Goal: Task Accomplishment & Management: Use online tool/utility

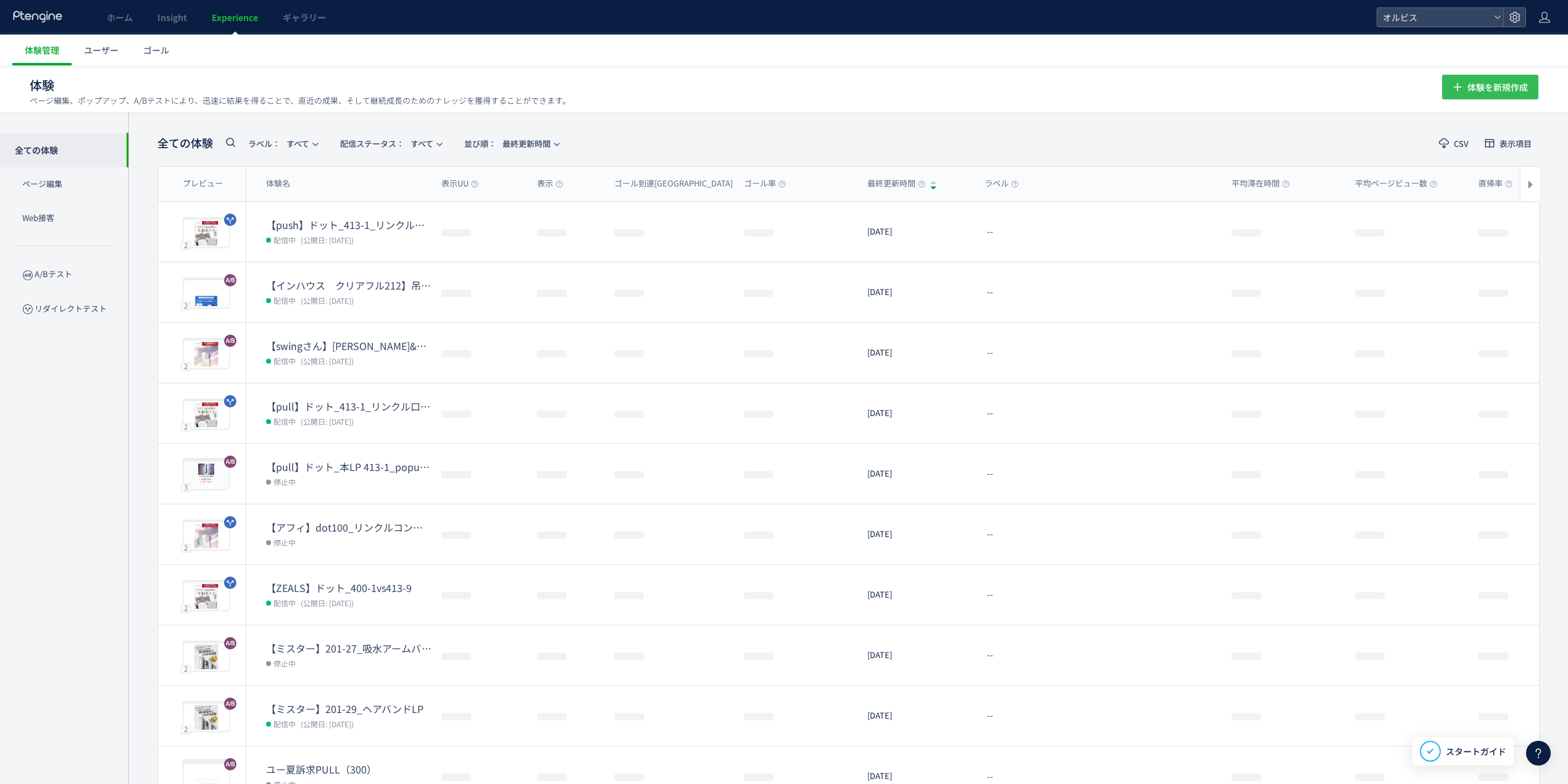
click at [1519, 92] on span "体験を新規作成" at bounding box center [1498, 87] width 61 height 25
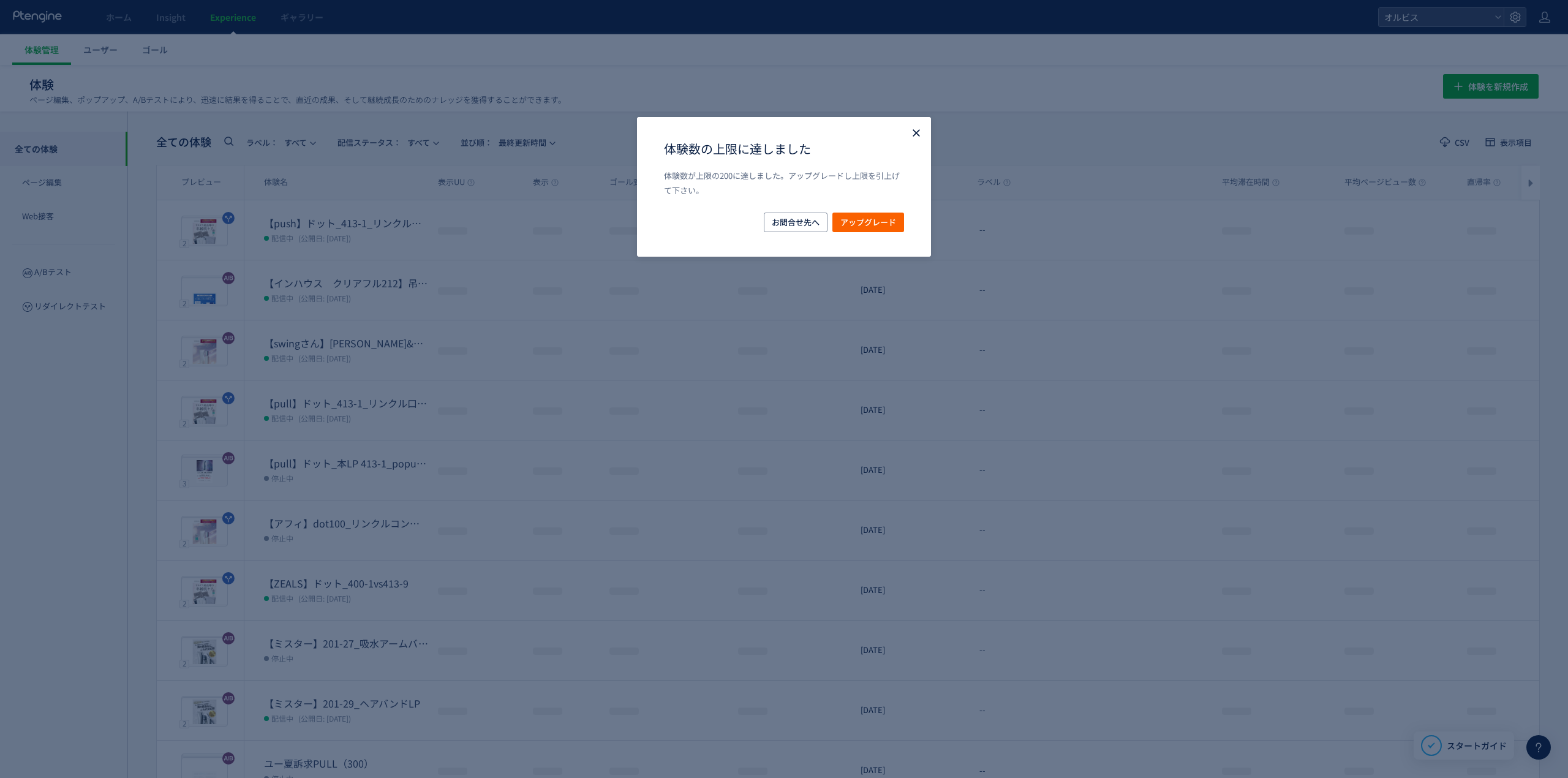
click at [910, 126] on button "Close" at bounding box center [916, 132] width 13 height 13
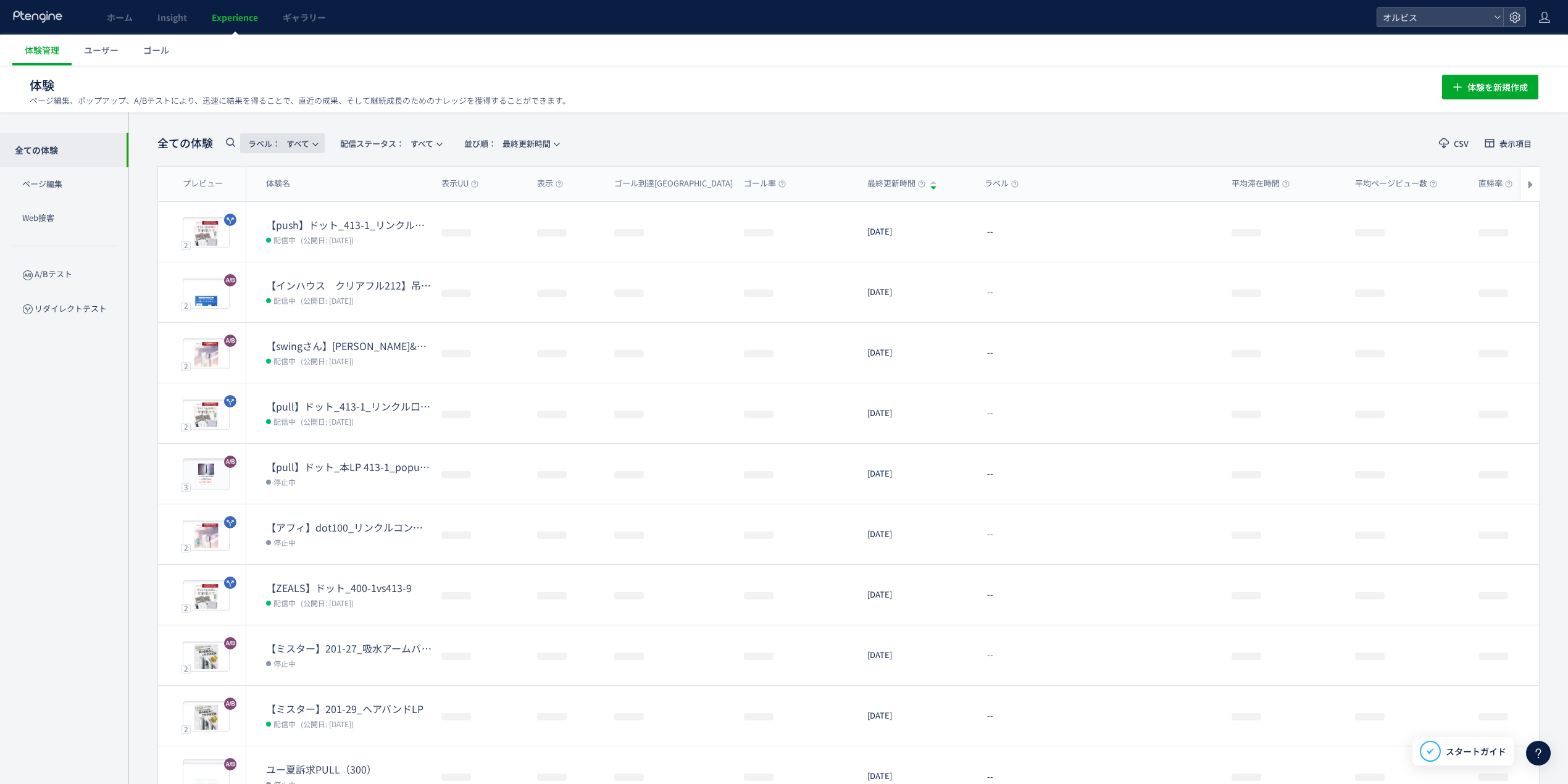
click at [240, 139] on button "ラベル： すべて" at bounding box center [282, 143] width 85 height 20
click at [233, 140] on use at bounding box center [230, 142] width 9 height 9
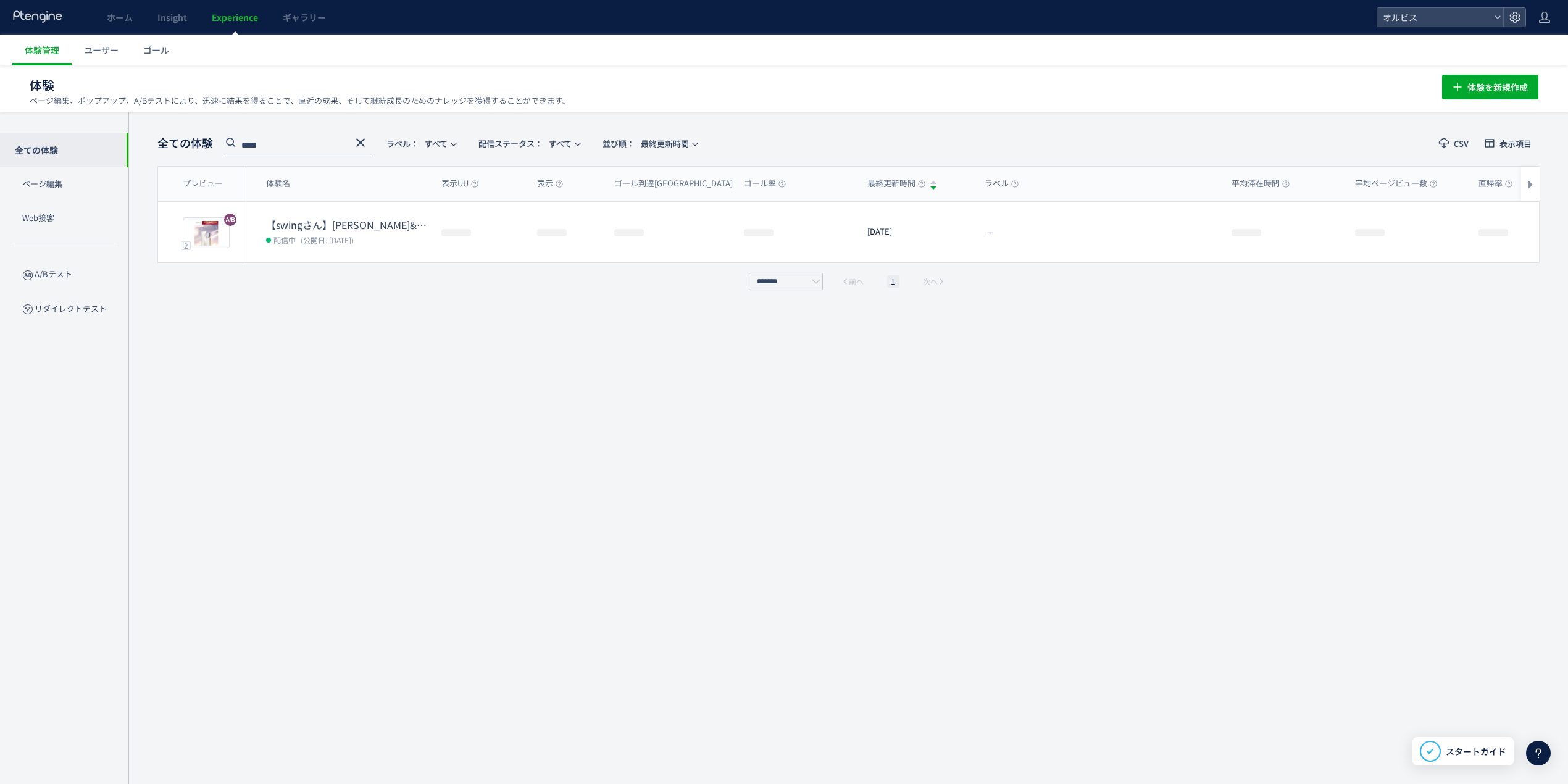
type input "*****"
click at [362, 138] on icon at bounding box center [360, 142] width 15 height 15
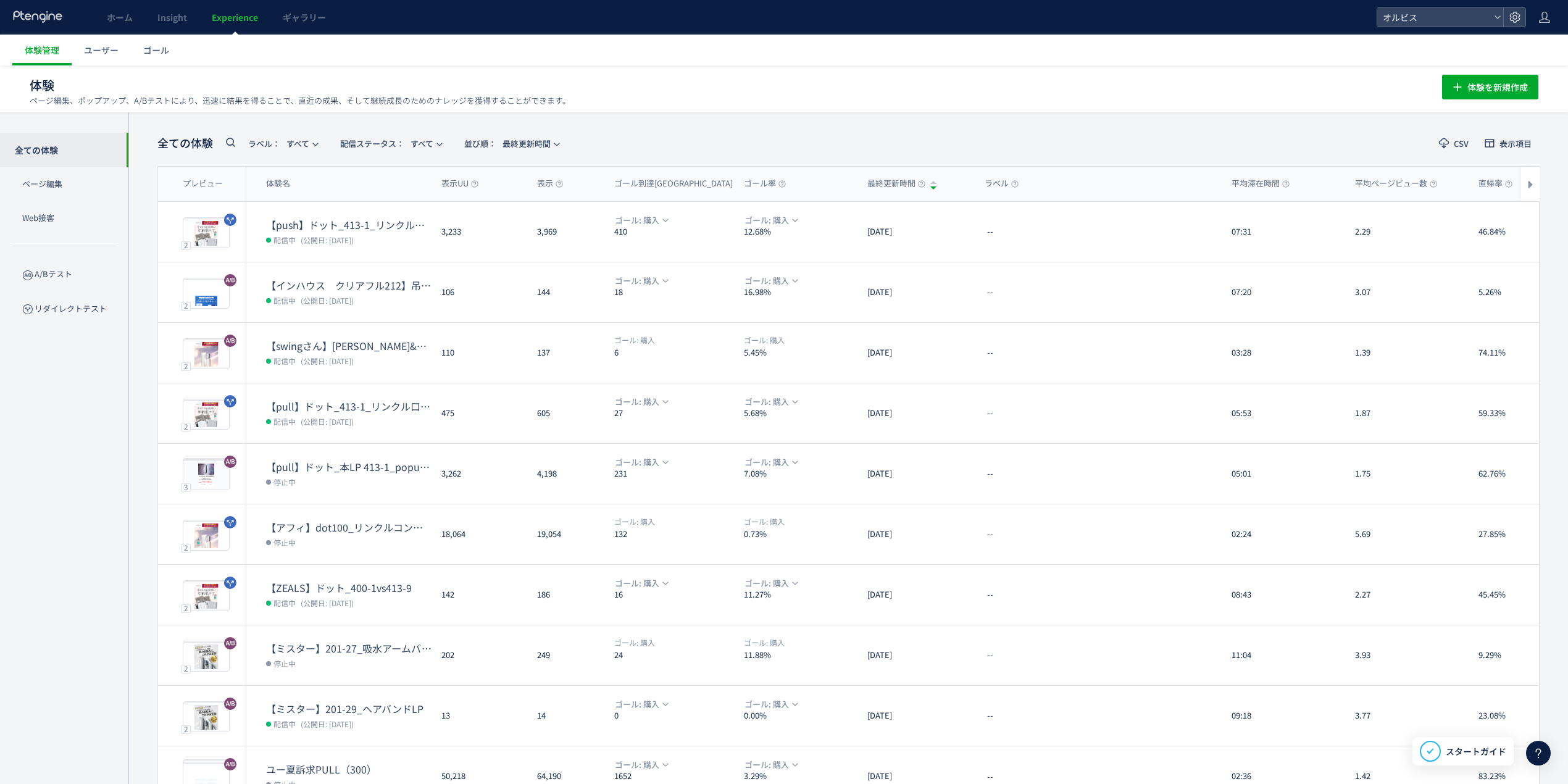
click at [228, 138] on icon at bounding box center [230, 142] width 15 height 15
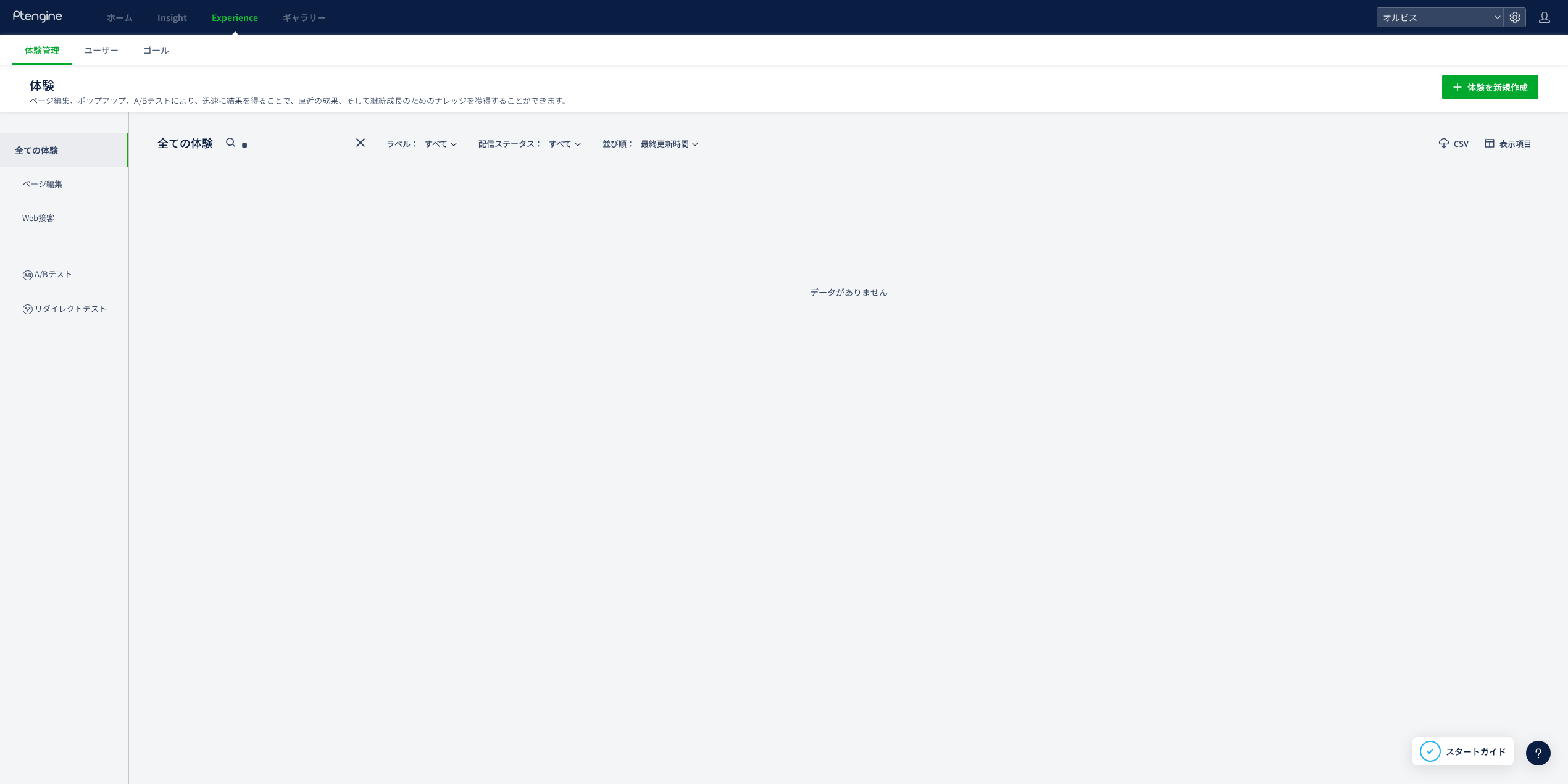
type input "*"
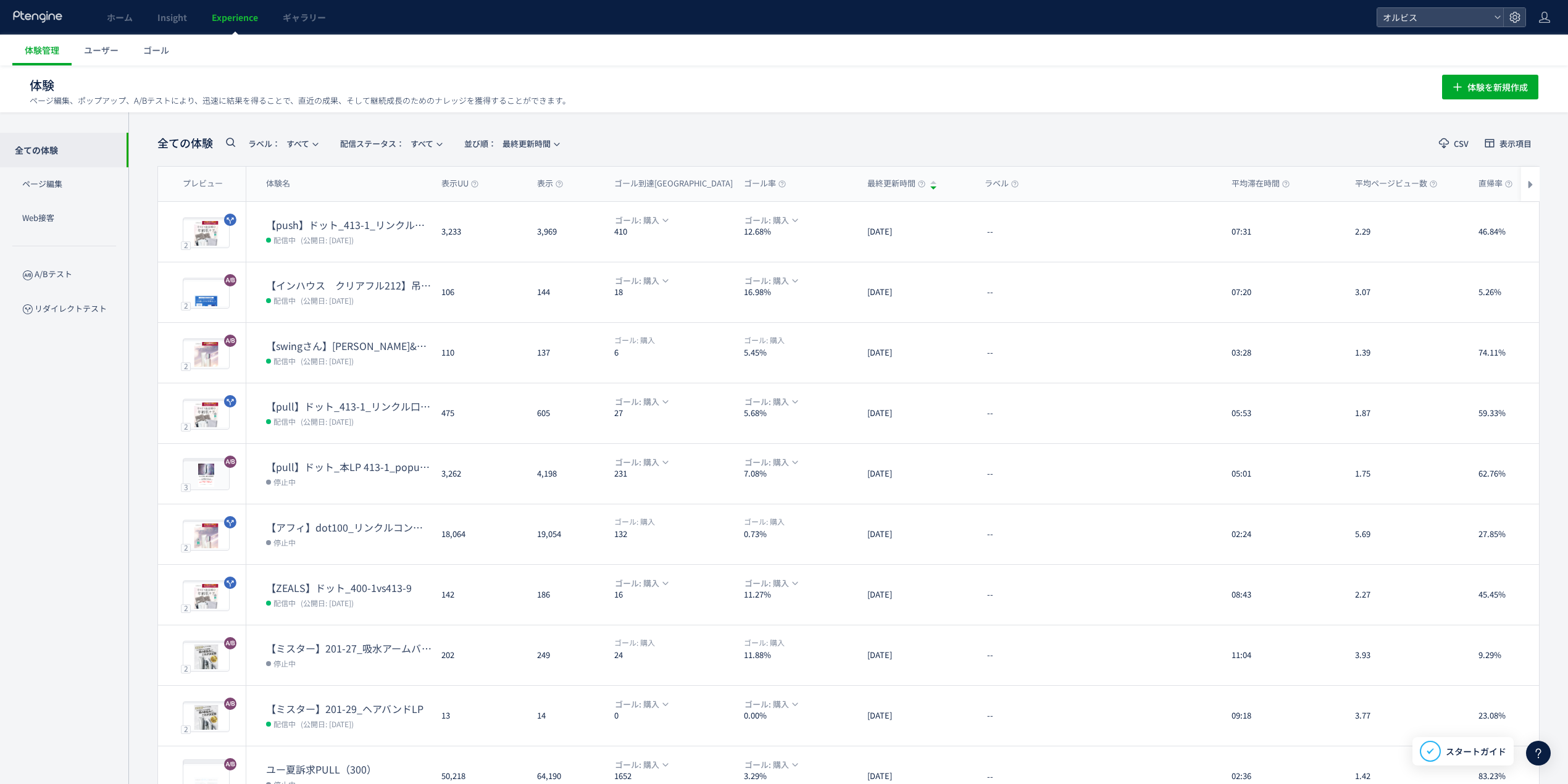
click at [233, 146] on icon at bounding box center [230, 142] width 15 height 15
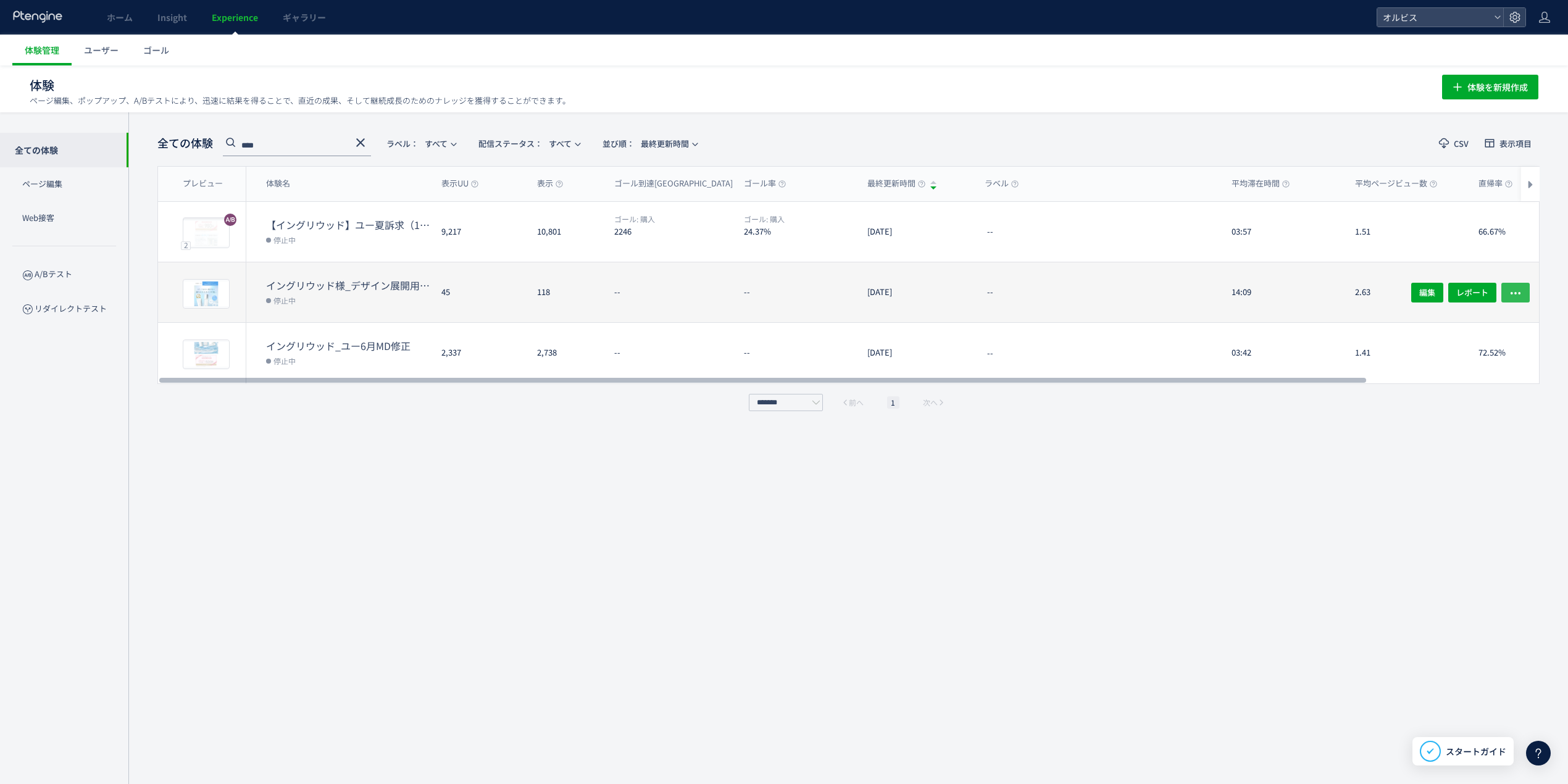
type input "****"
click at [1524, 294] on button "button" at bounding box center [1515, 292] width 28 height 20
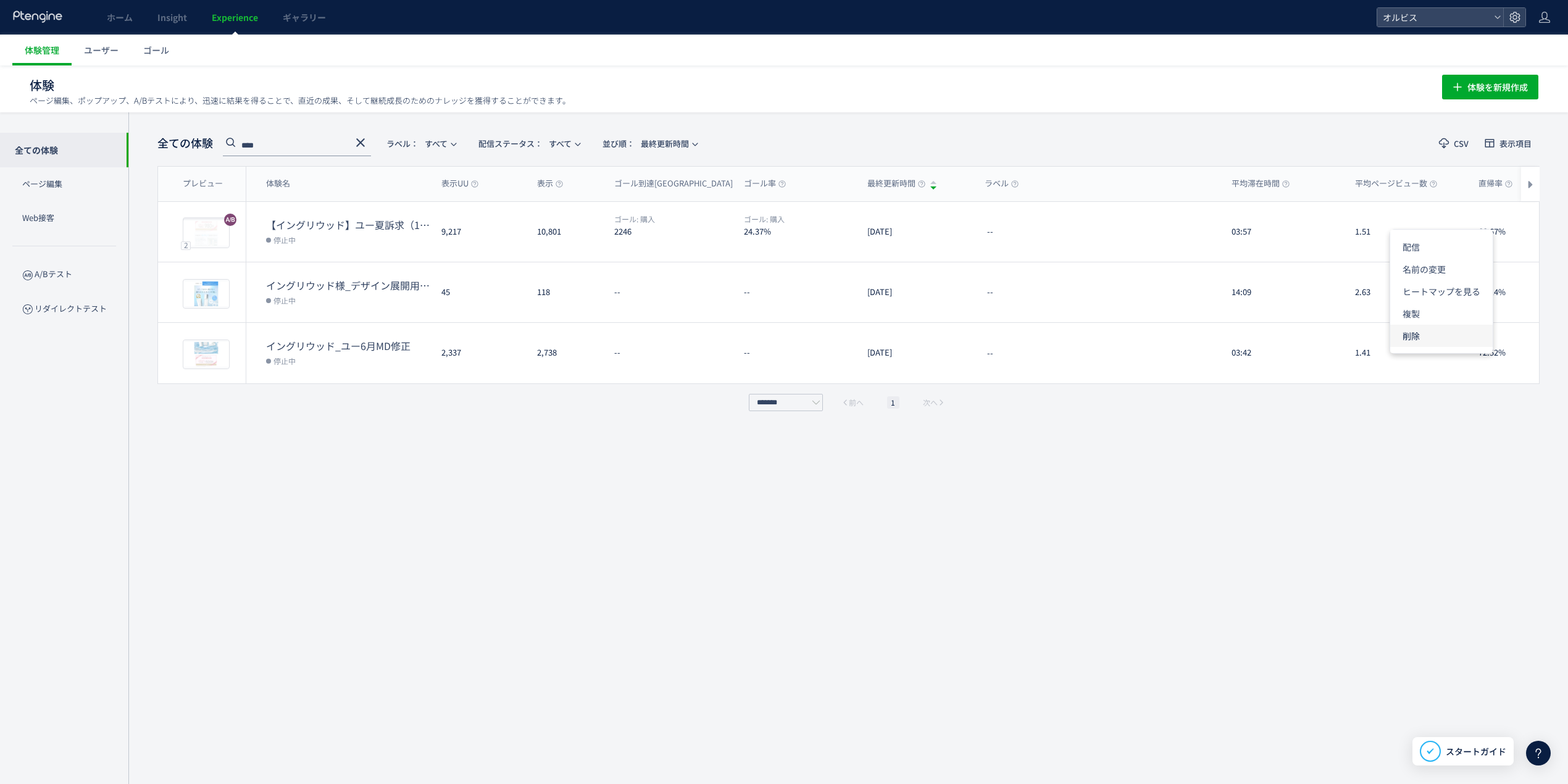
click at [1411, 342] on li "削除" at bounding box center [1441, 335] width 103 height 22
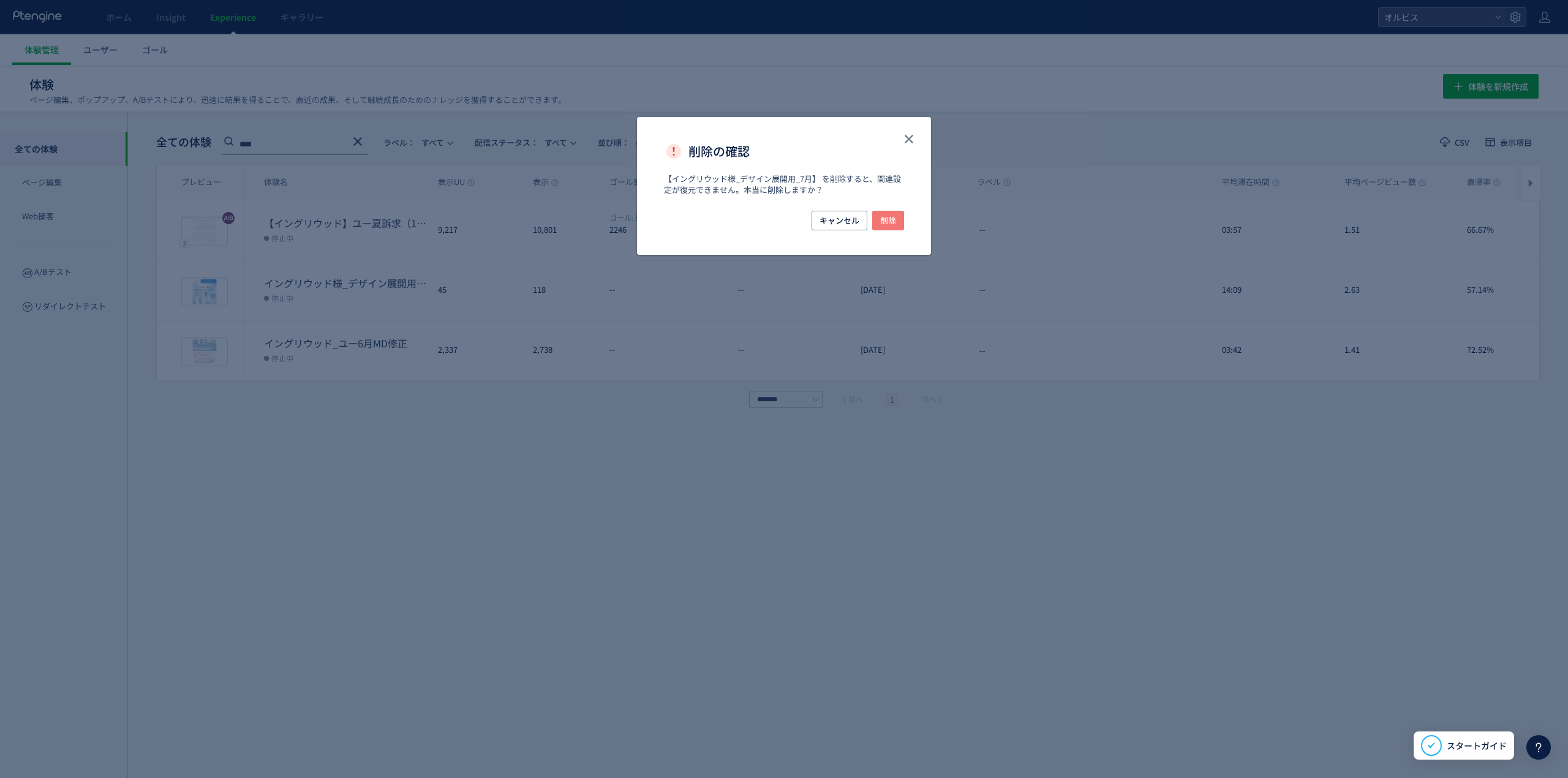
click at [895, 222] on span "削除" at bounding box center [888, 220] width 16 height 19
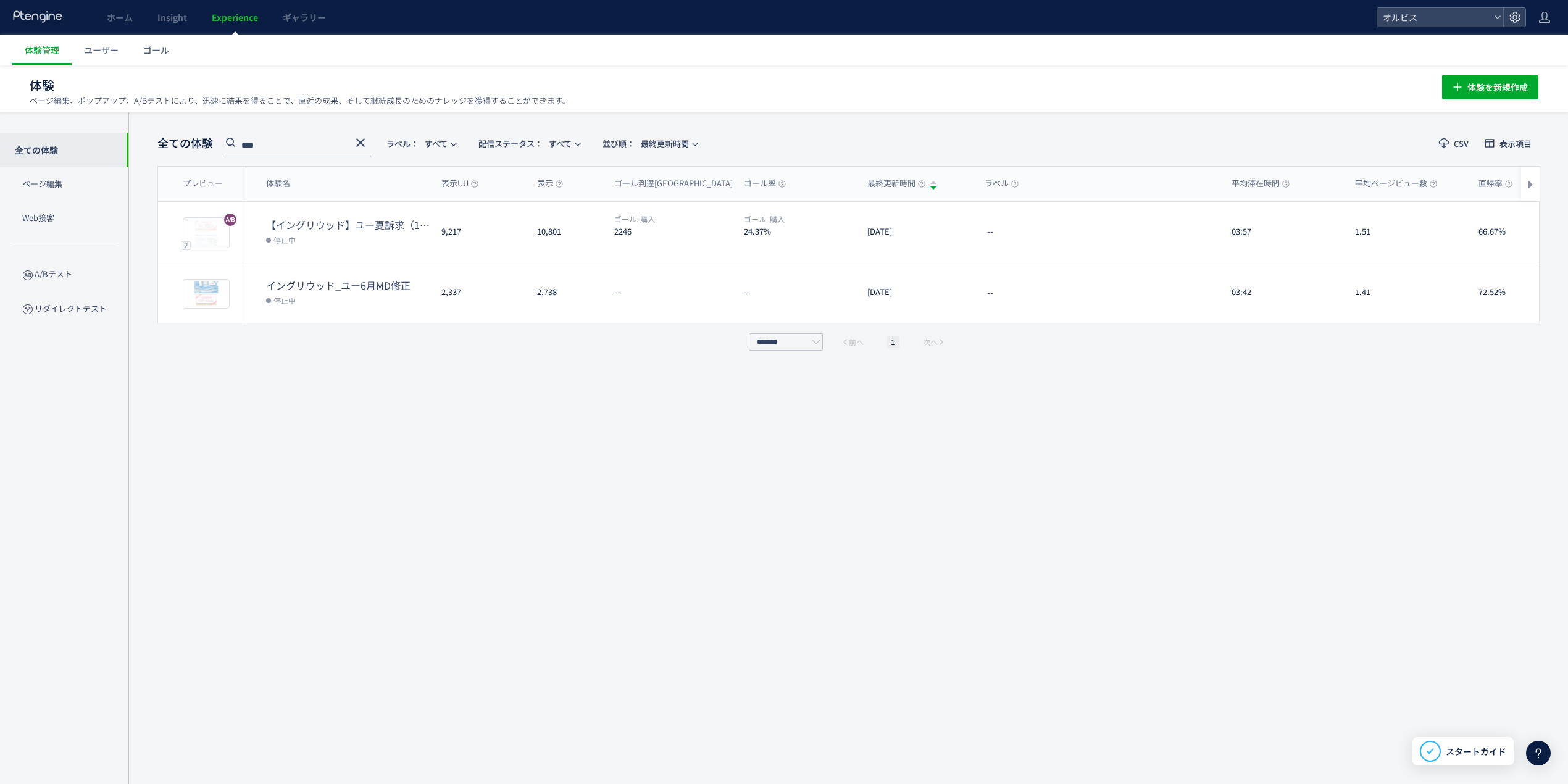
click at [365, 139] on icon at bounding box center [360, 142] width 15 height 15
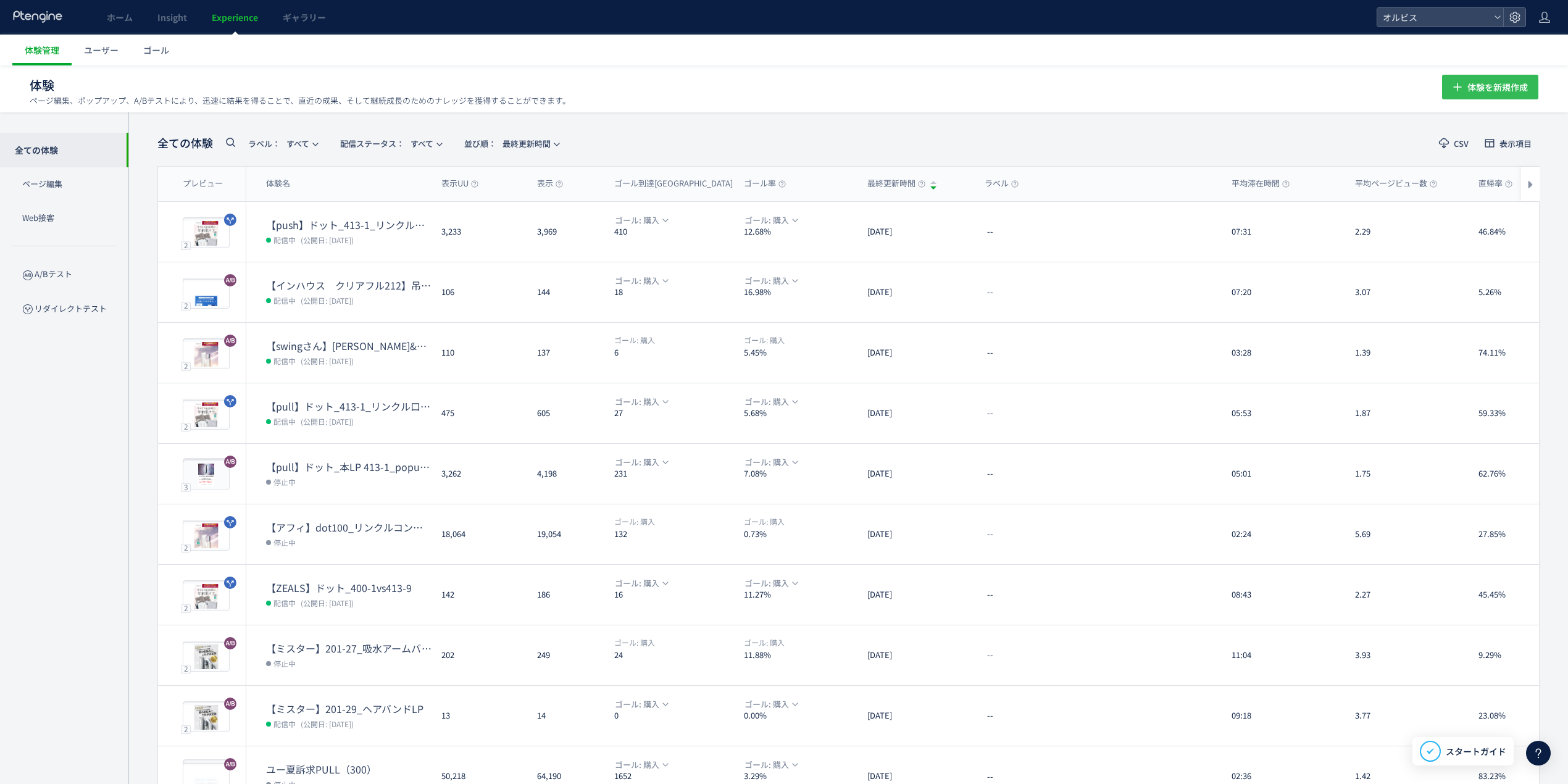
click at [1472, 89] on span "体験を新規作成" at bounding box center [1498, 87] width 61 height 25
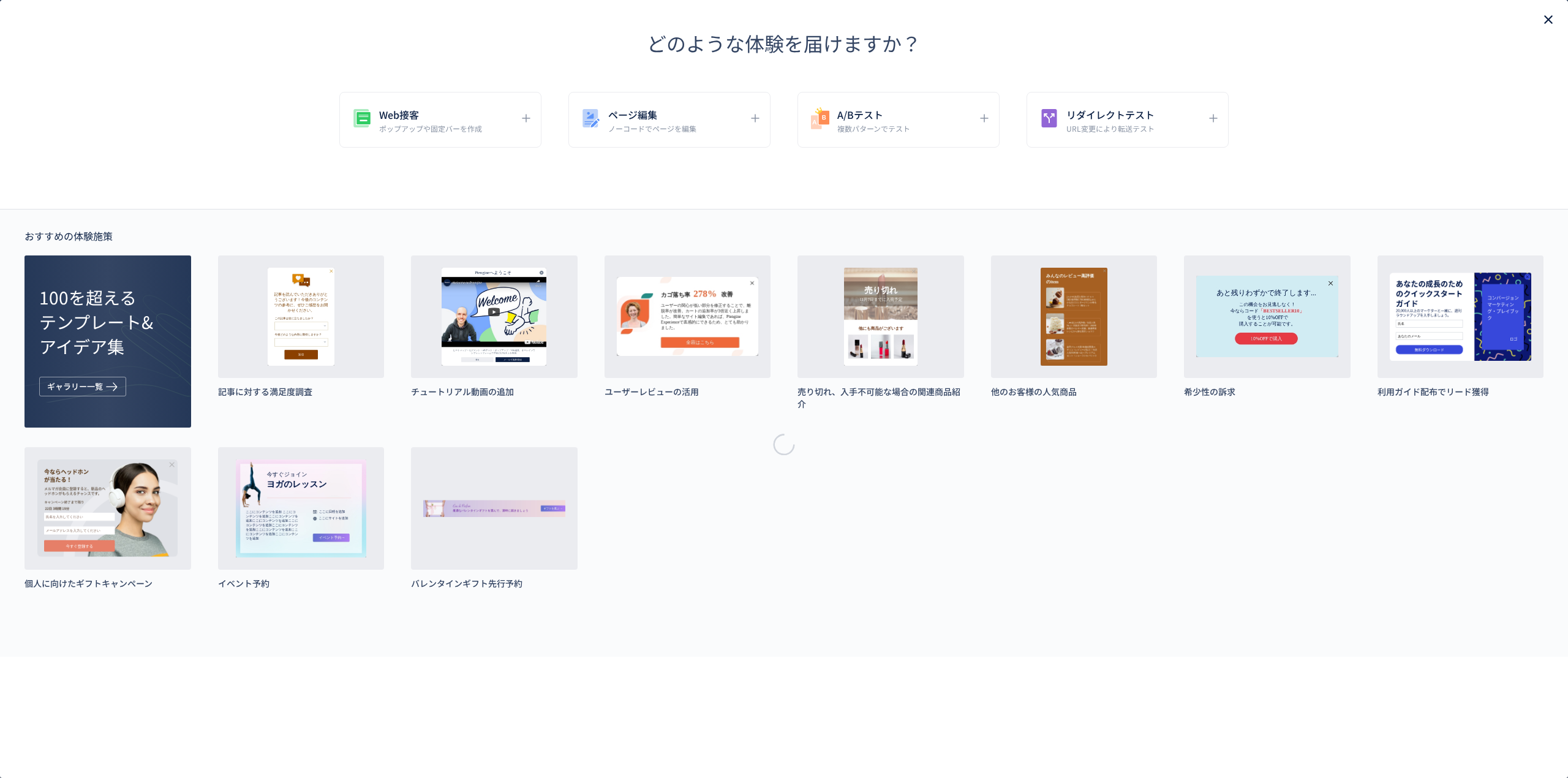
click at [1554, 16] on icon "close" at bounding box center [1548, 19] width 14 height 14
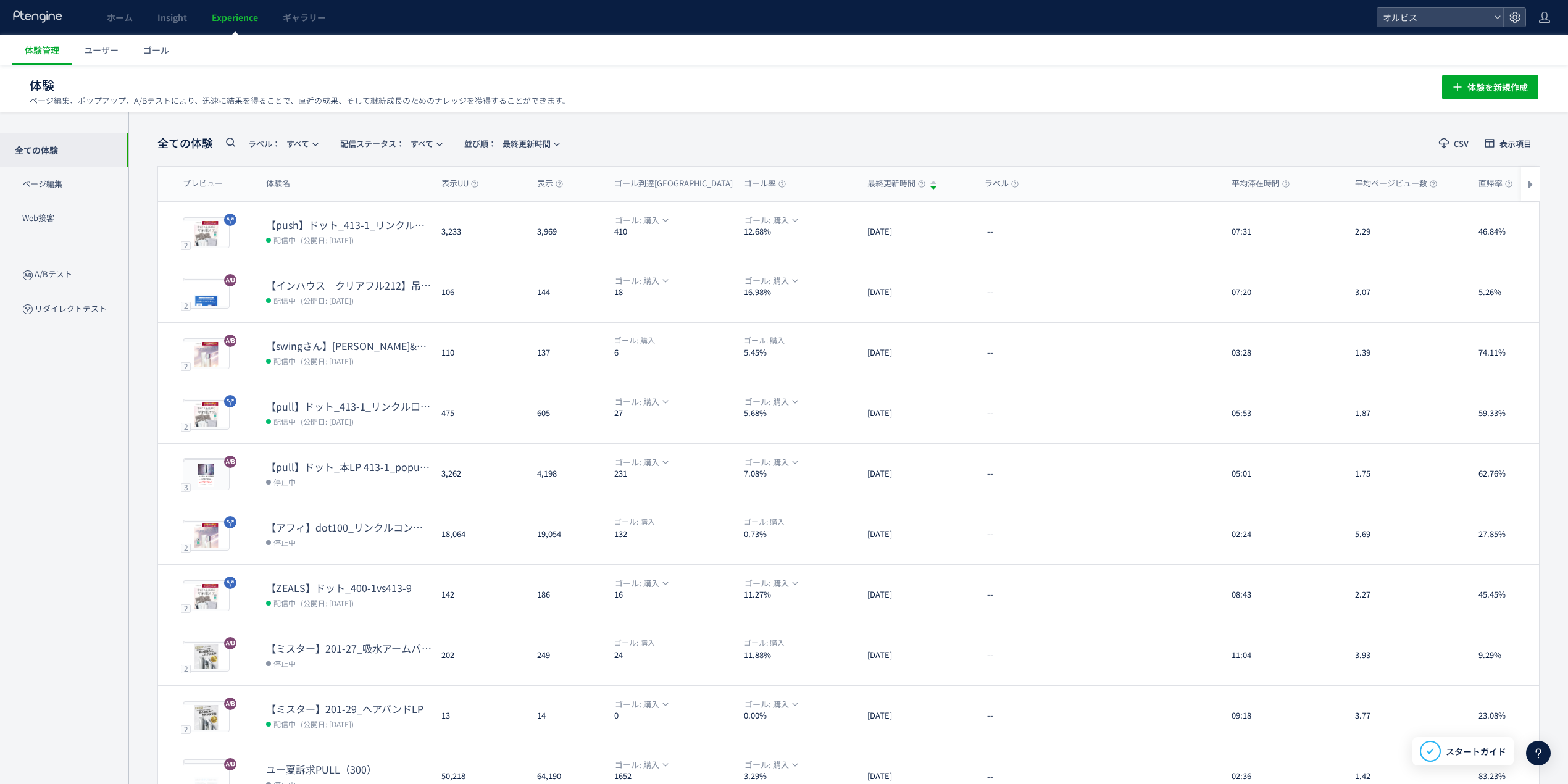
click at [228, 138] on icon at bounding box center [230, 142] width 15 height 15
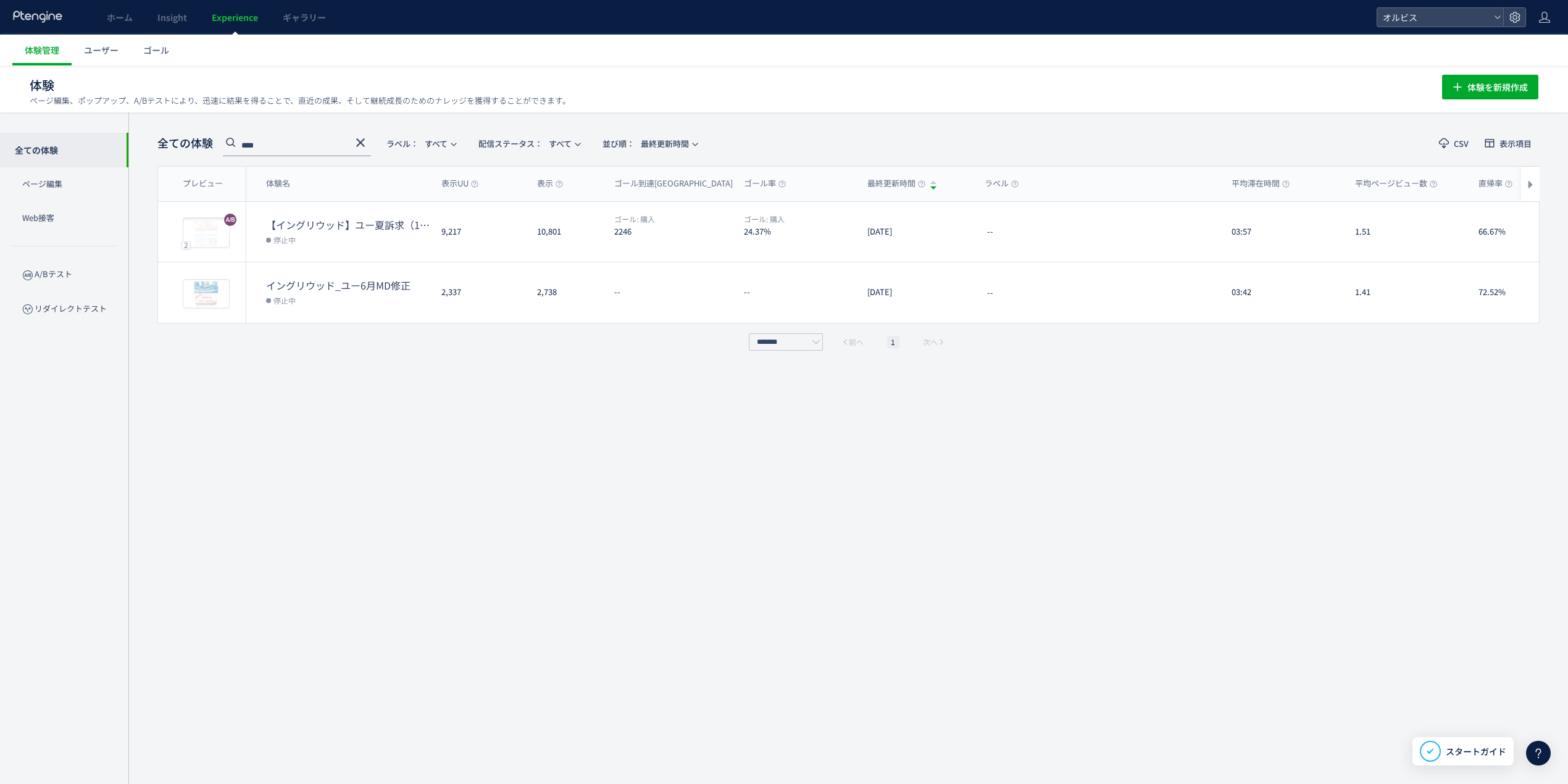
type input "****"
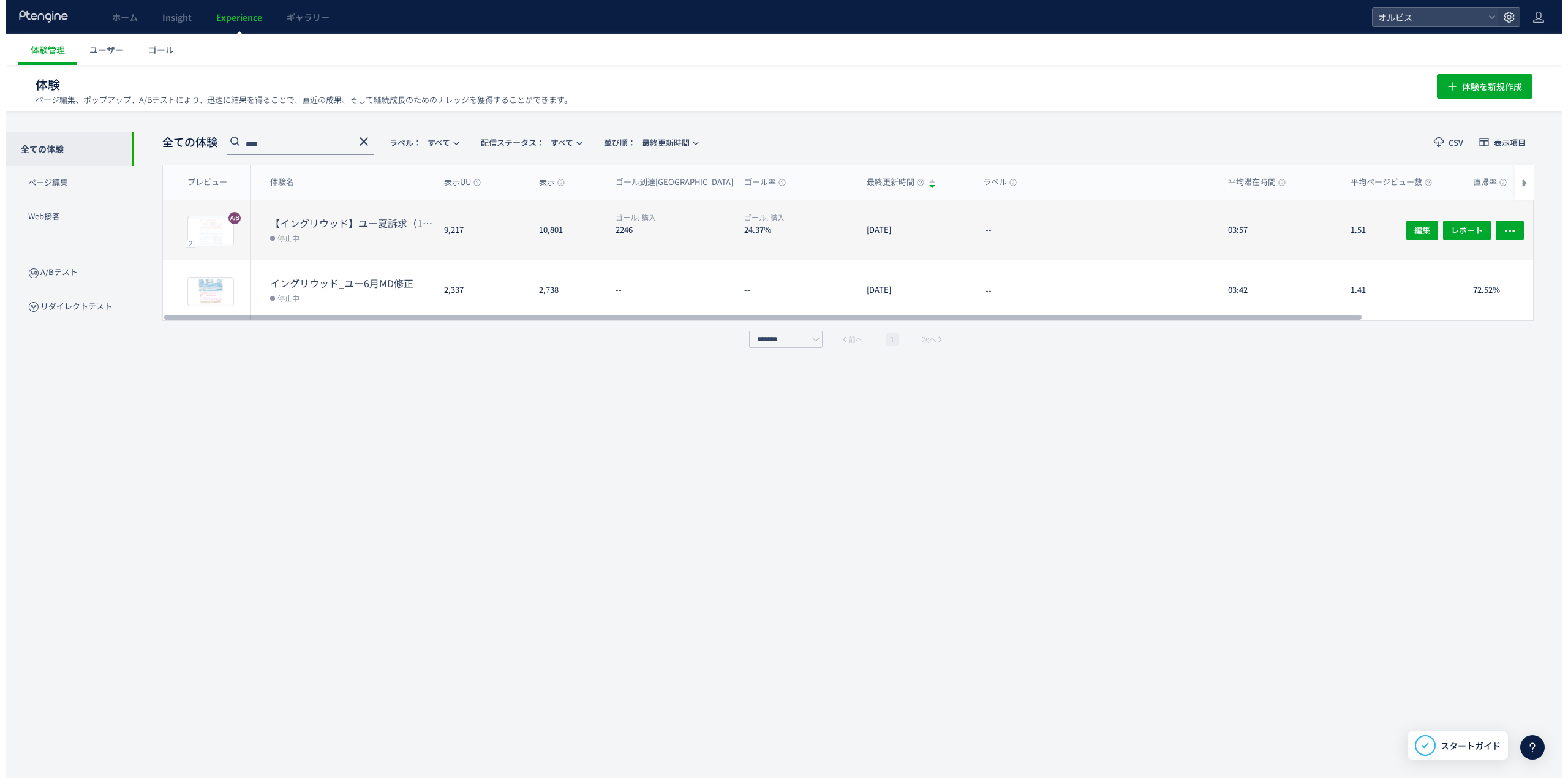
scroll to position [1, 0]
click at [362, 221] on dt "【イングリウッド】ユー夏訴求（162）" at bounding box center [345, 222] width 164 height 14
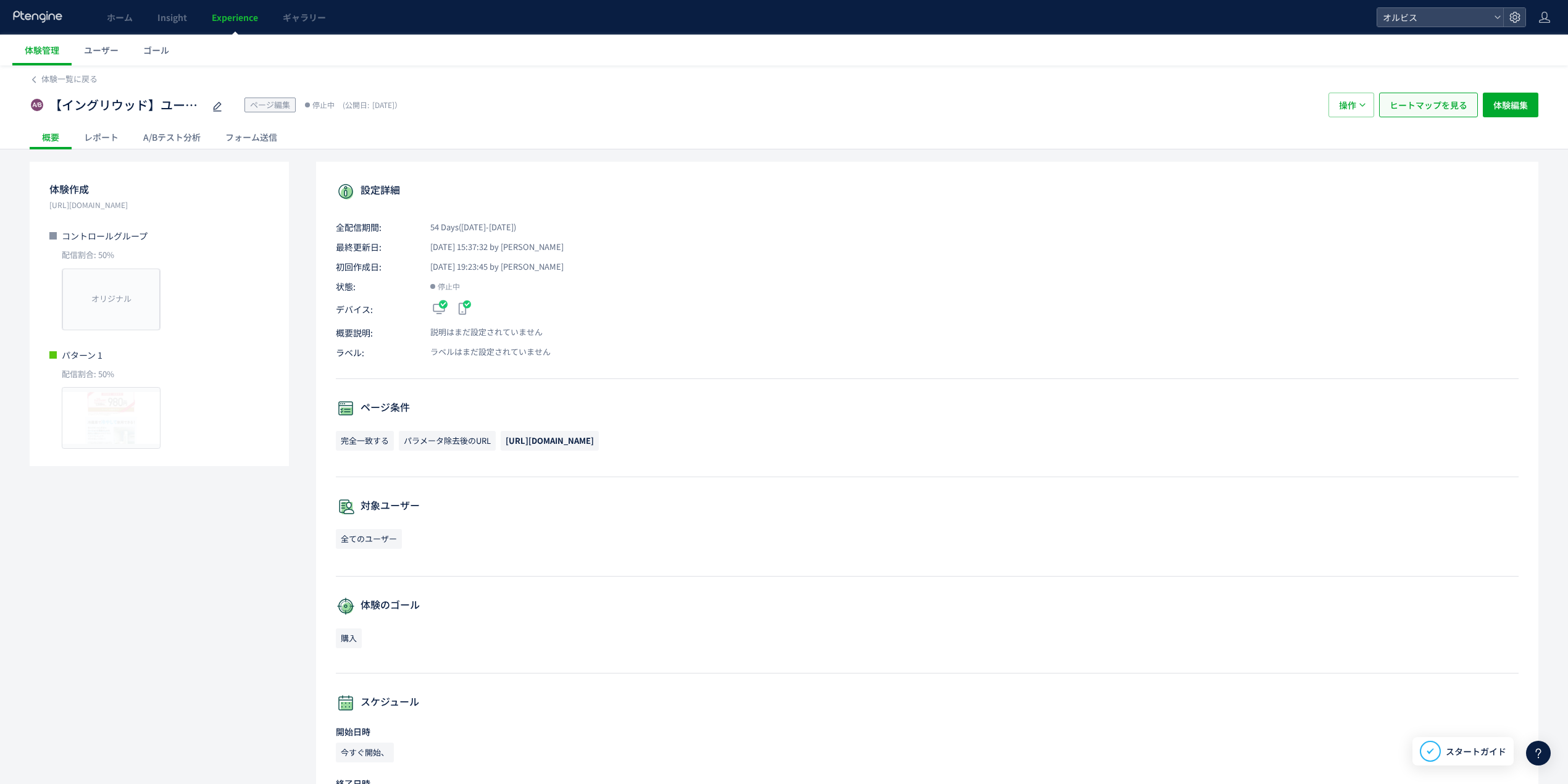
click at [1455, 112] on span "ヒートマップを見る" at bounding box center [1428, 104] width 78 height 25
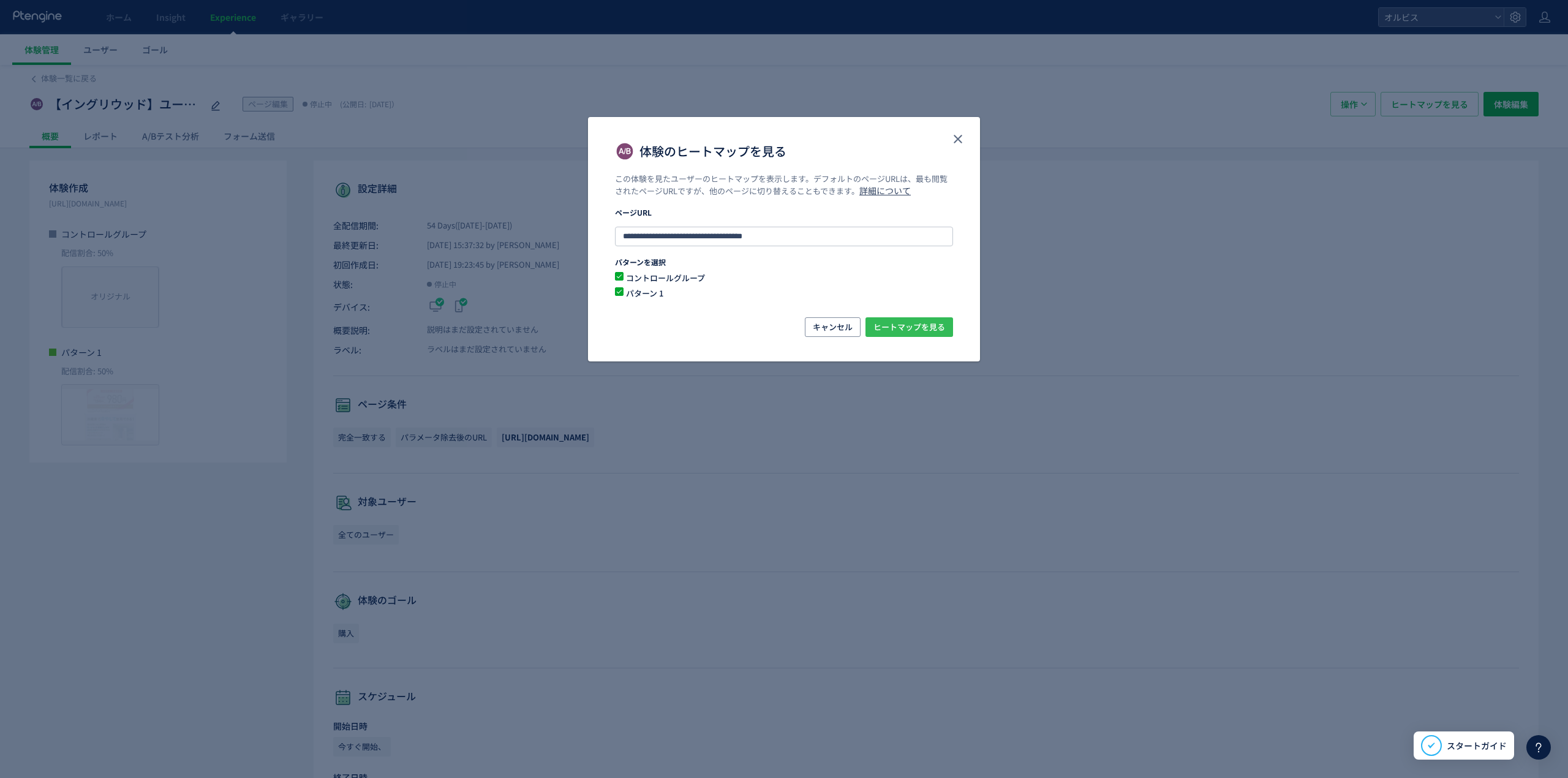
click at [907, 330] on span "ヒートマップを見る" at bounding box center [909, 327] width 72 height 19
click at [963, 137] on icon "close" at bounding box center [958, 139] width 14 height 14
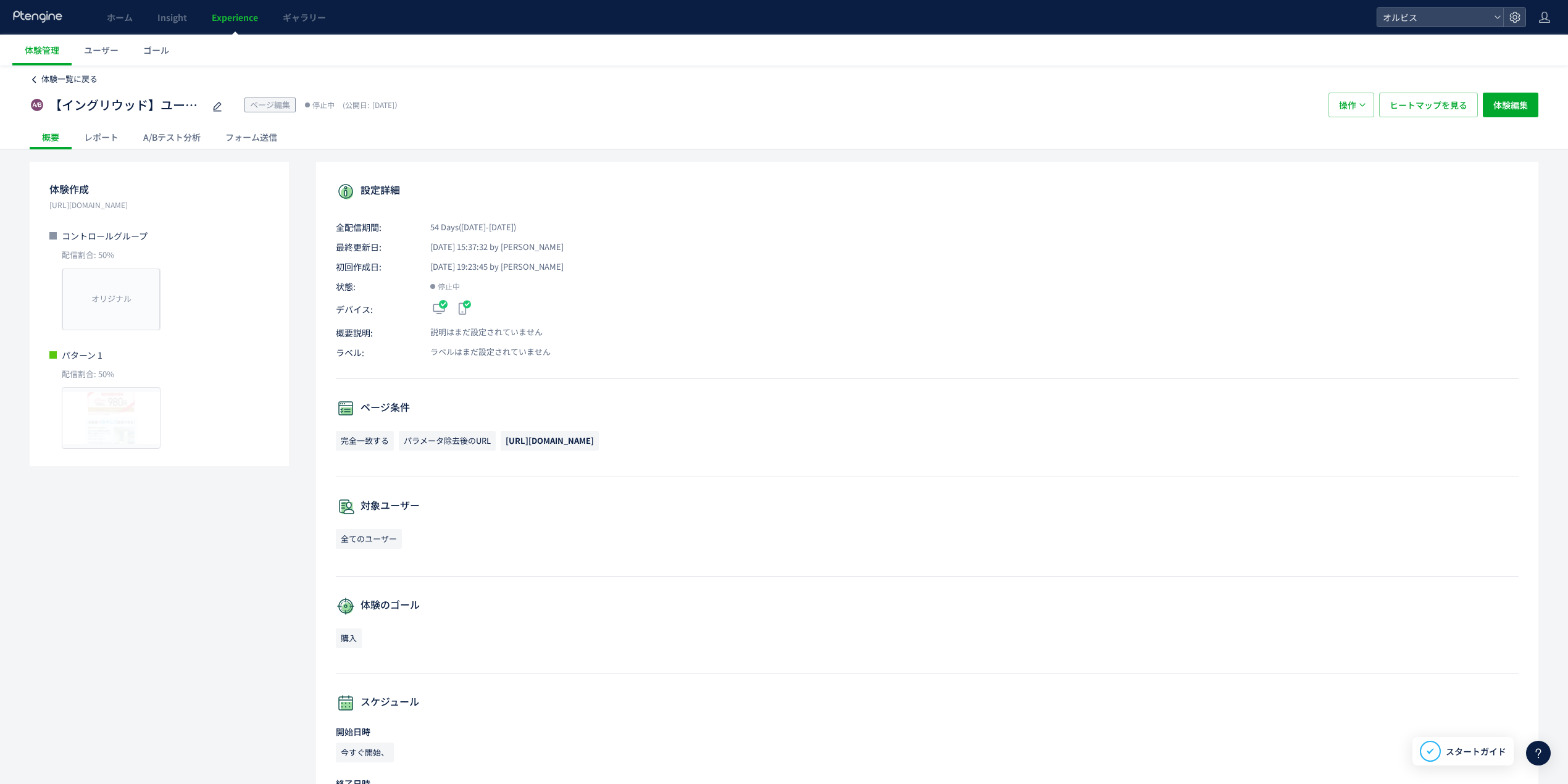
click at [58, 83] on span "体験一覧に戻る" at bounding box center [69, 78] width 56 height 12
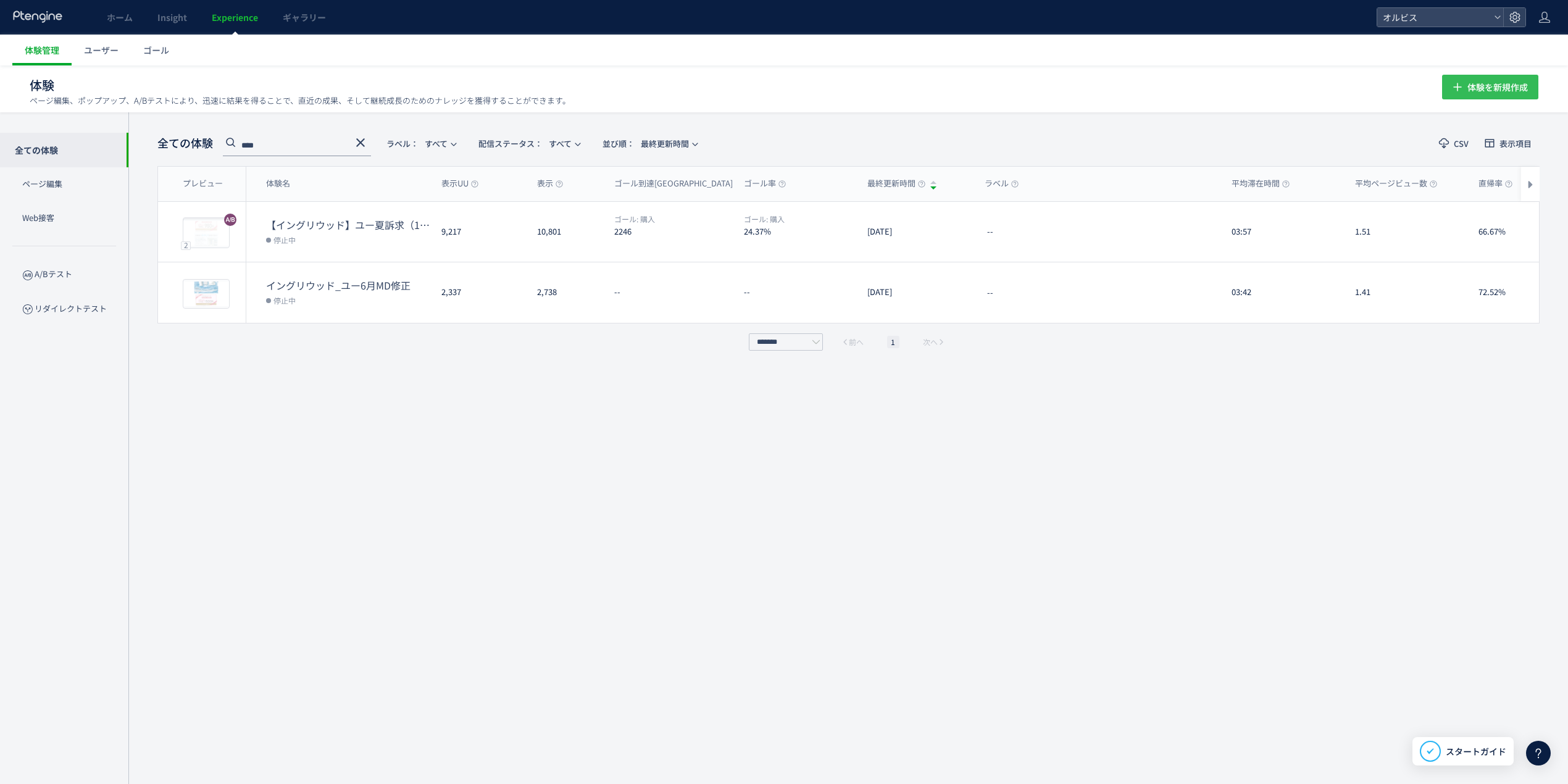
click at [1495, 91] on span "体験を新規作成" at bounding box center [1498, 87] width 61 height 25
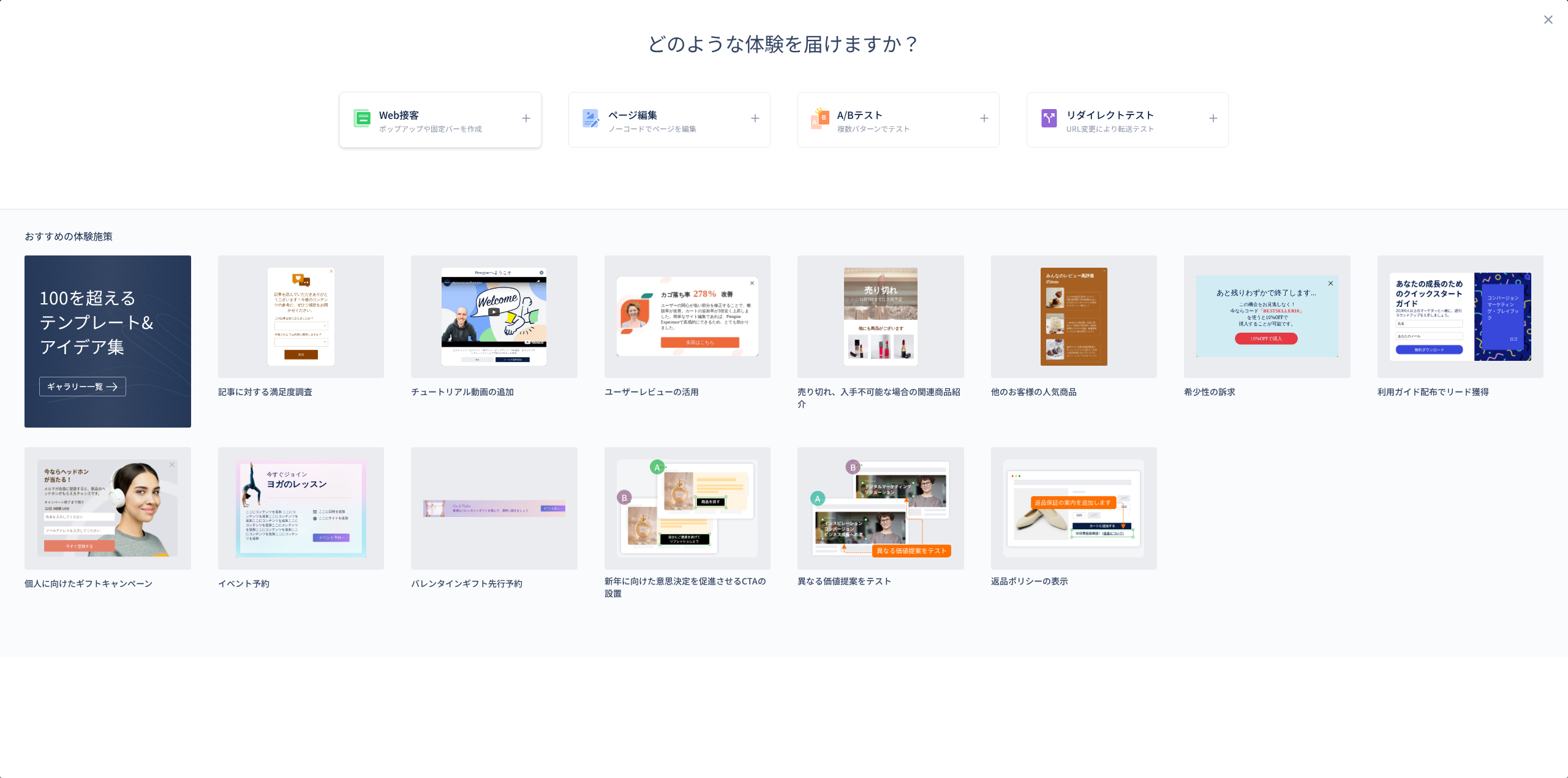
click at [509, 125] on div "Web接客 ポップアップや固定バーを作成" at bounding box center [431, 120] width 163 height 28
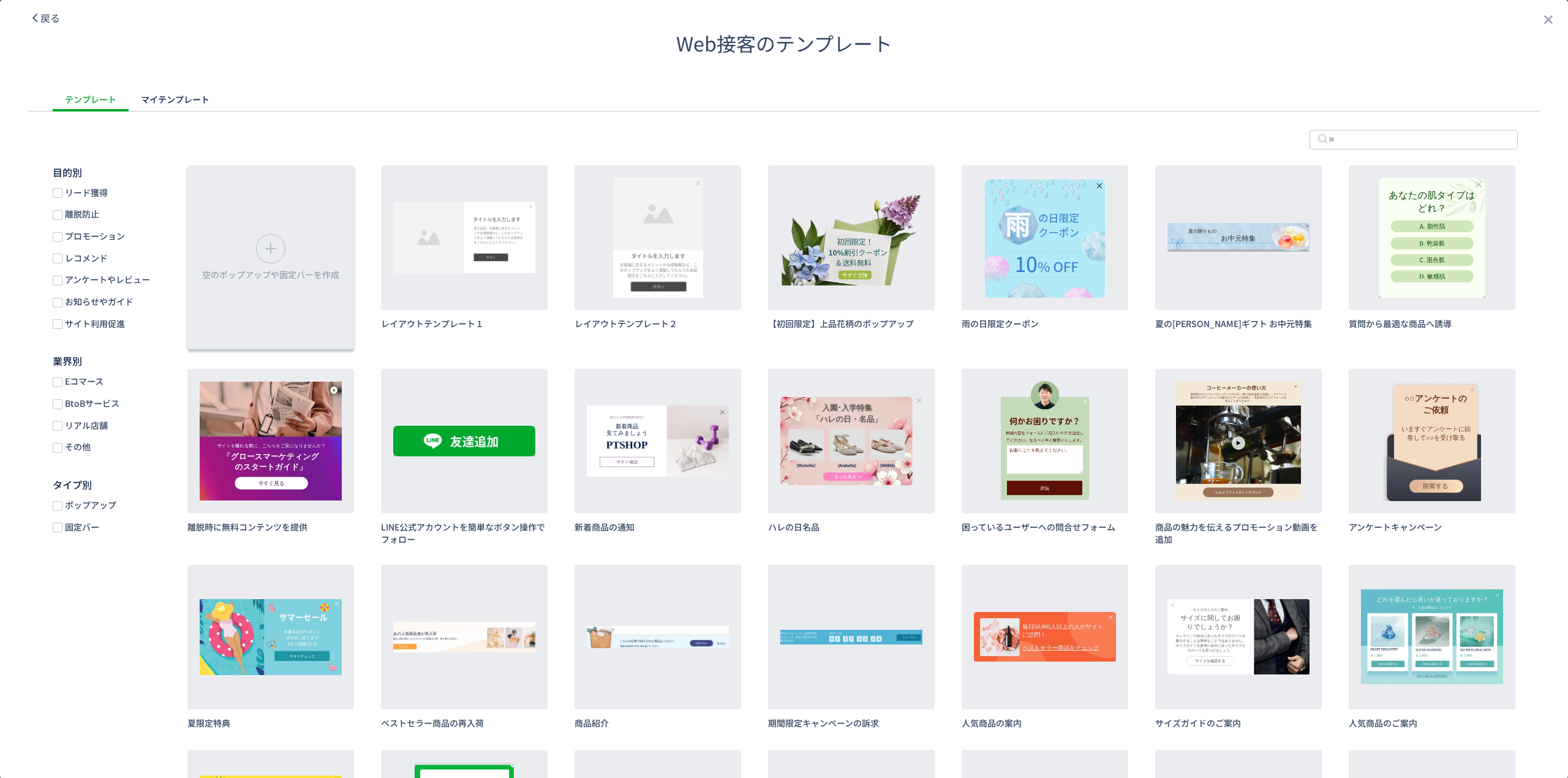
click at [286, 237] on div "dialog" at bounding box center [271, 249] width 30 height 30
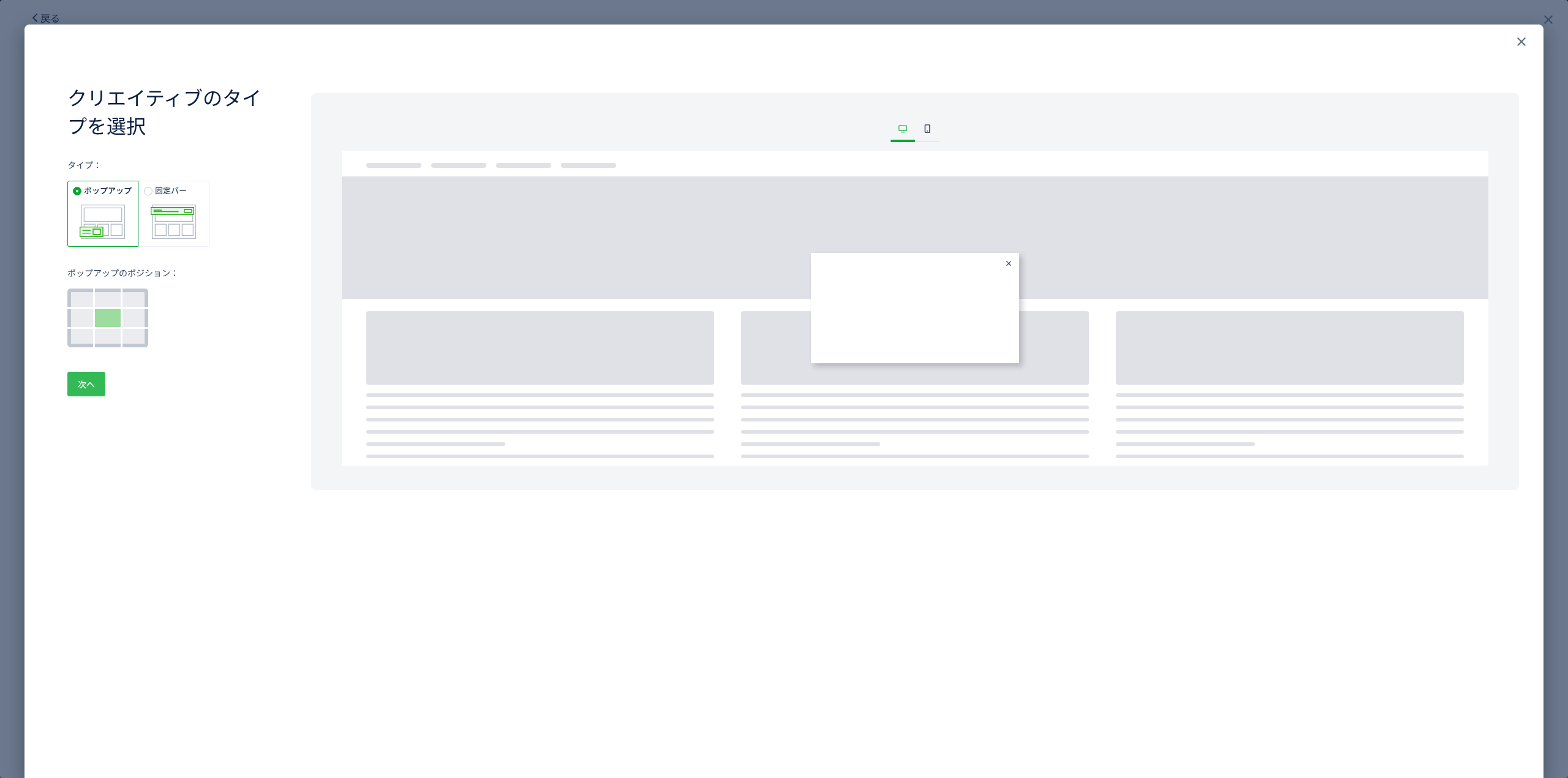
click at [95, 386] on button "次へ" at bounding box center [86, 384] width 38 height 24
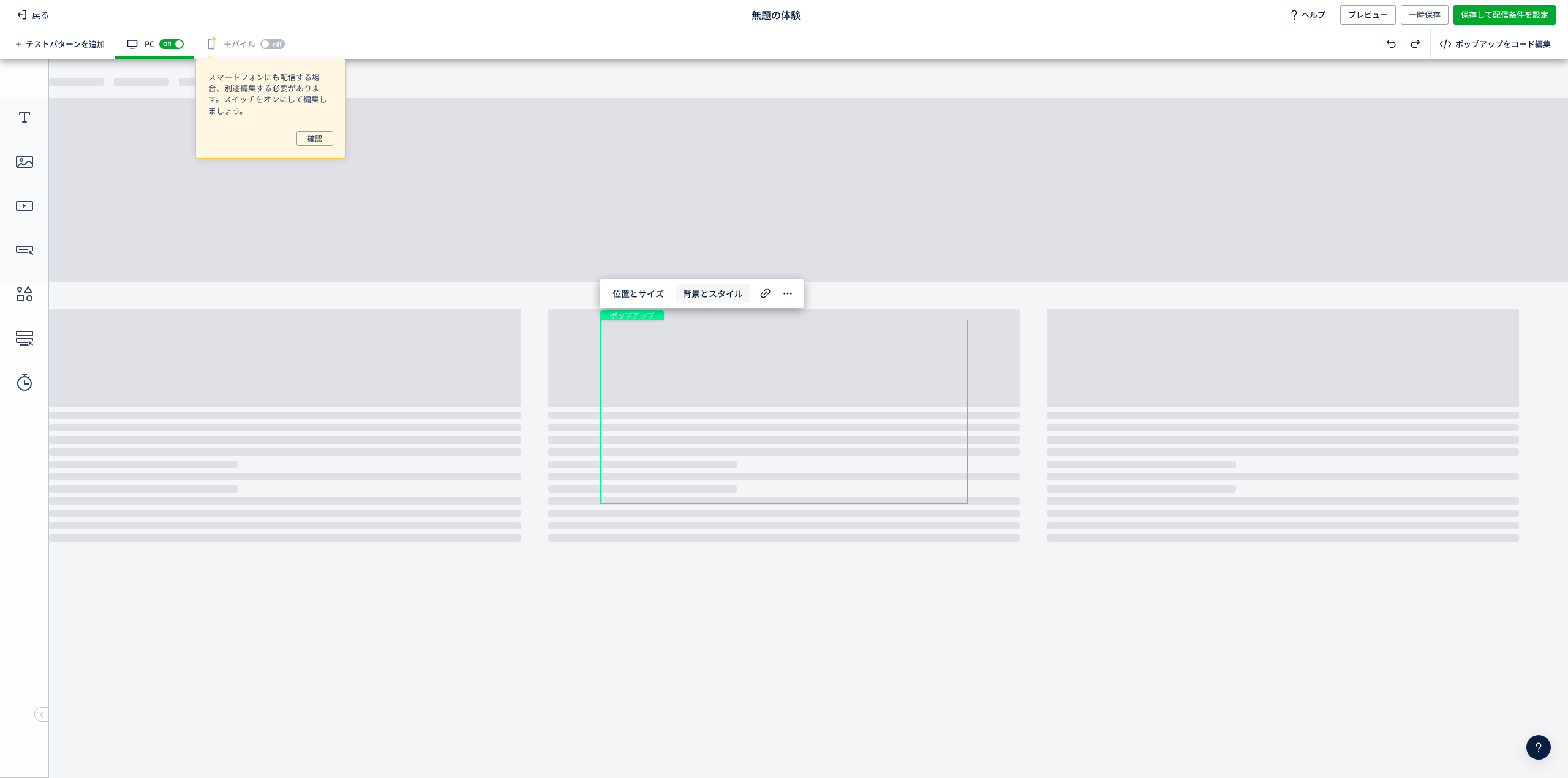
click at [707, 286] on span "背景とスタイル" at bounding box center [713, 293] width 75 height 19
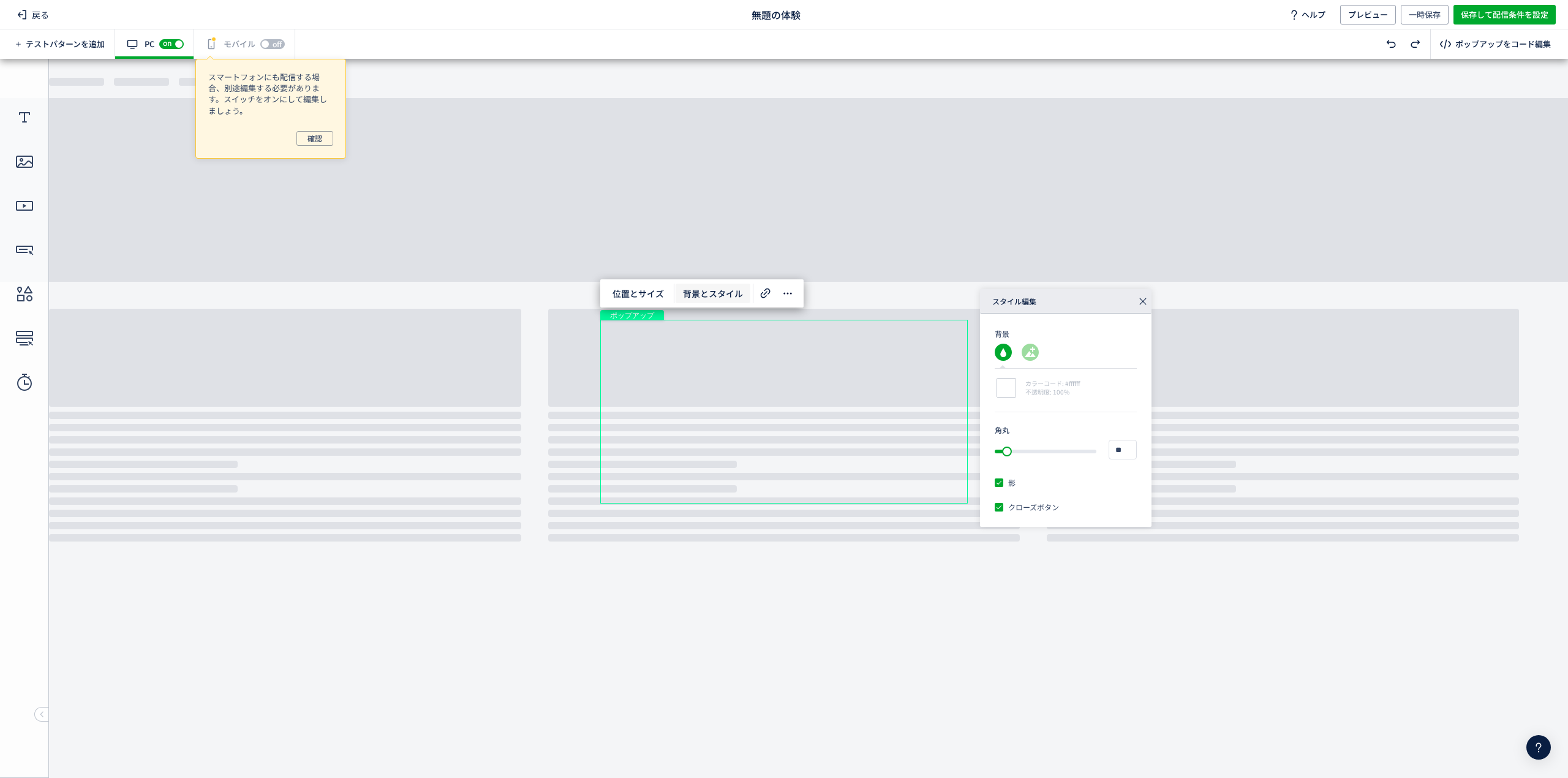
click at [1139, 300] on icon at bounding box center [1142, 301] width 17 height 17
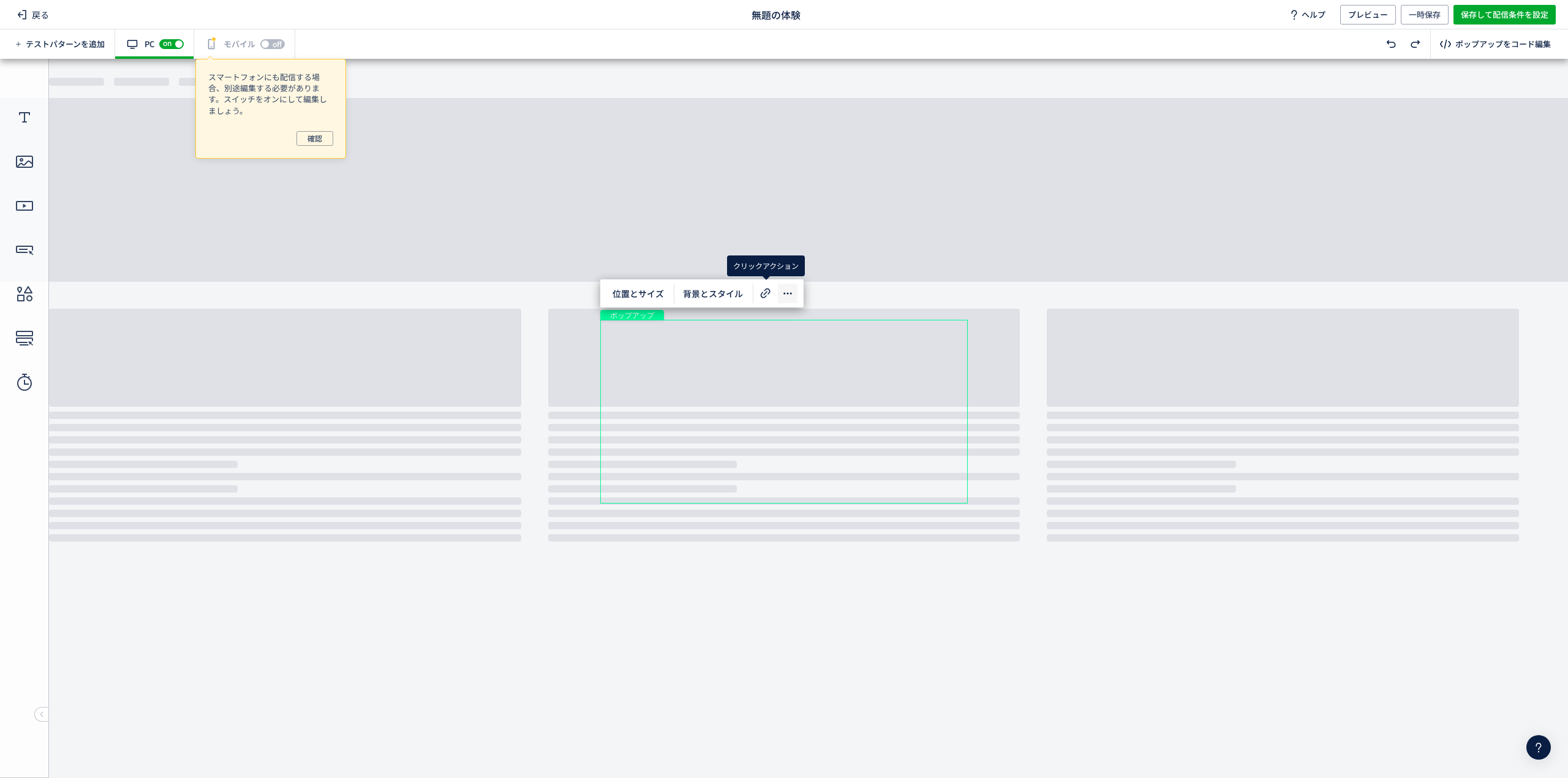
click at [786, 286] on icon at bounding box center [787, 293] width 14 height 14
click at [757, 292] on span at bounding box center [765, 293] width 19 height 19
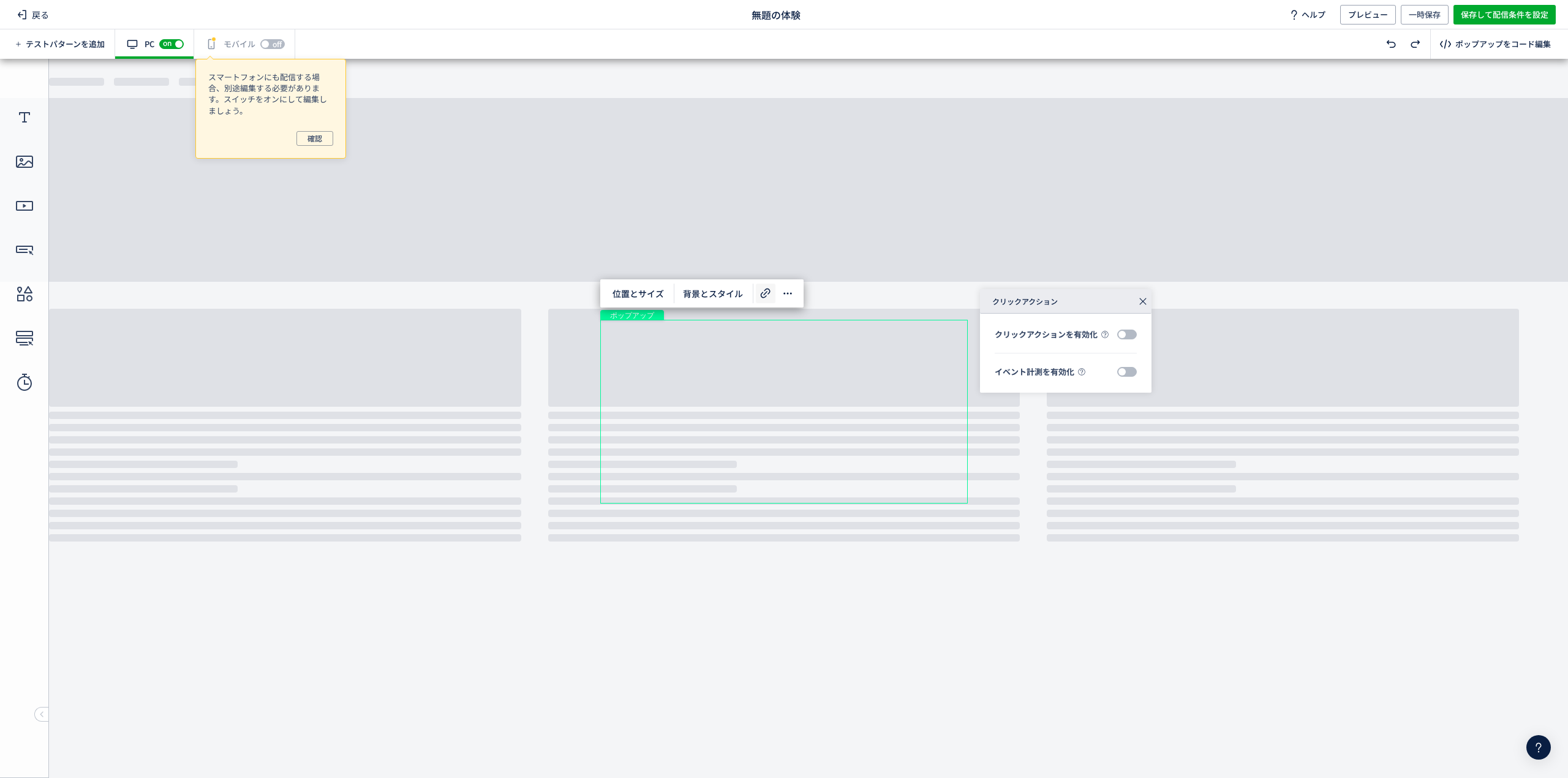
click at [1142, 303] on icon at bounding box center [1142, 301] width 17 height 17
click at [778, 286] on div at bounding box center [787, 293] width 19 height 19
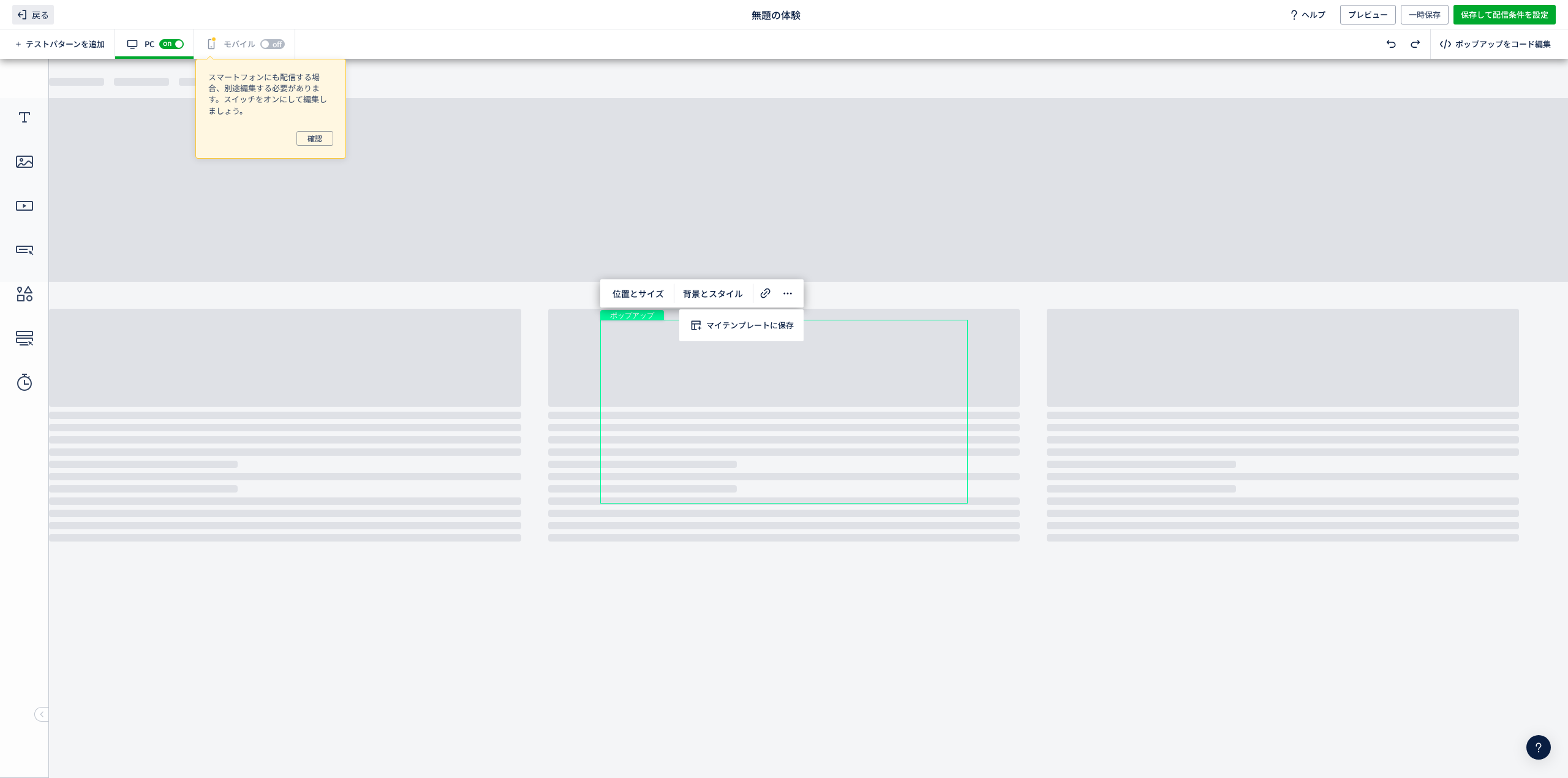
click at [36, 10] on span "戻る" at bounding box center [33, 14] width 41 height 19
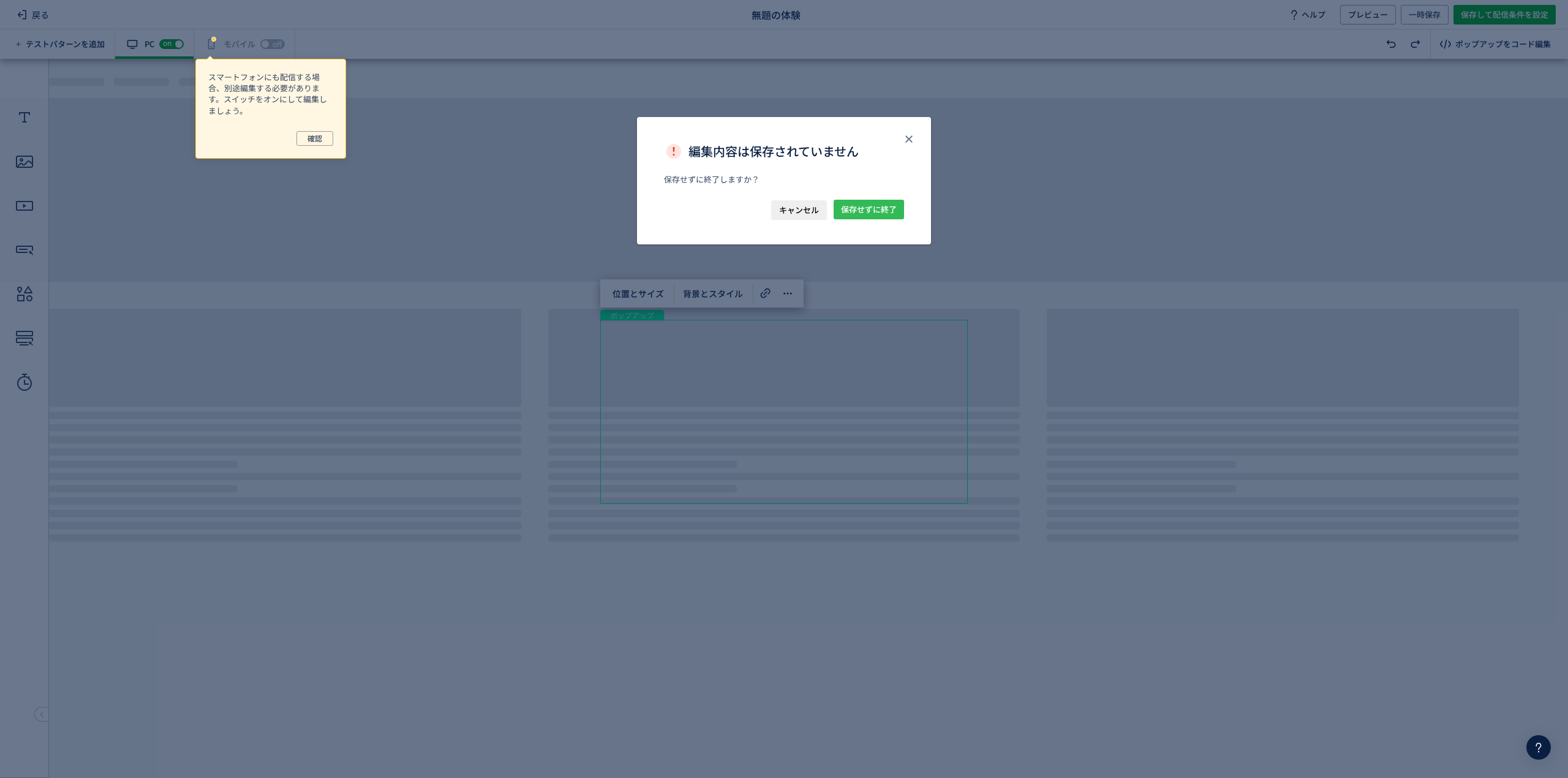
click at [875, 200] on span "保存せずに終了" at bounding box center [868, 209] width 56 height 19
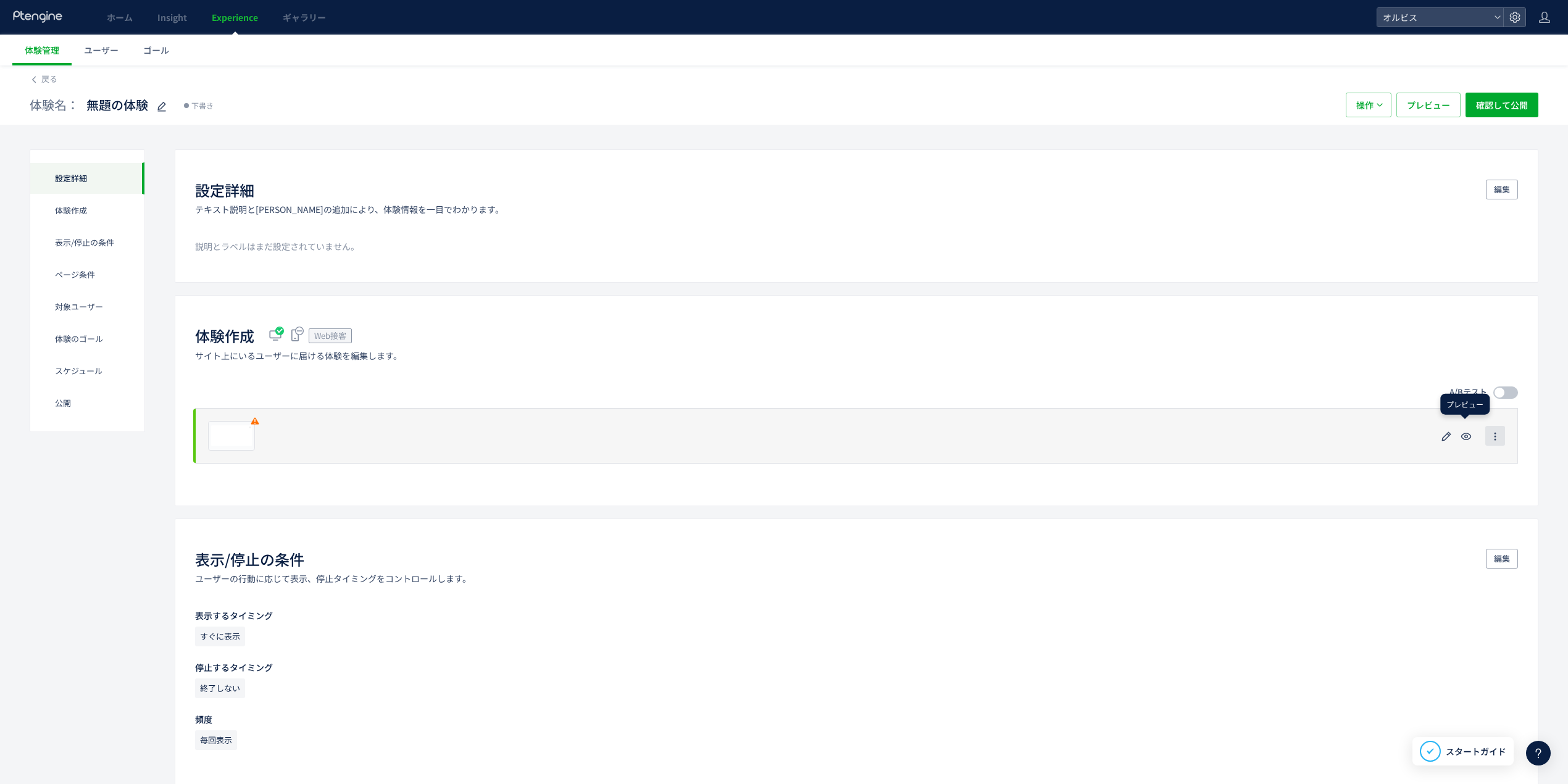
click at [1497, 437] on icon "button" at bounding box center [1495, 437] width 10 height 10
click at [1478, 431] on div at bounding box center [1471, 435] width 69 height 20
click at [1492, 437] on icon "button" at bounding box center [1495, 437] width 10 height 10
click at [1352, 458] on div "プレビュー" at bounding box center [856, 436] width 1323 height 56
click at [1447, 437] on icon "button" at bounding box center [1446, 436] width 15 height 15
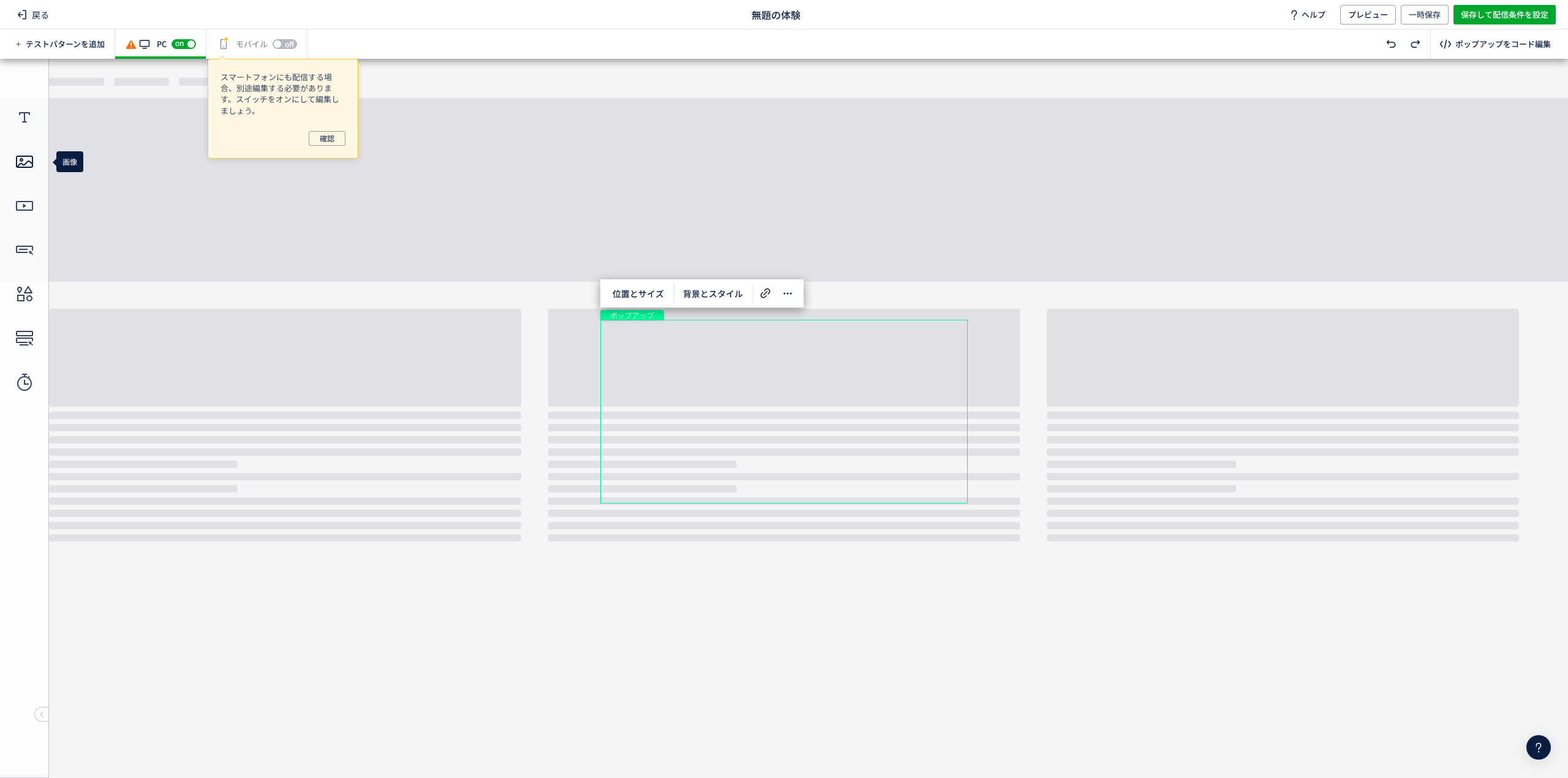
click at [14, 158] on icon at bounding box center [24, 161] width 19 height 19
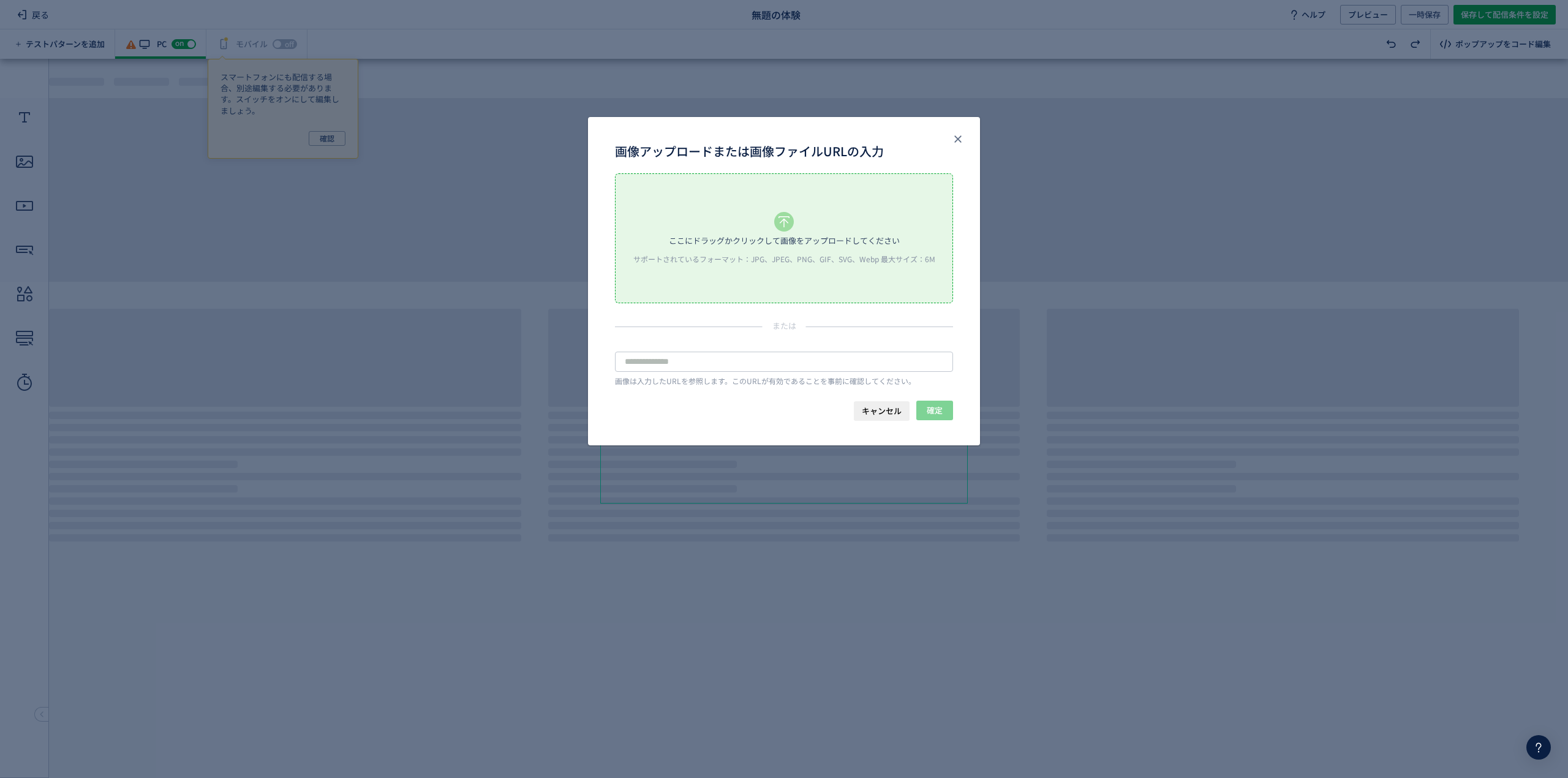
click at [215, 157] on div "画像アップロードまたは画像ファイルURLの入力 ここにドラッグかクリックして画像をアップロードしてください サポートされているフォーマット：JPG、JPEG、…" at bounding box center [784, 389] width 1568 height 778
click at [1520, 30] on div "画像アップロードまたは画像ファイルURLの入力 ここにドラッグかクリックして画像をアップロードしてください サポートされているフォーマット：JPG、JPEG、…" at bounding box center [784, 389] width 1568 height 778
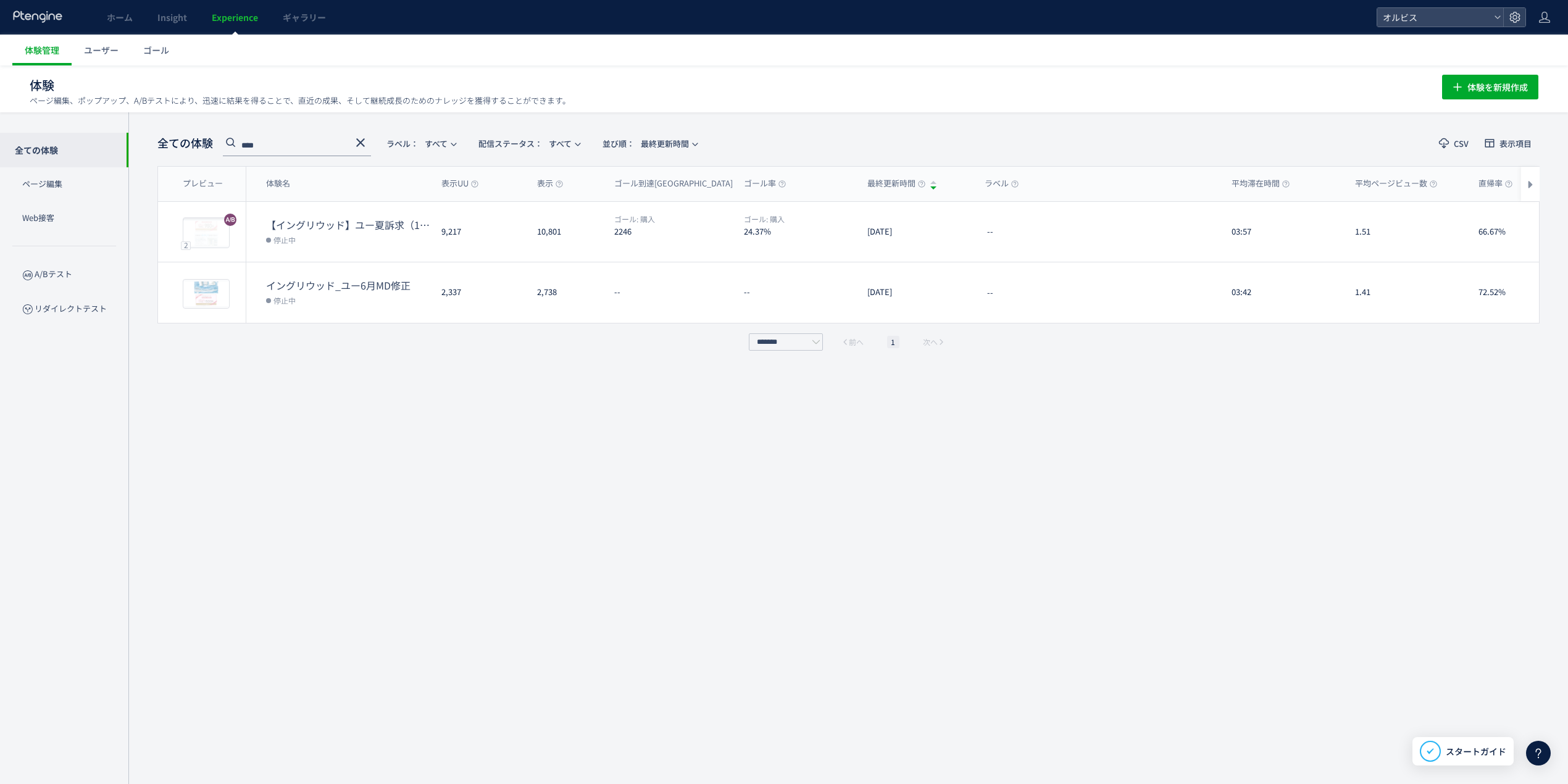
click at [357, 137] on icon at bounding box center [360, 142] width 15 height 15
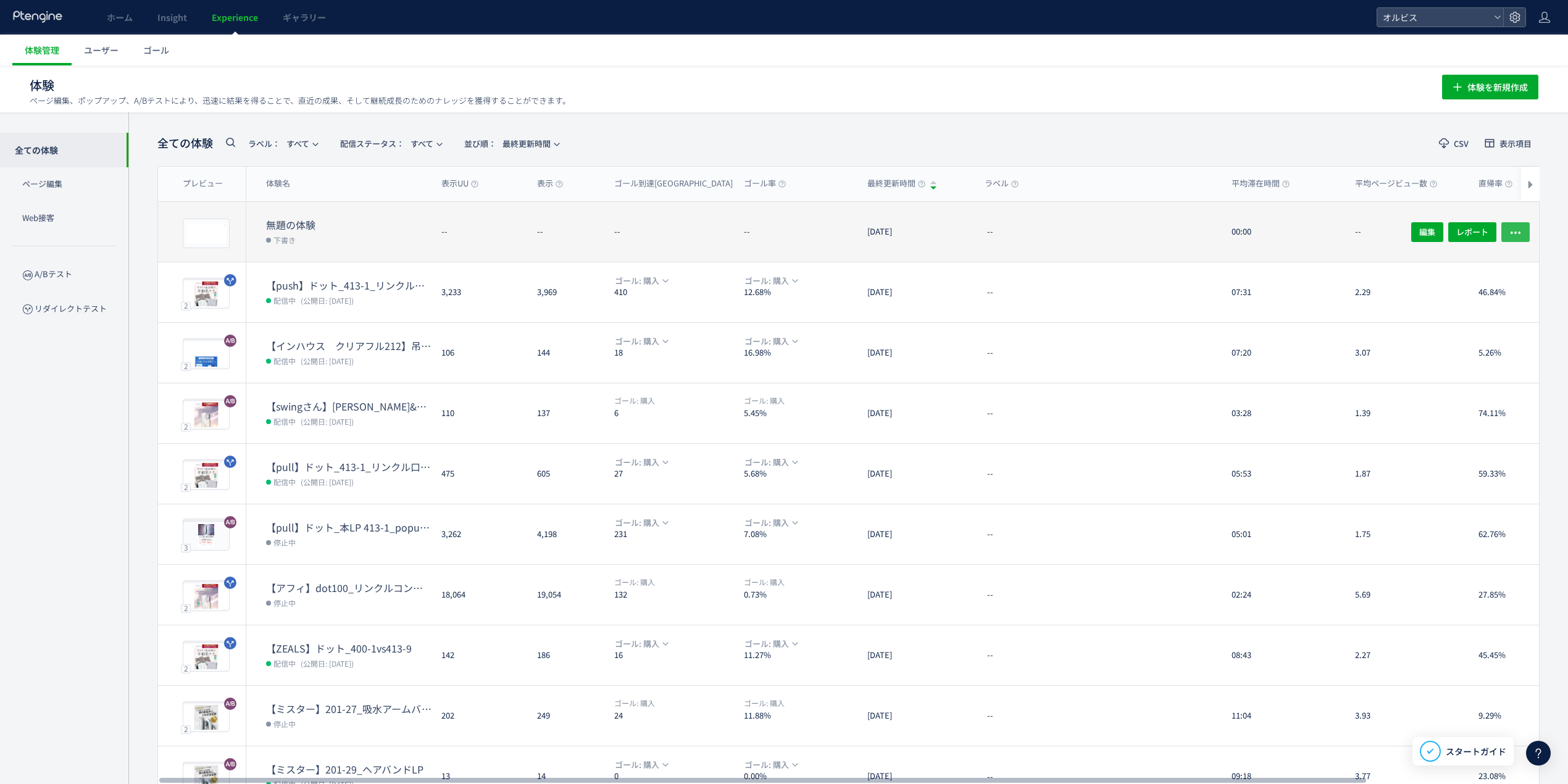
click at [1524, 225] on button "button" at bounding box center [1515, 231] width 28 height 20
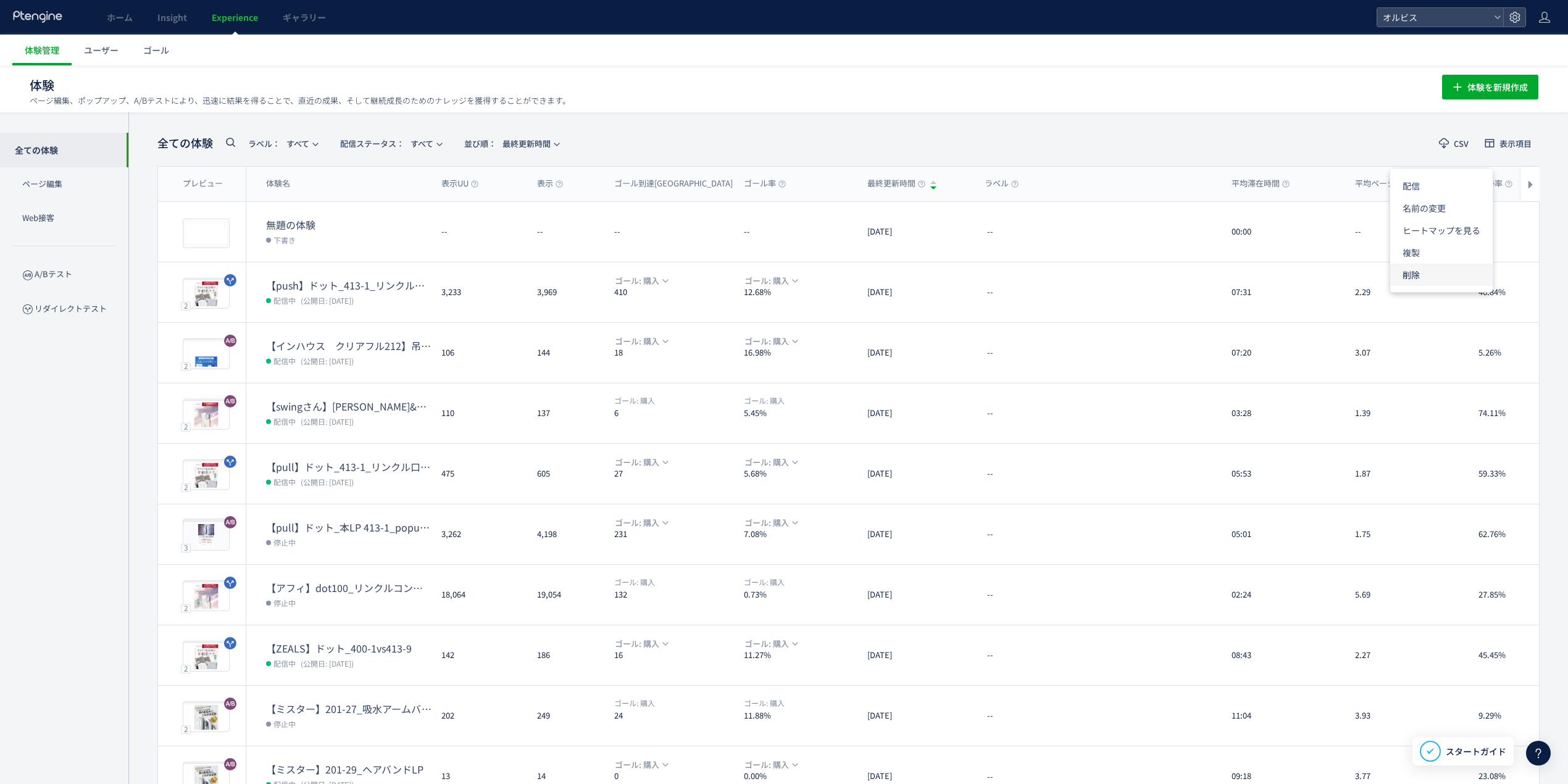
click at [1442, 271] on li "削除" at bounding box center [1441, 274] width 103 height 22
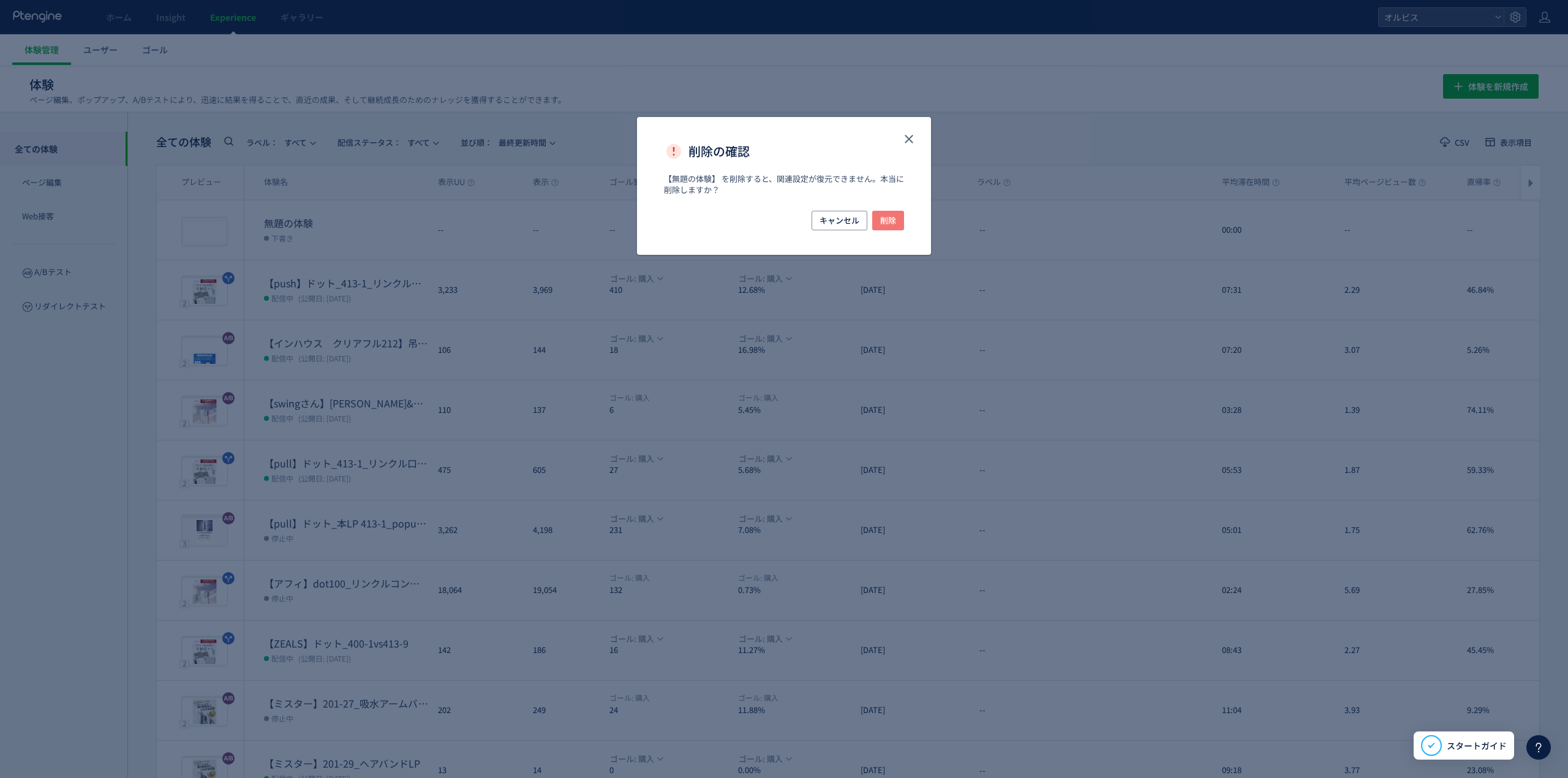
click at [883, 216] on span "削除" at bounding box center [888, 220] width 16 height 19
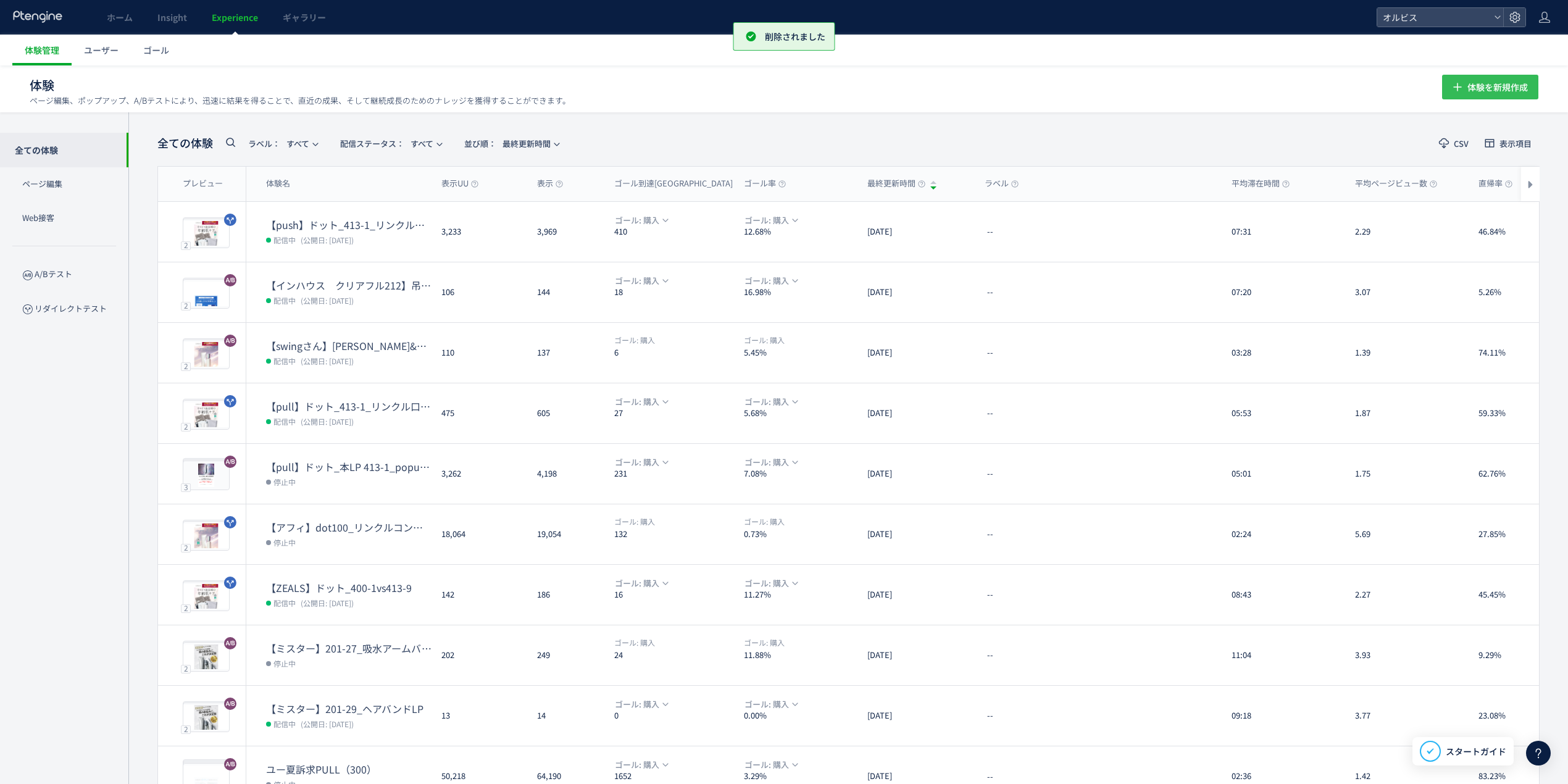
click at [1512, 87] on span "体験を新規作成" at bounding box center [1498, 87] width 61 height 25
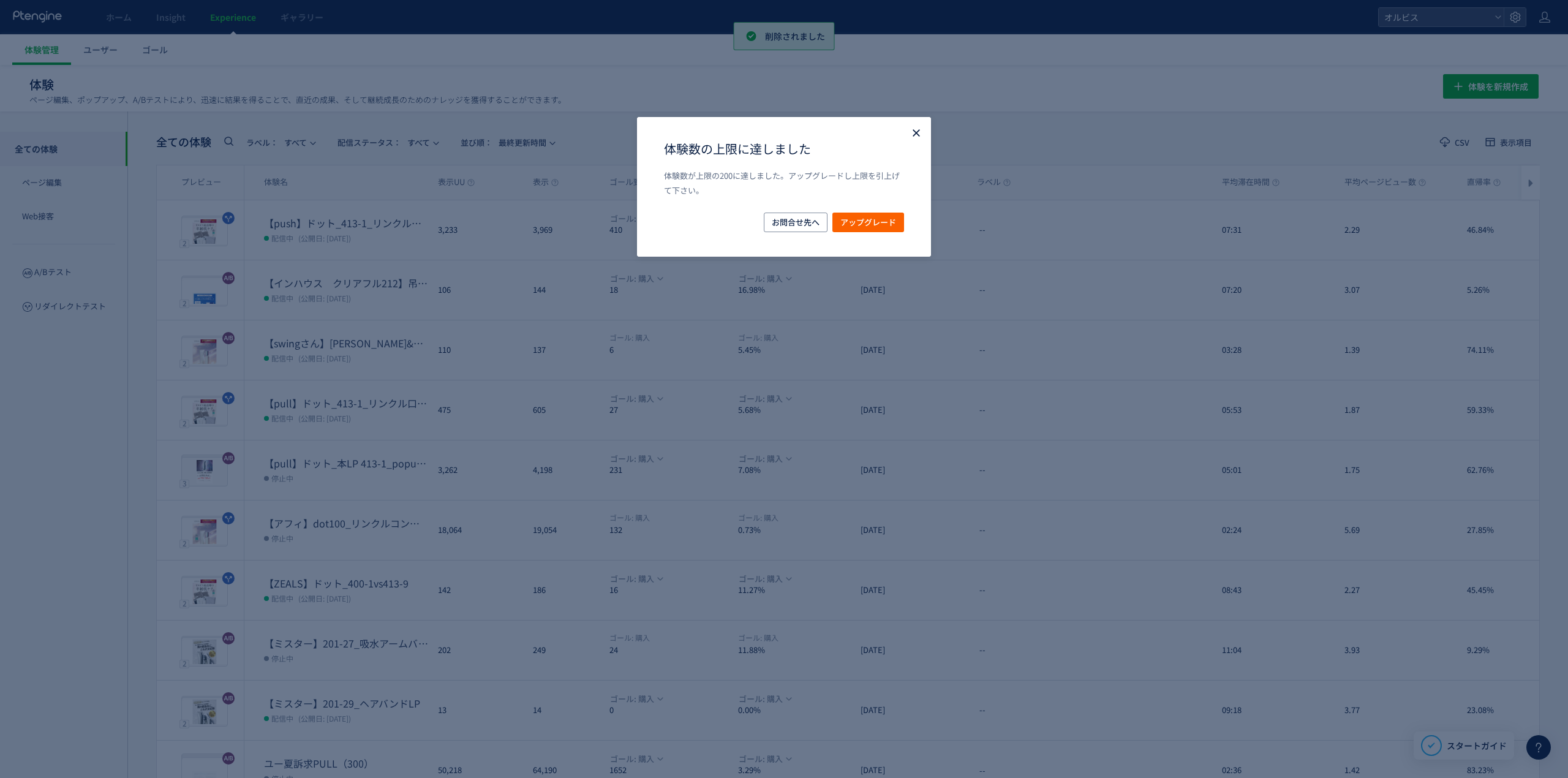
click at [910, 137] on icon "Close" at bounding box center [916, 133] width 13 height 13
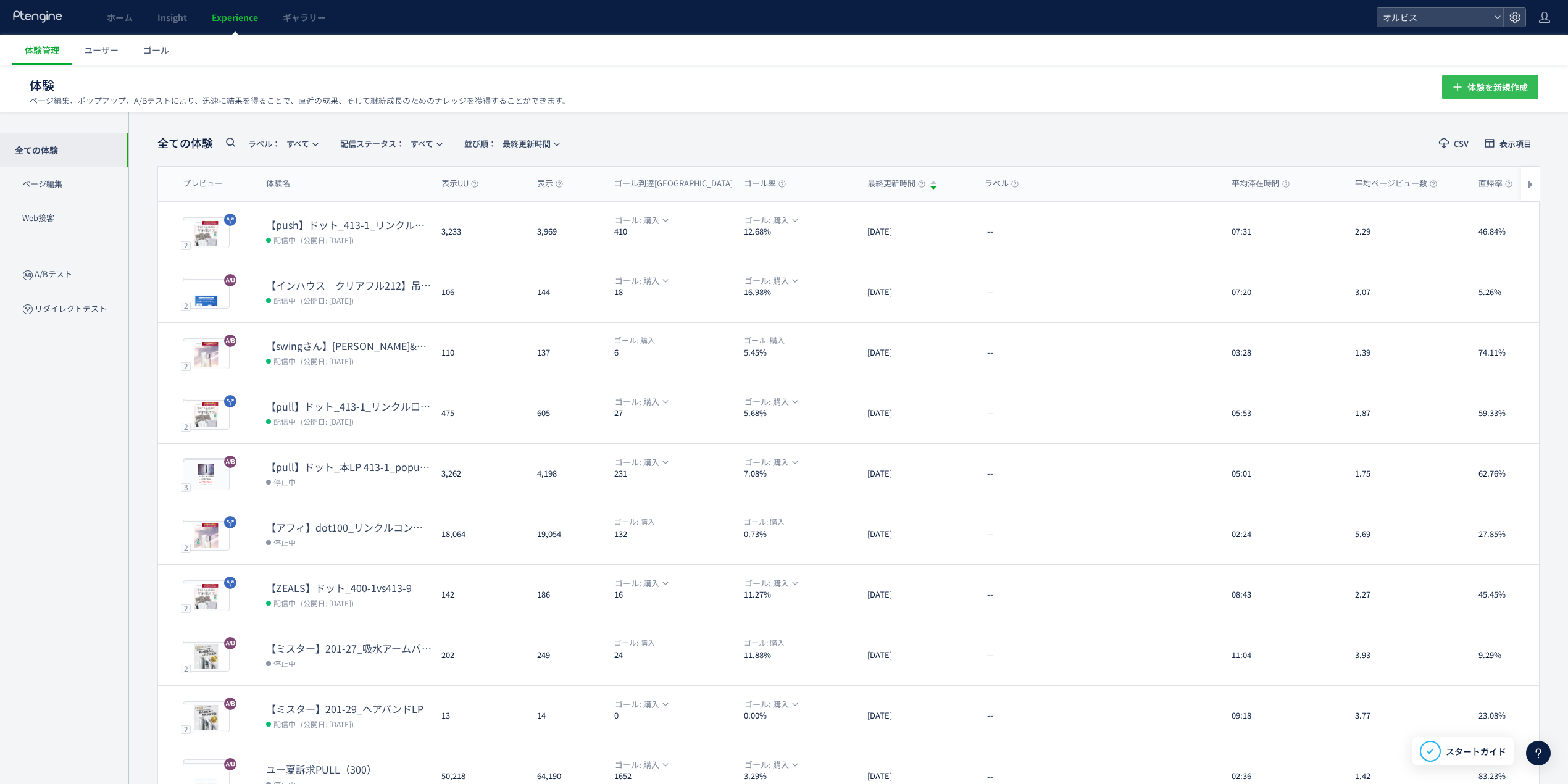
click at [1490, 77] on span "体験を新規作成" at bounding box center [1498, 87] width 61 height 25
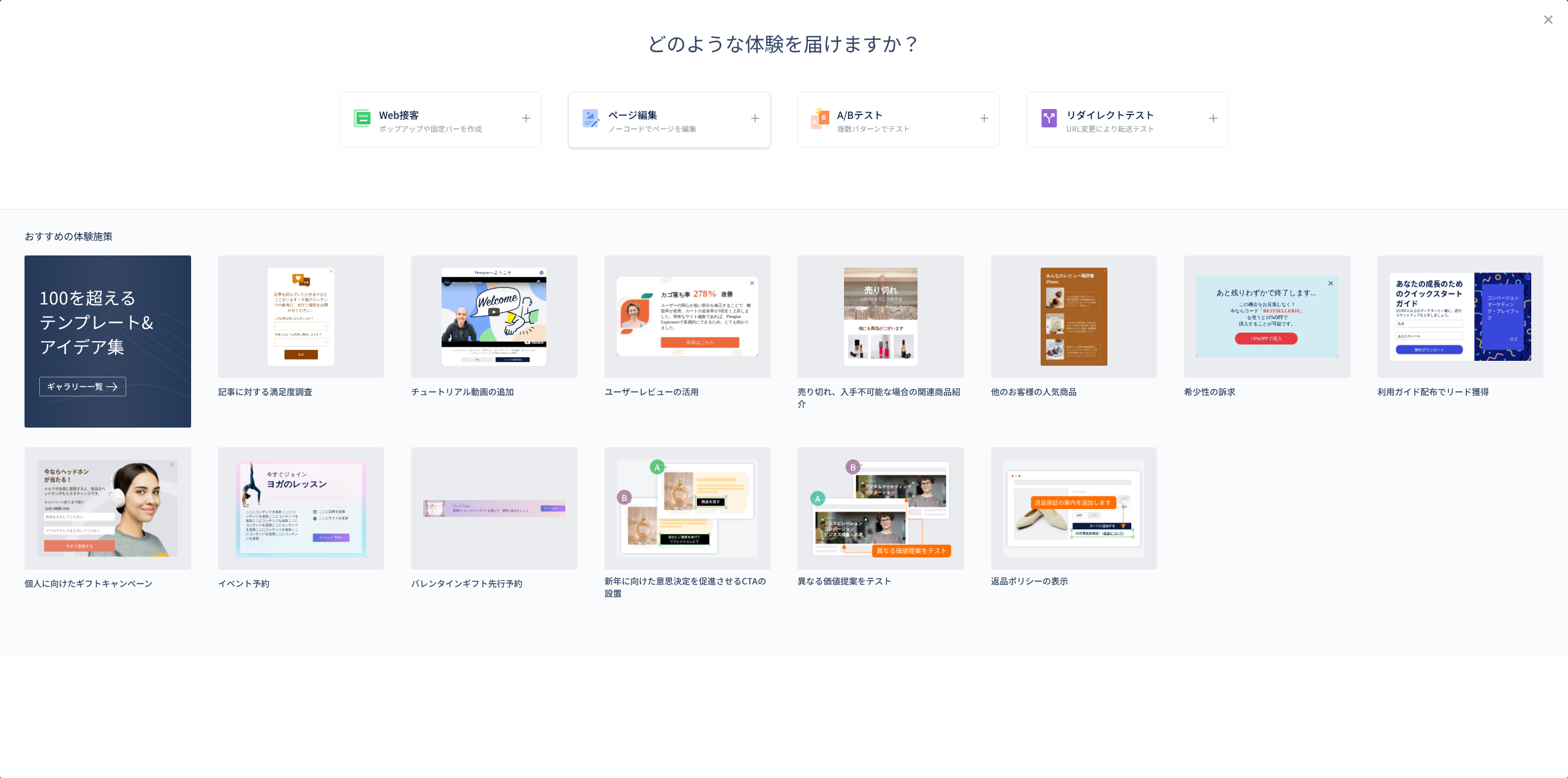
click at [696, 130] on div "ページ編集 ノーコードでページを編集" at bounding box center [660, 120] width 163 height 28
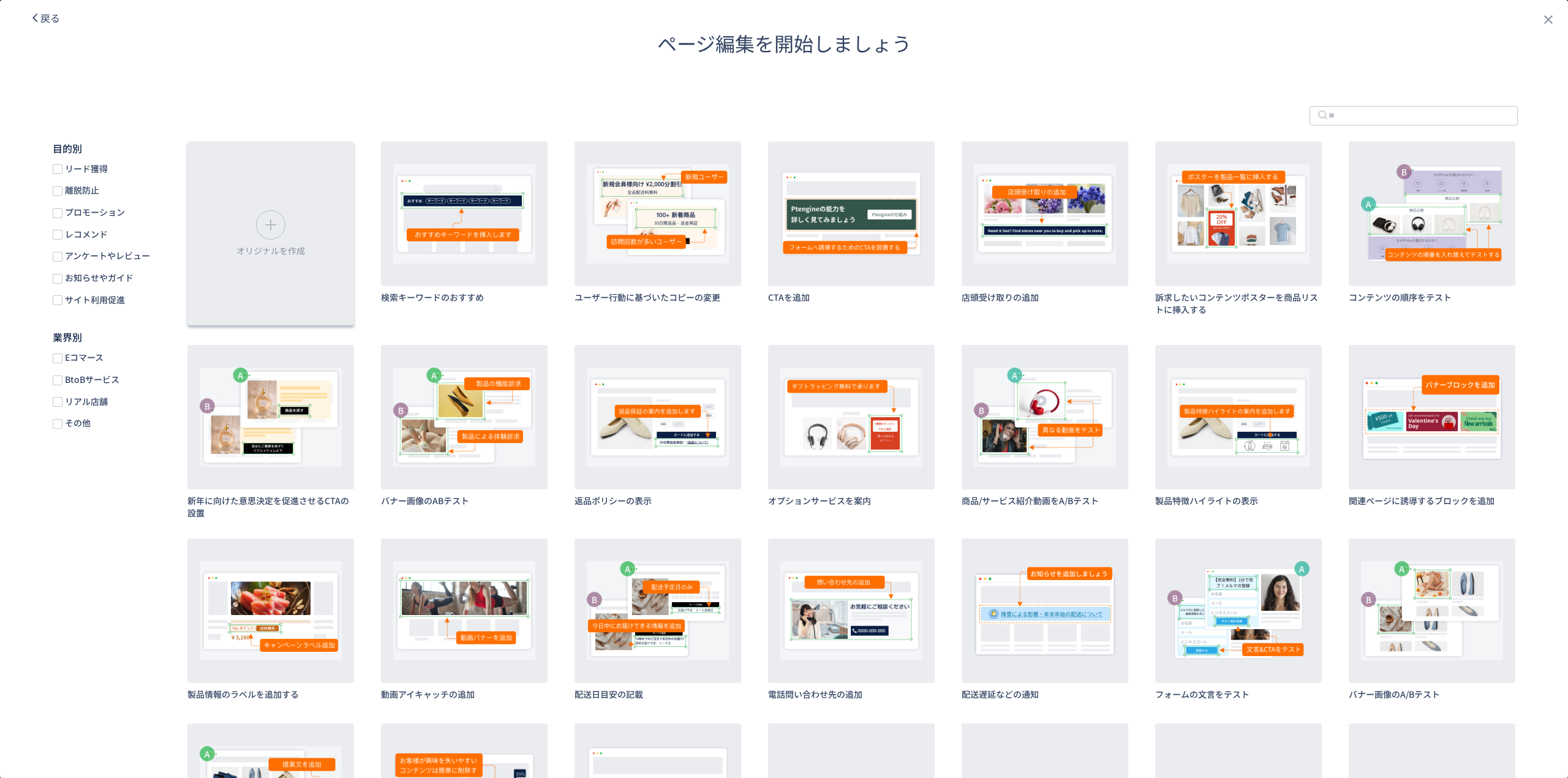
click at [325, 235] on div "オリジナルを作成" at bounding box center [270, 233] width 166 height 184
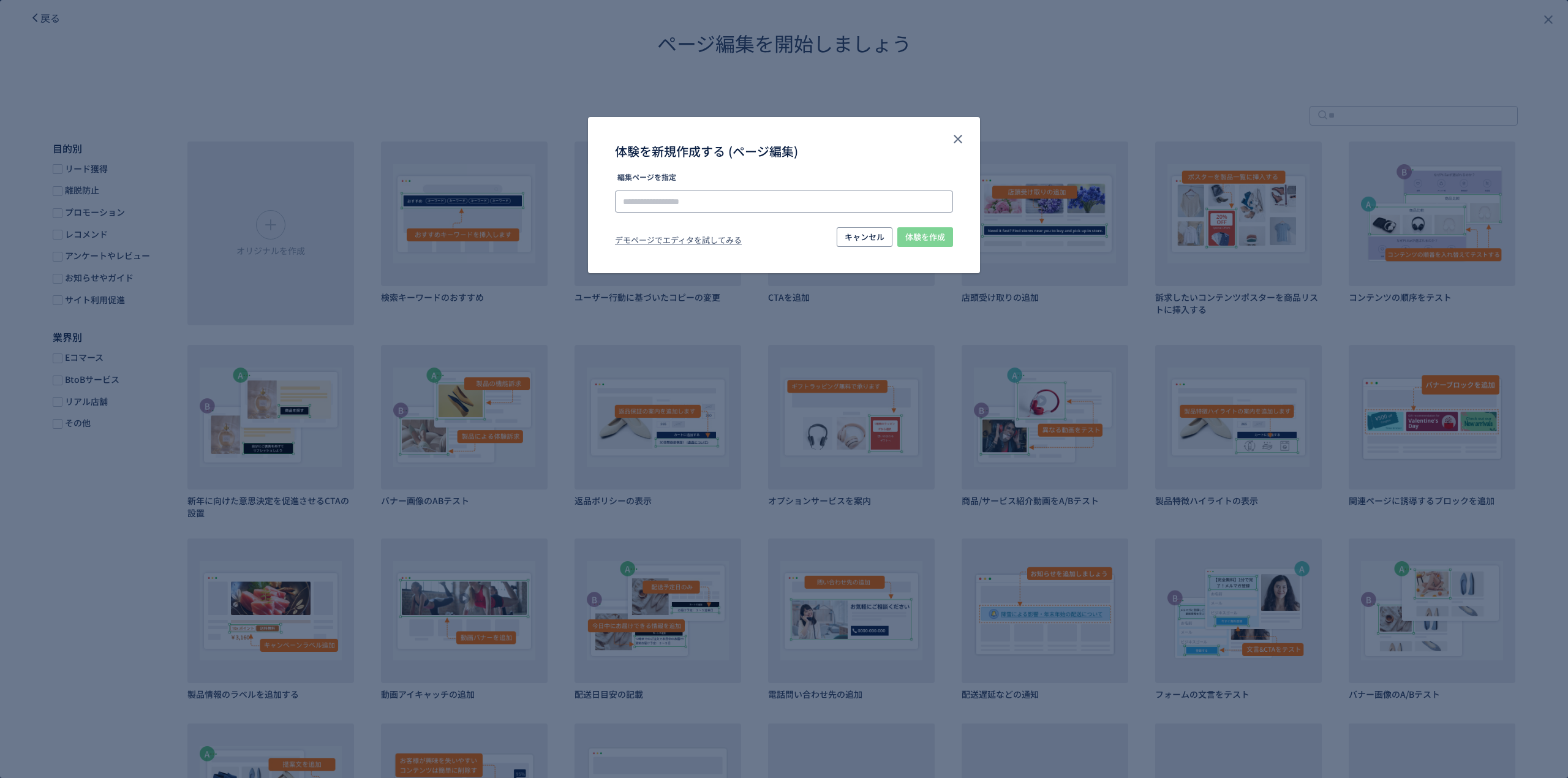
click at [791, 206] on input "体験を新規作成する (ページ編集)" at bounding box center [784, 201] width 338 height 22
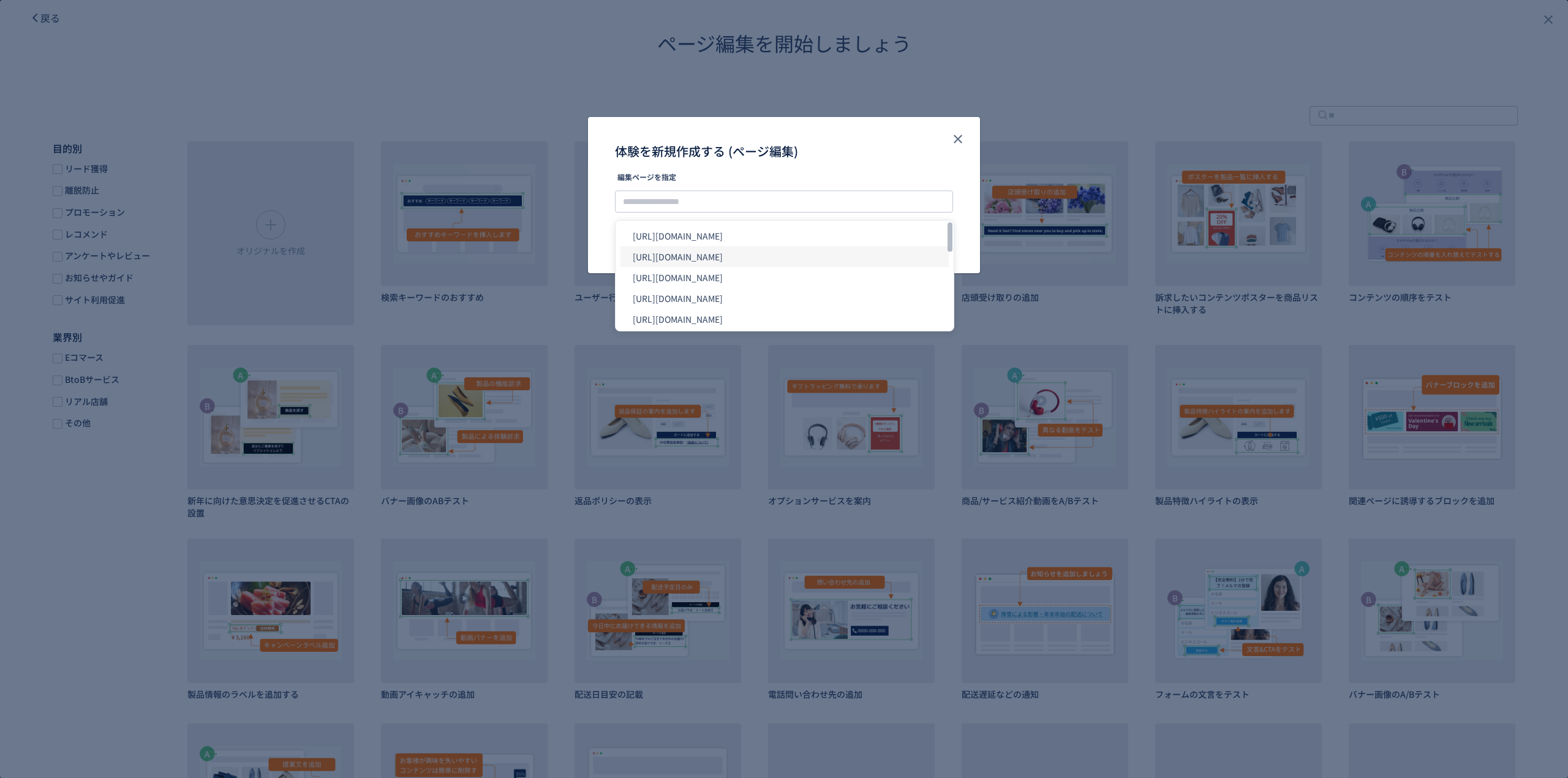
click at [767, 250] on li "[URL][DOMAIN_NAME]" at bounding box center [784, 256] width 328 height 21
type input "**********"
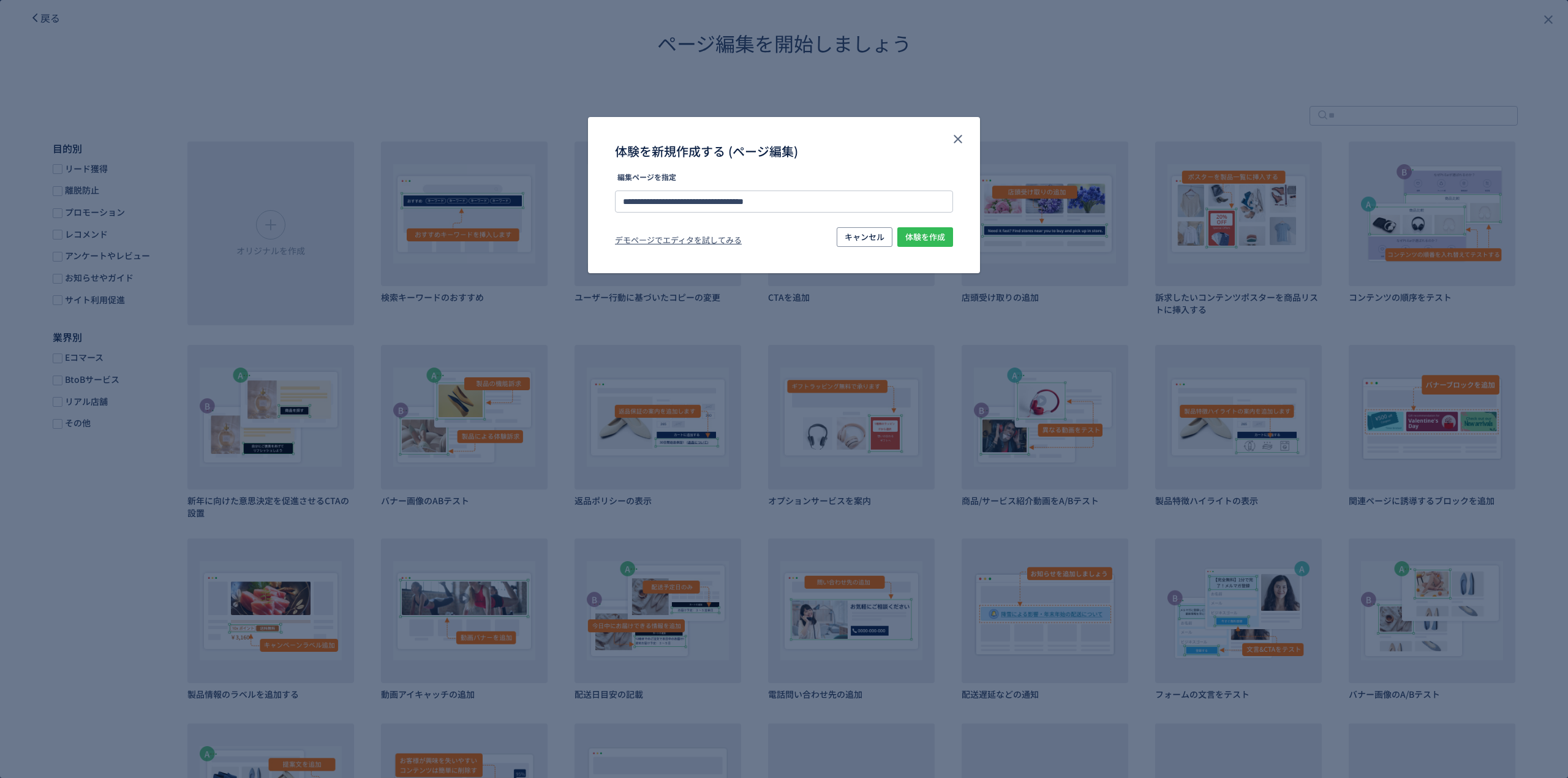
click at [925, 240] on span "体験を作成" at bounding box center [925, 237] width 40 height 19
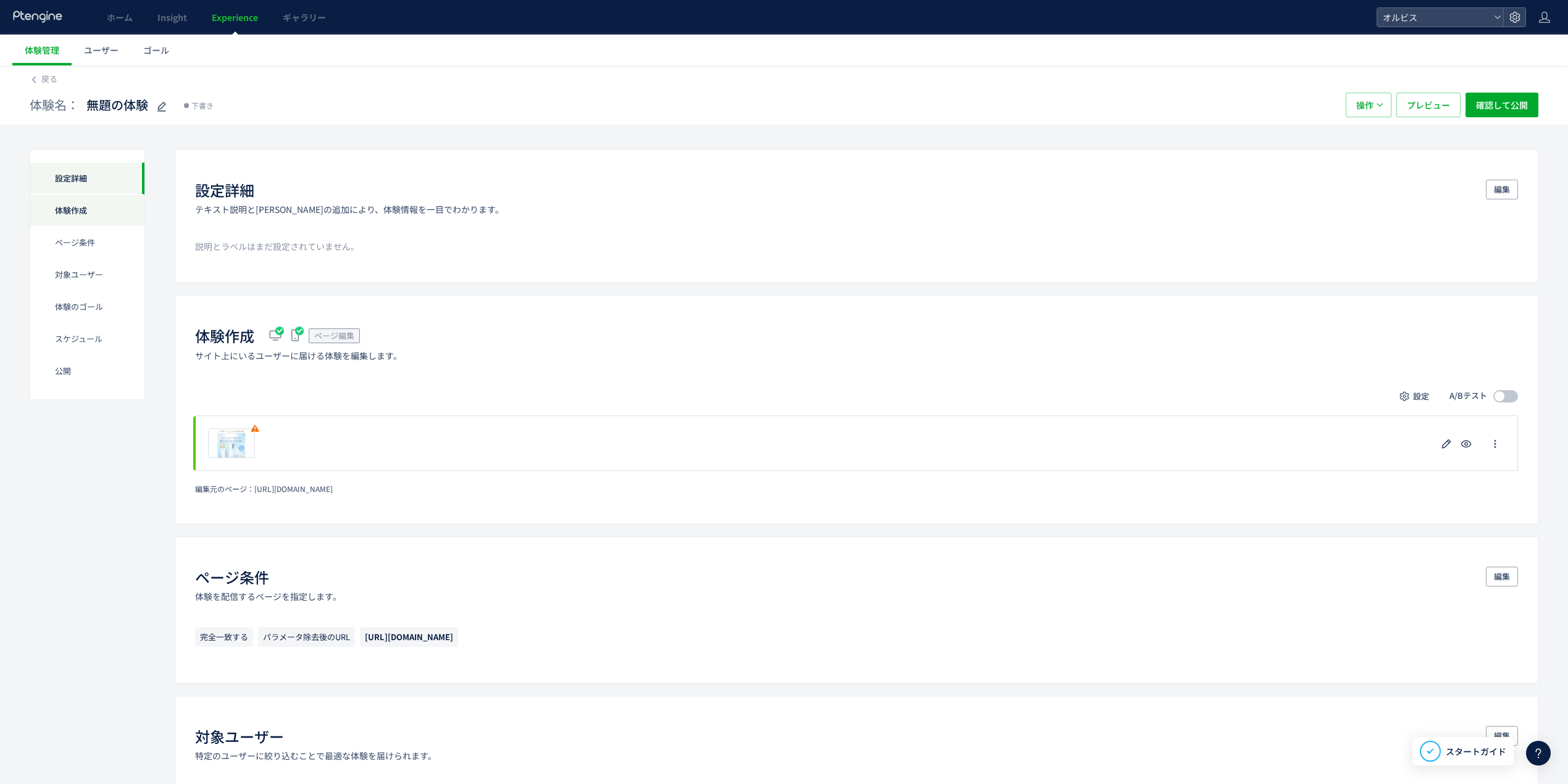
click at [92, 211] on div "体験作成" at bounding box center [87, 210] width 114 height 32
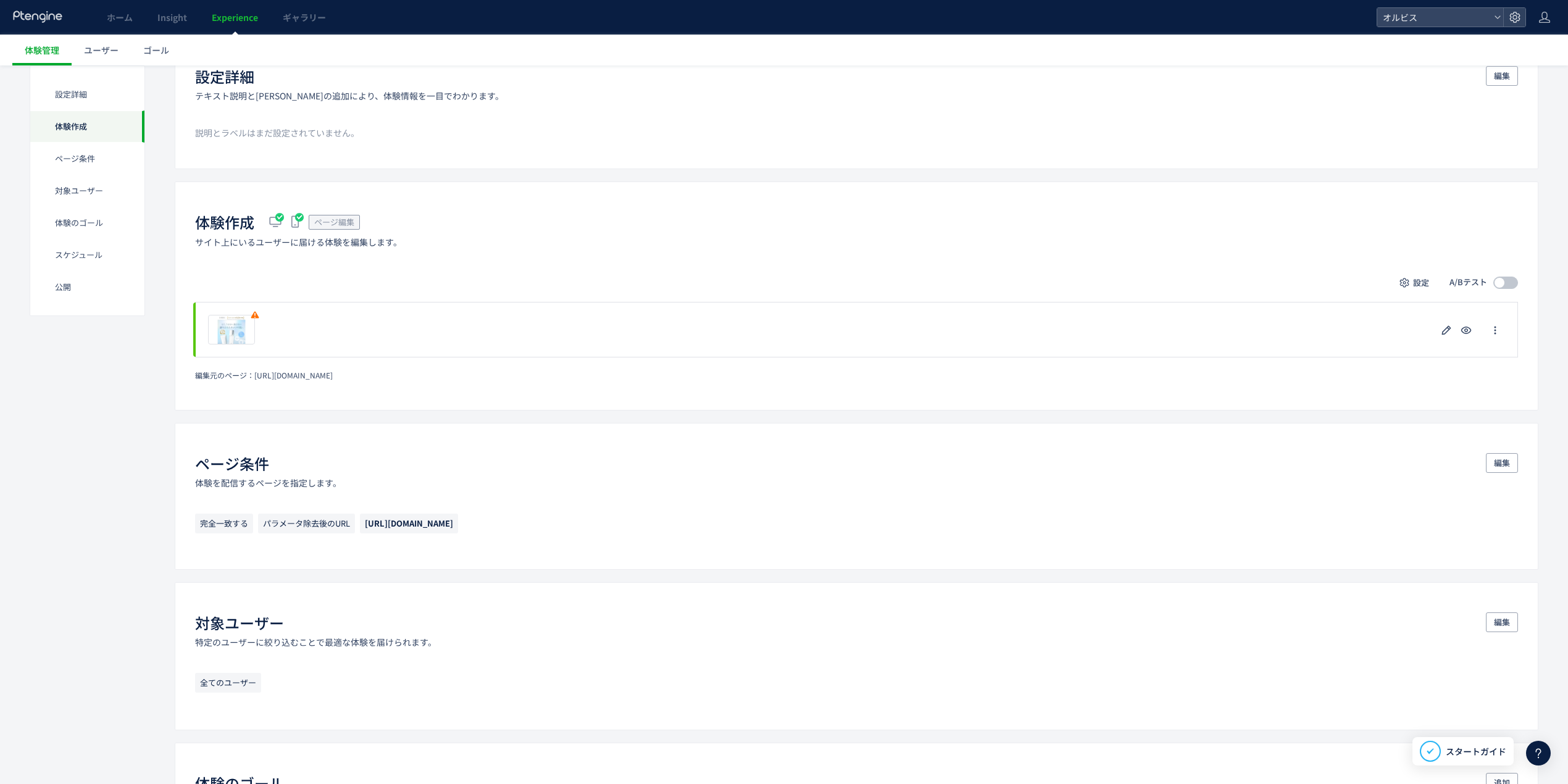
scroll to position [125, 0]
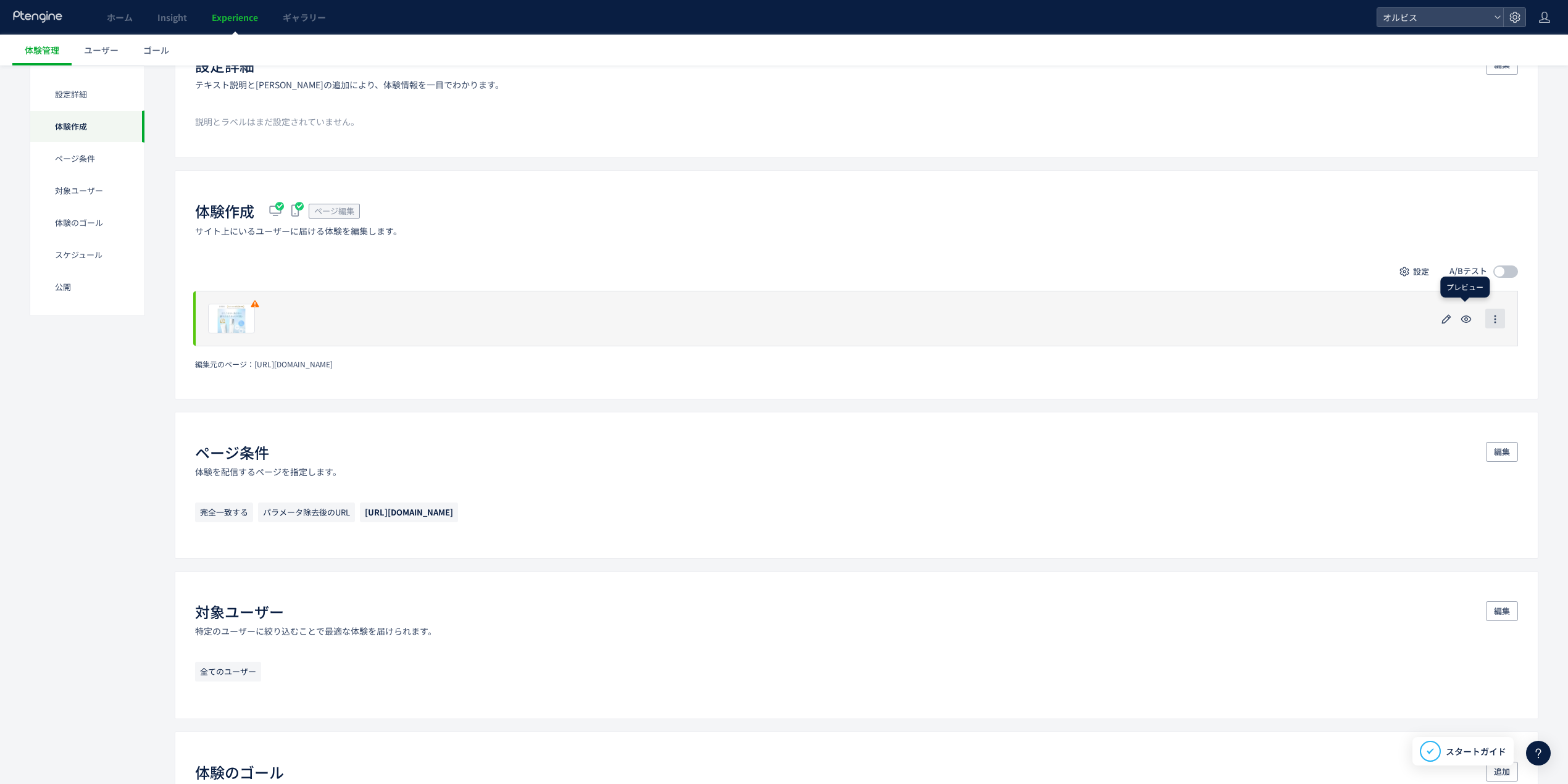
click at [1489, 318] on button "button" at bounding box center [1495, 318] width 20 height 20
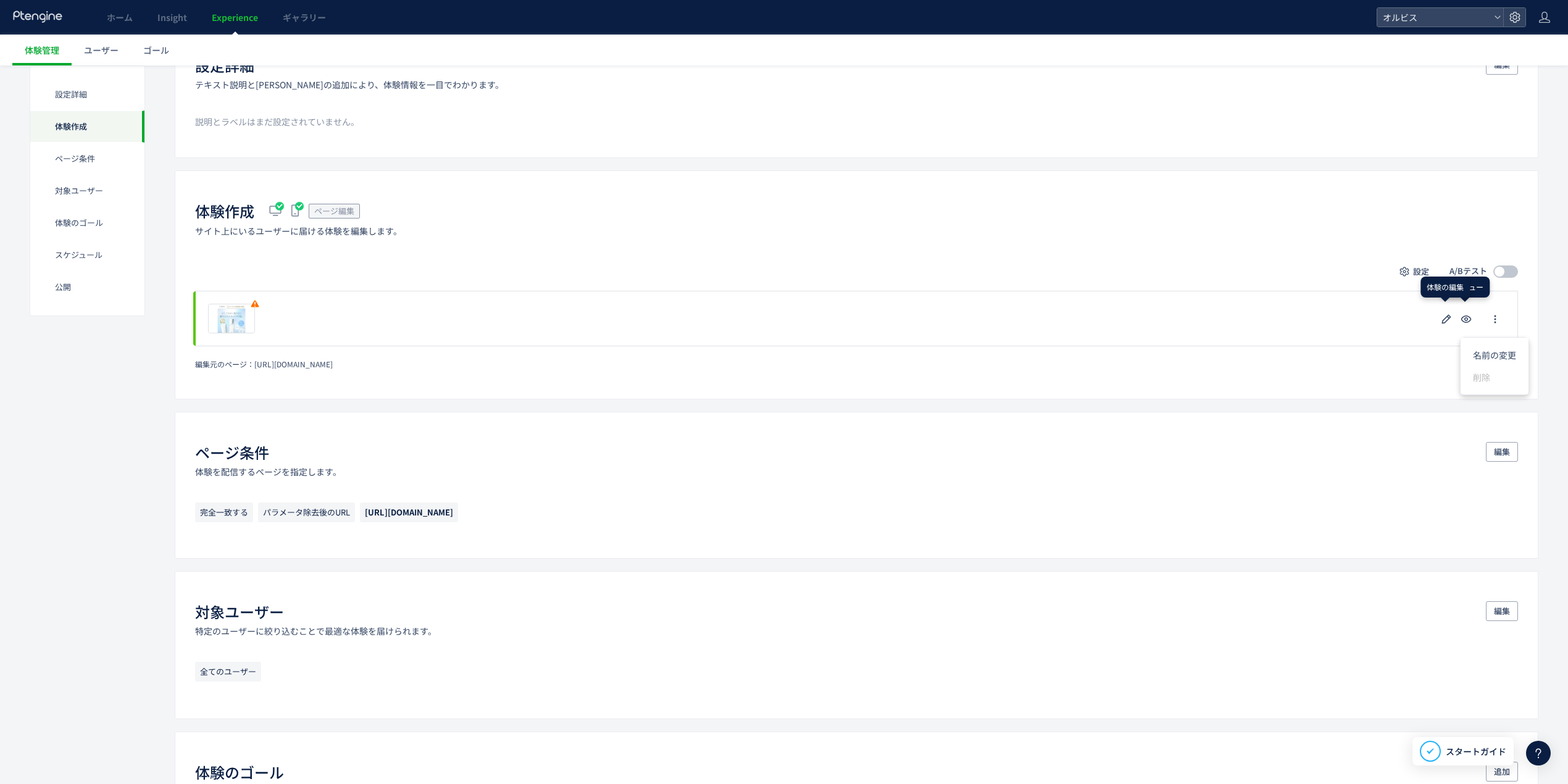
click at [1327, 287] on div "設定 A/Bテスト プレビュー 削除の確認 キャンセル 削除 一時停止の確認 キャンセル 確定 編集元のページ： https://pr.orbis.co.jp…" at bounding box center [856, 316] width 1323 height 108
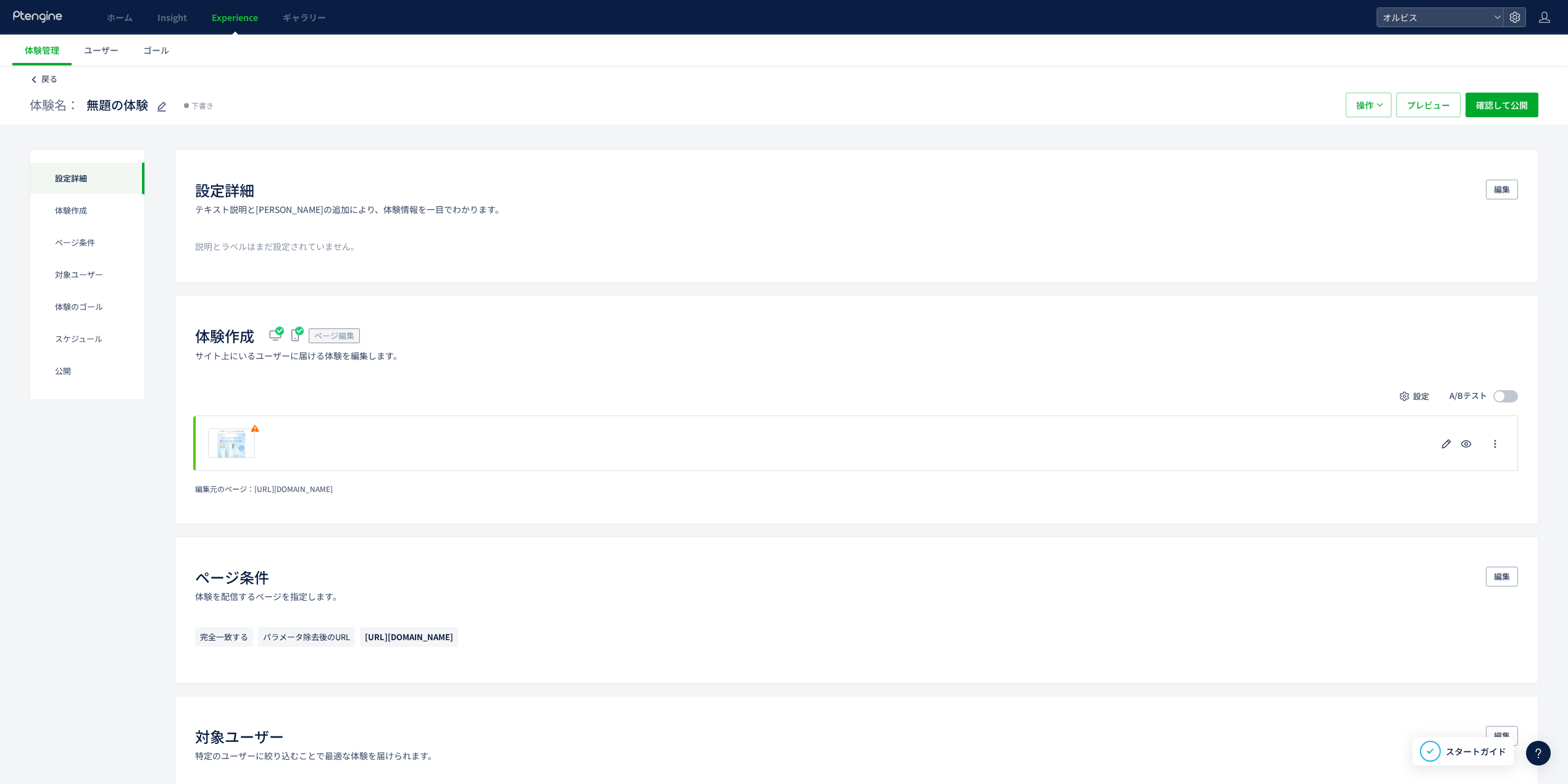
click at [38, 75] on link "戻る" at bounding box center [44, 79] width 28 height 12
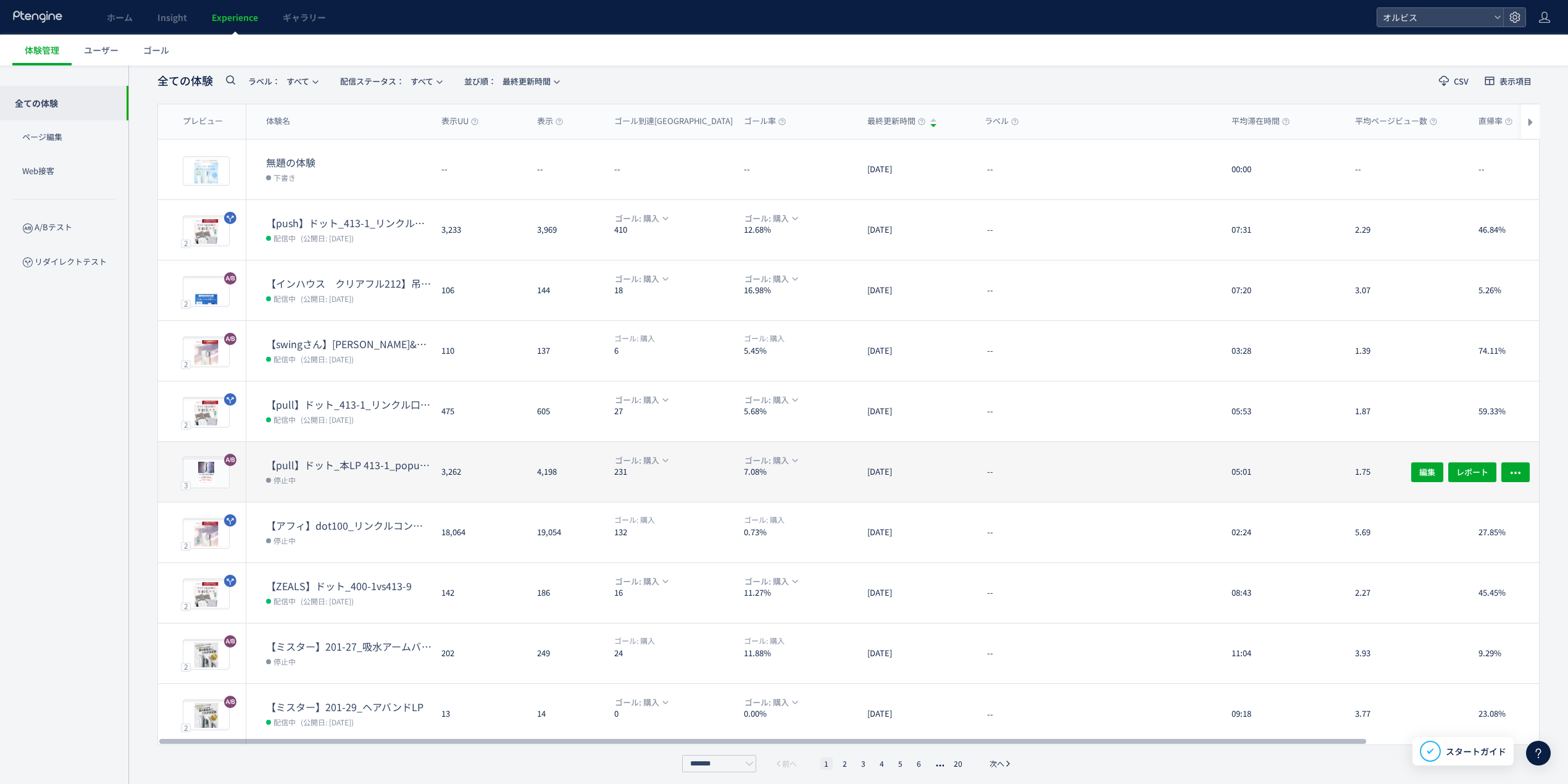
scroll to position [68, 0]
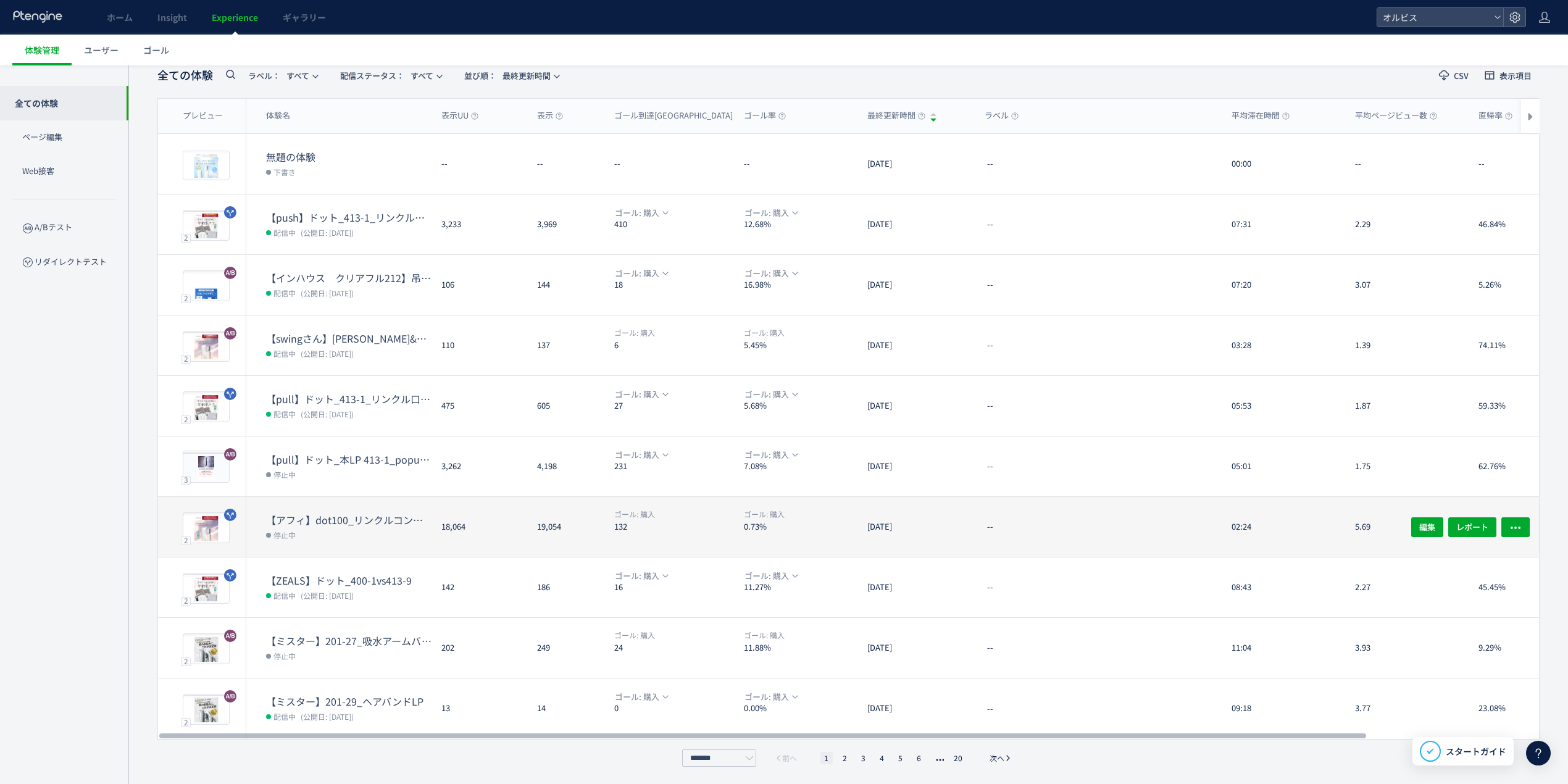
click at [317, 531] on dd "停止中" at bounding box center [348, 534] width 165 height 16
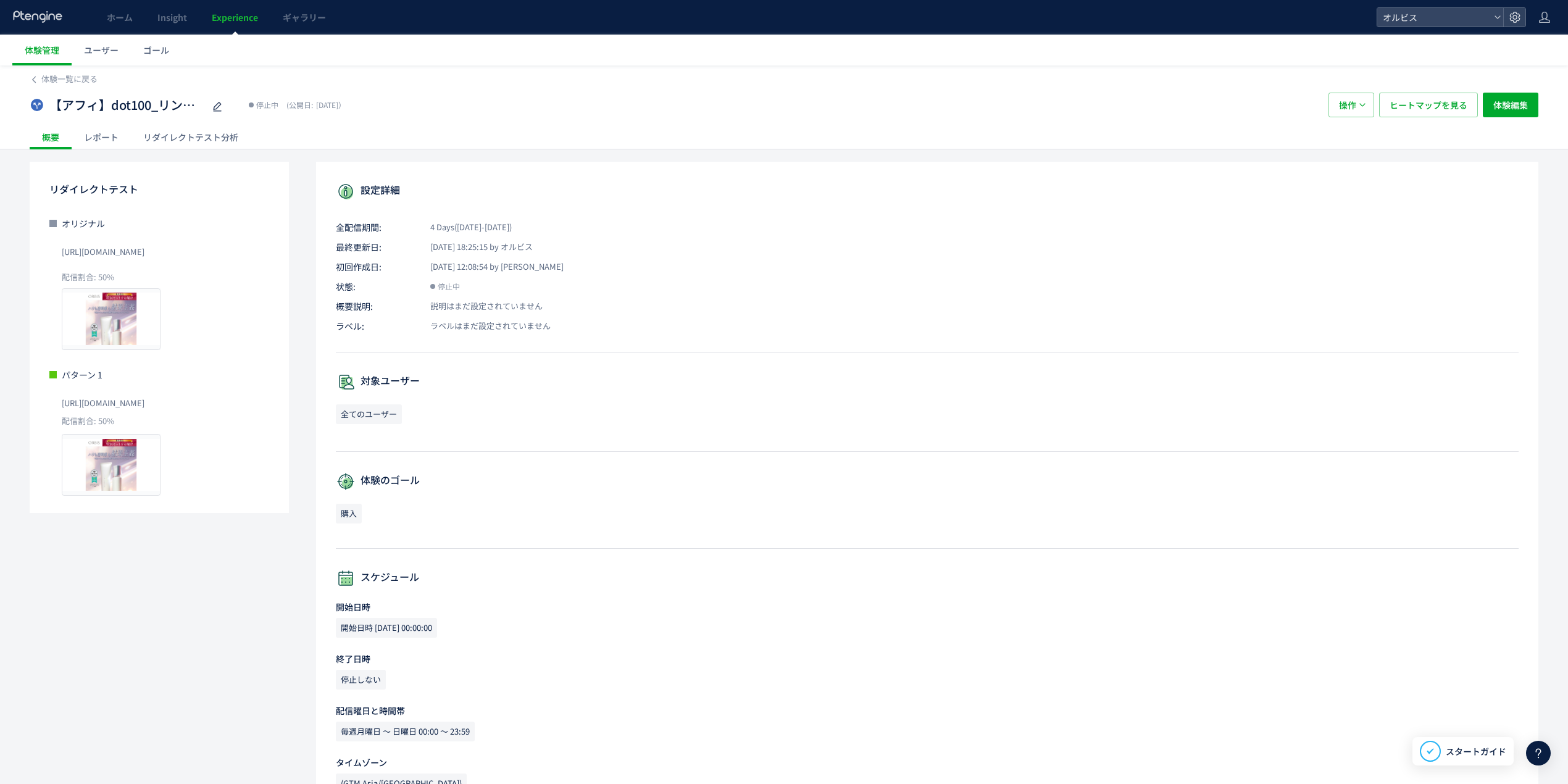
click at [15, 8] on div at bounding box center [38, 17] width 51 height 35
click at [47, 77] on span "体験一覧に戻る" at bounding box center [69, 78] width 56 height 12
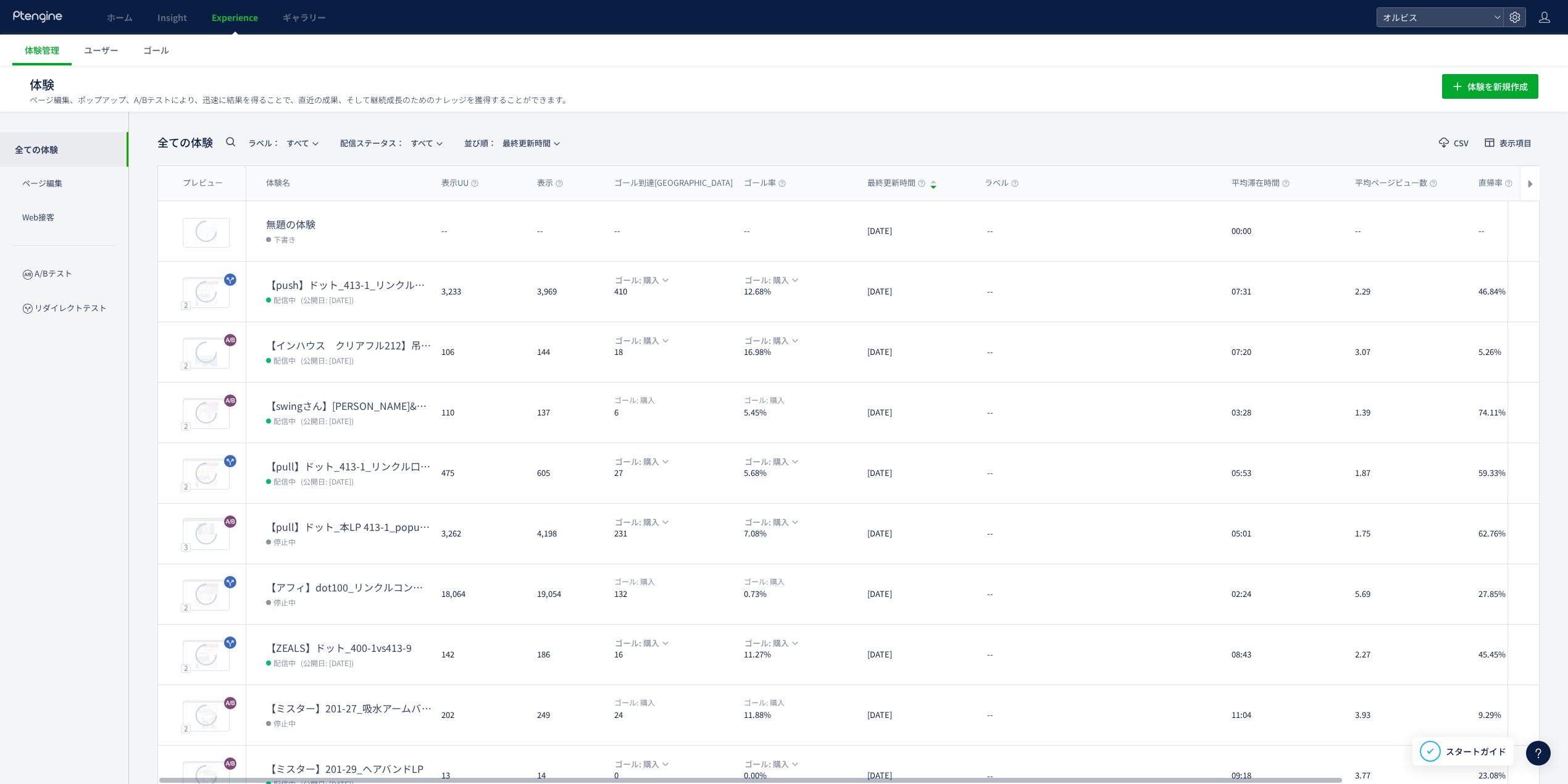
scroll to position [68, 0]
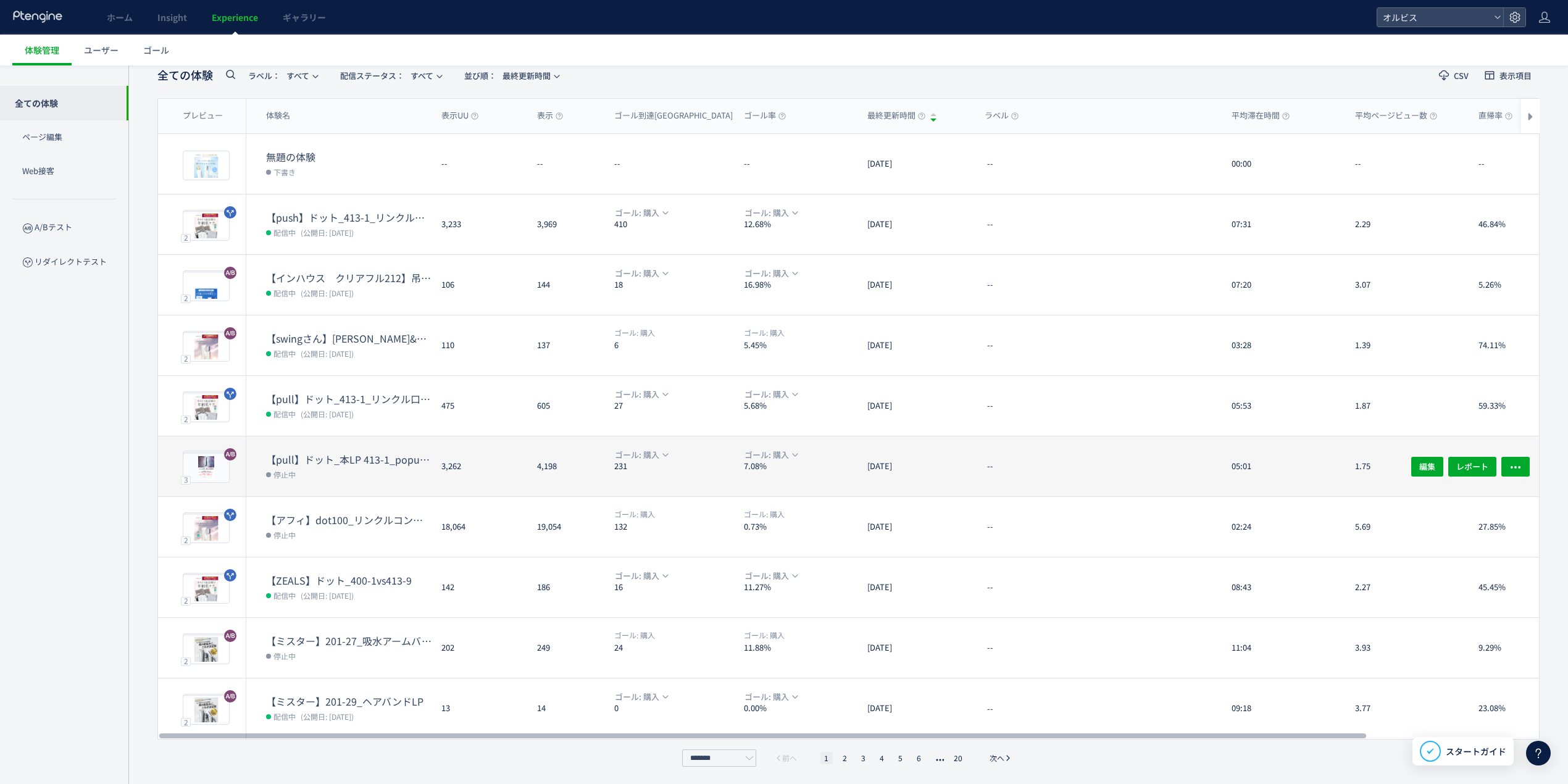
click at [401, 437] on div "【pull】ドット_本LP 413-1_popup（リンクル） 停止中" at bounding box center [339, 466] width 185 height 60
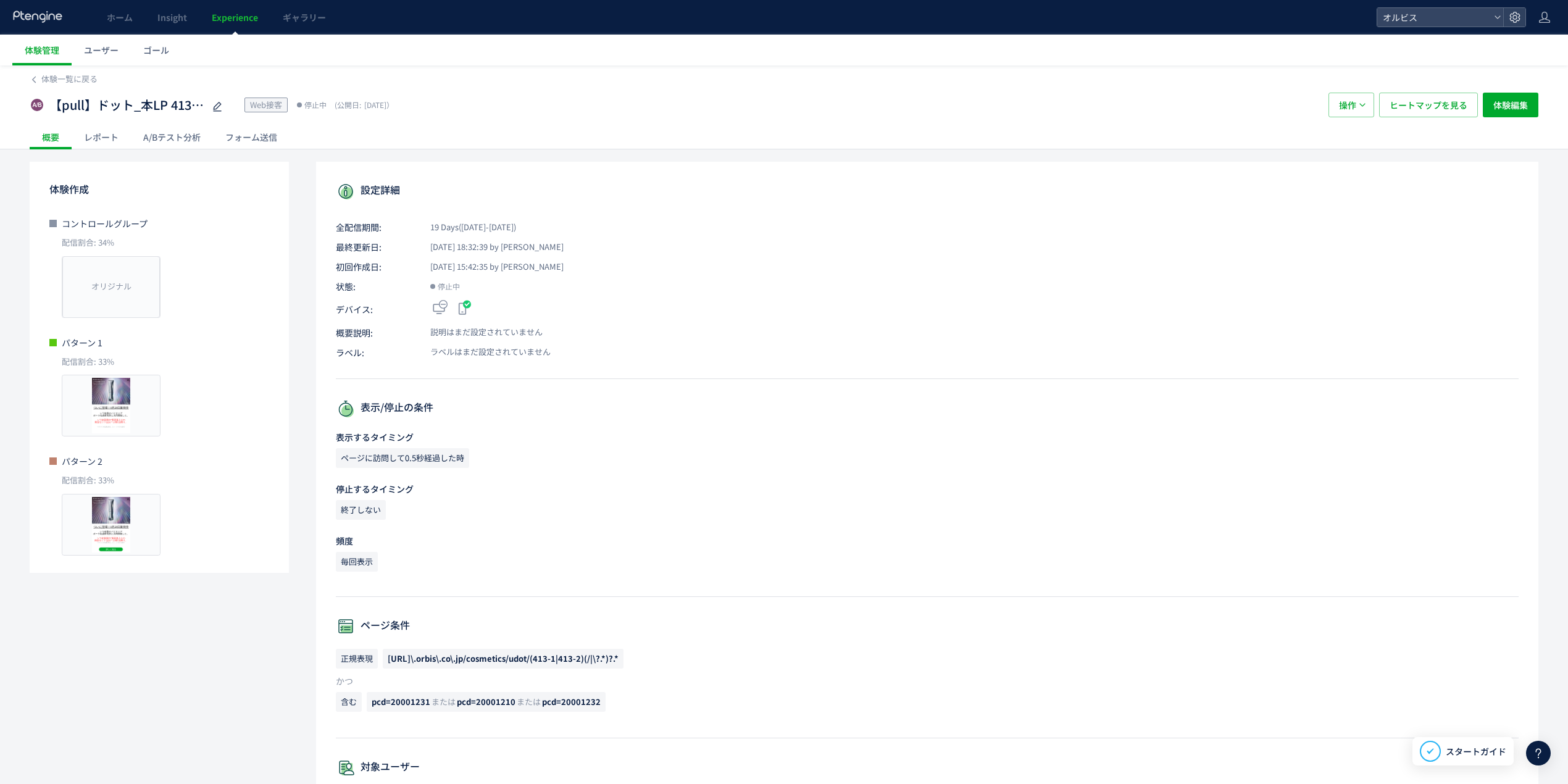
click at [188, 140] on div "A/Bテスト分析" at bounding box center [172, 137] width 82 height 25
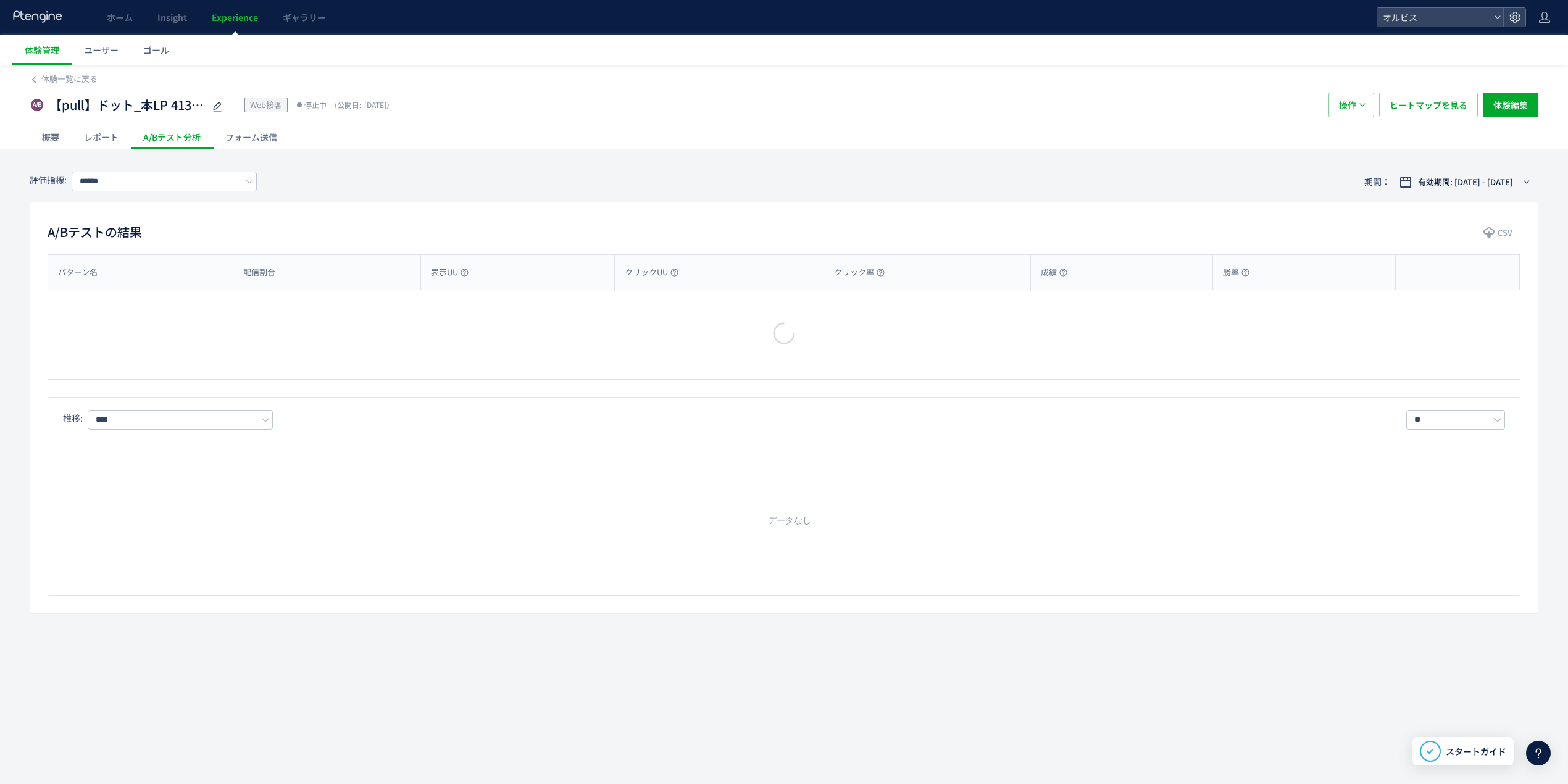
type input "**"
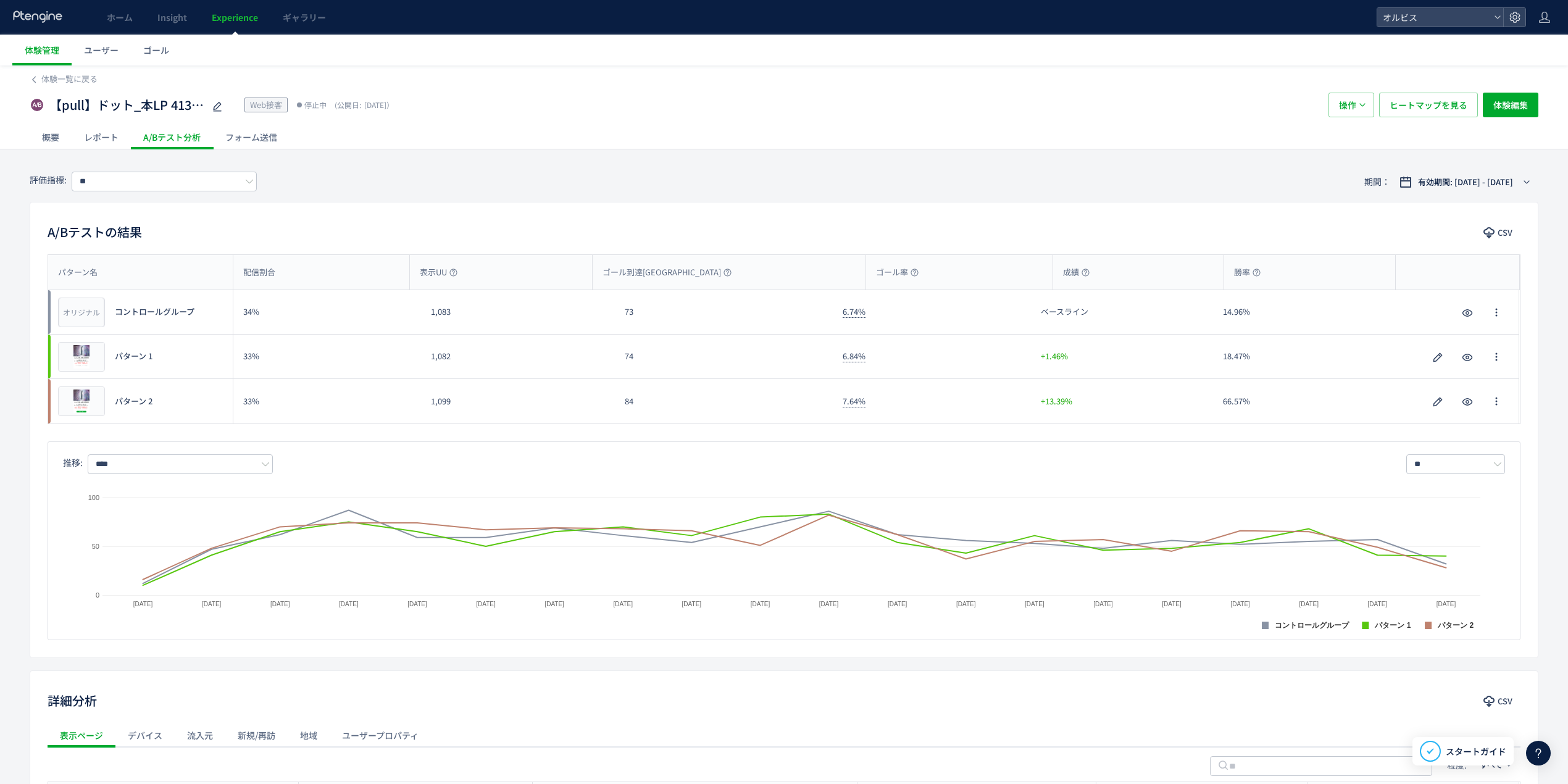
click at [112, 137] on div "レポート" at bounding box center [101, 137] width 60 height 25
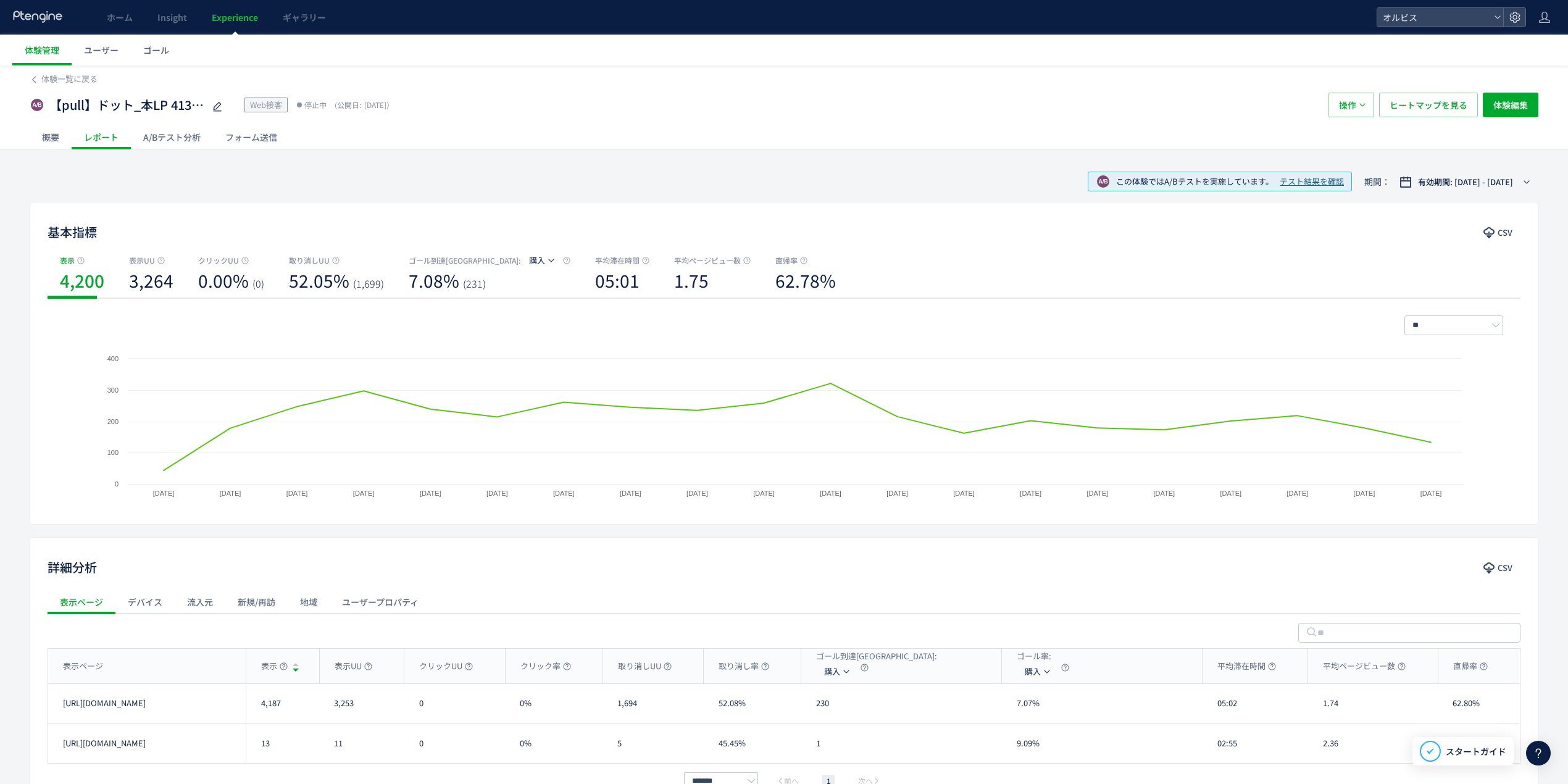
click at [65, 144] on div "概要" at bounding box center [51, 137] width 42 height 25
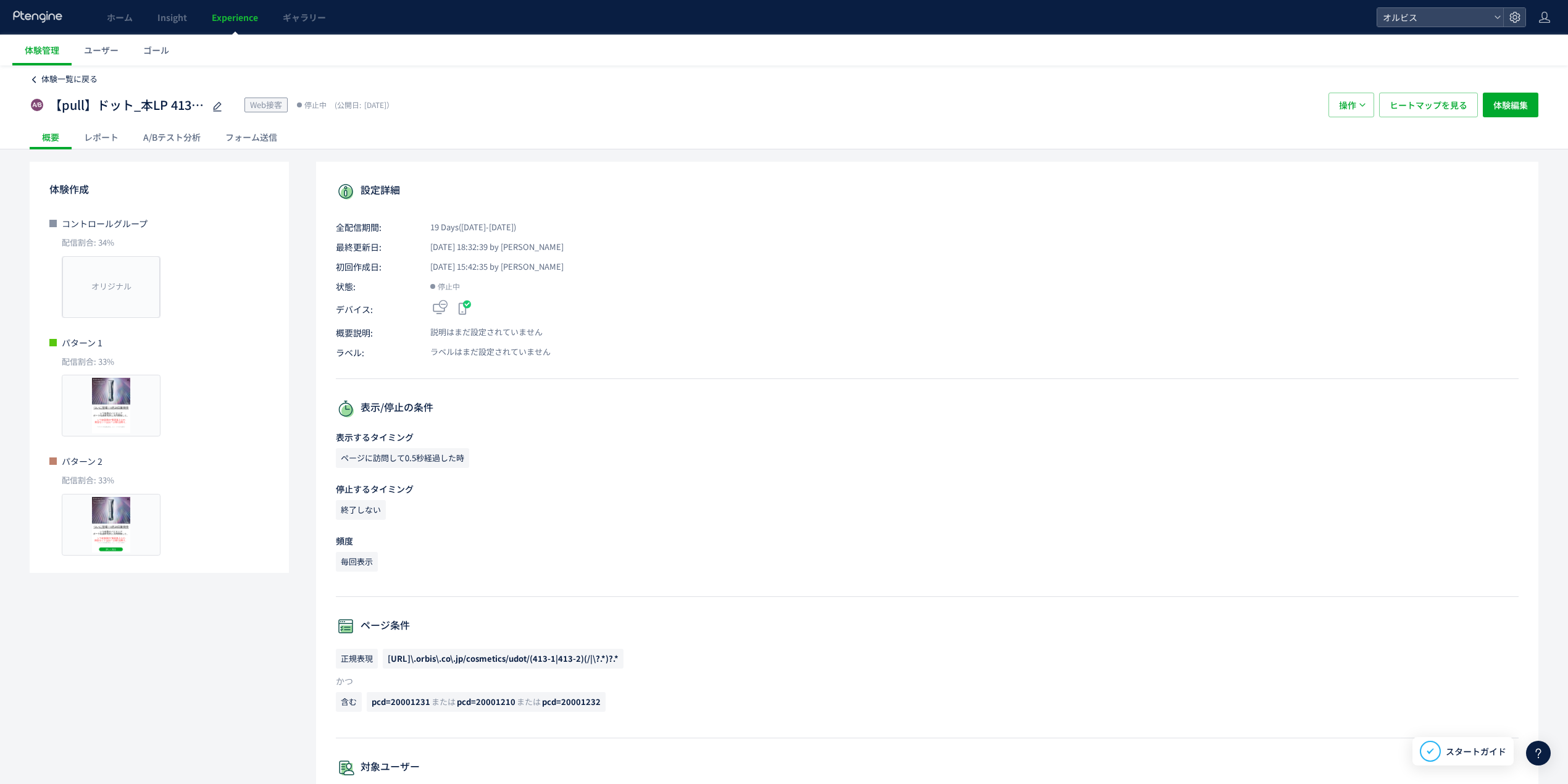
click at [72, 84] on span "体験一覧に戻る" at bounding box center [69, 78] width 56 height 12
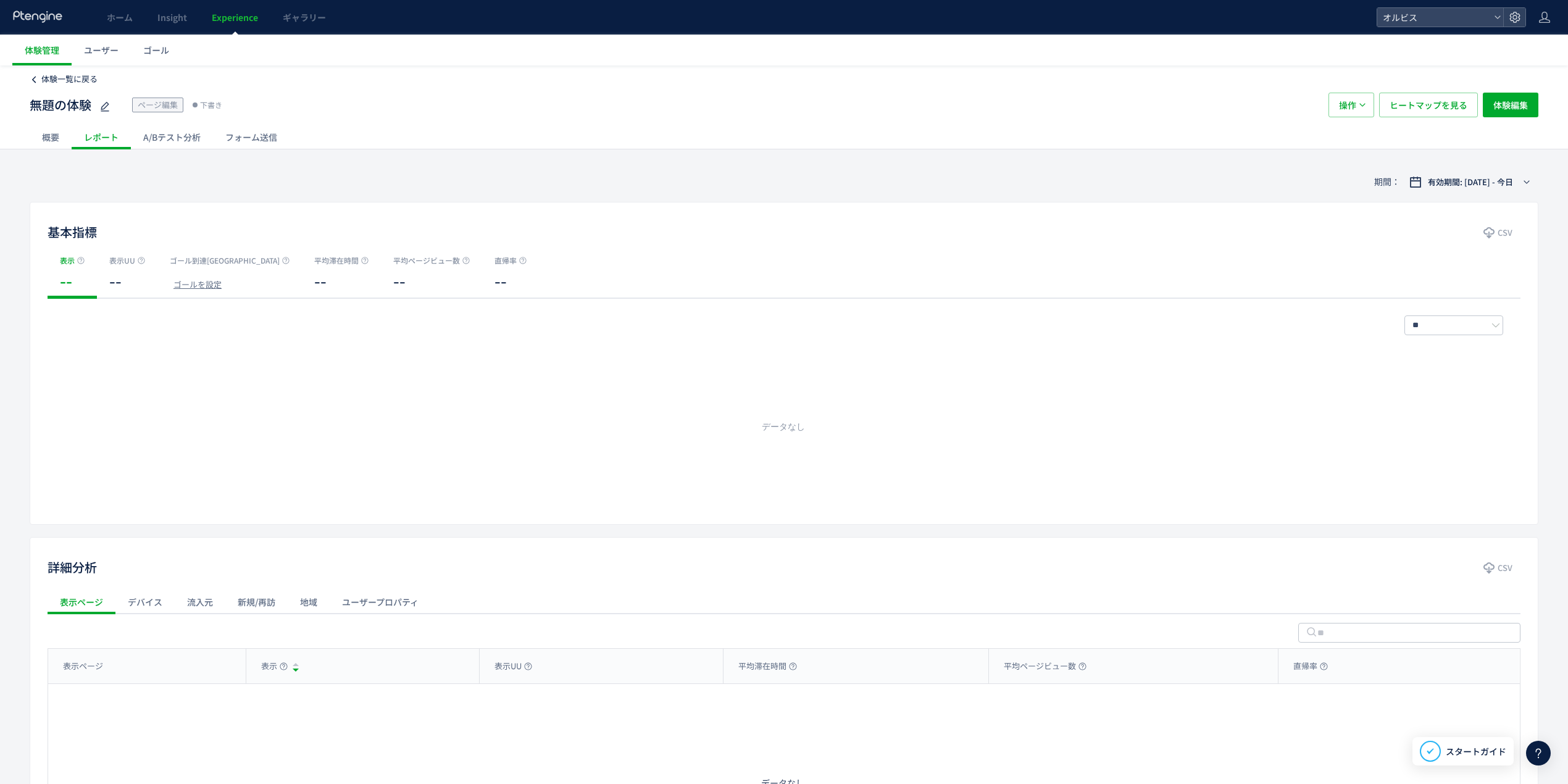
click at [63, 78] on span "体験一覧に戻る" at bounding box center [69, 78] width 56 height 12
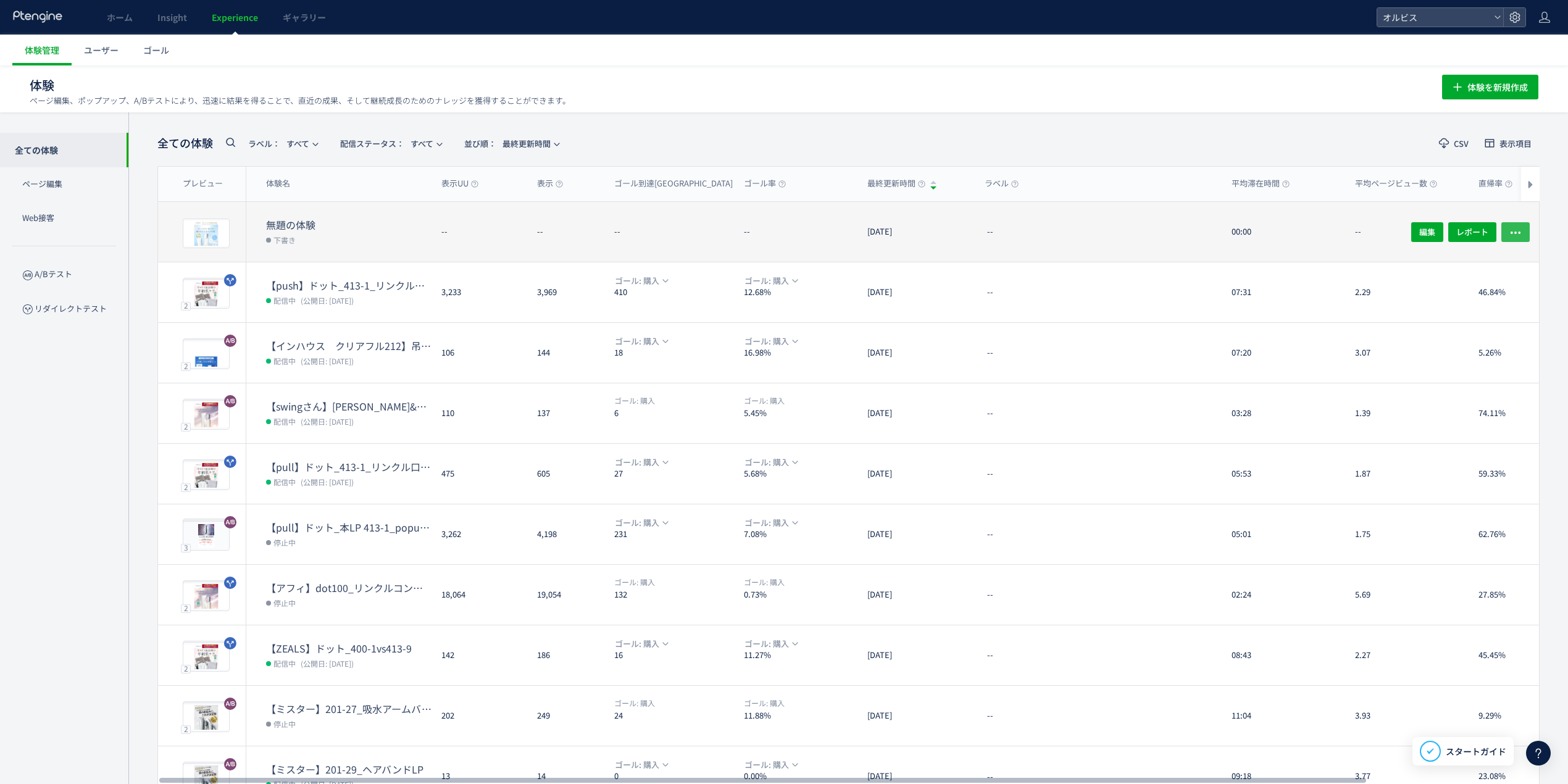
click at [1516, 226] on icon "button" at bounding box center [1516, 232] width 13 height 13
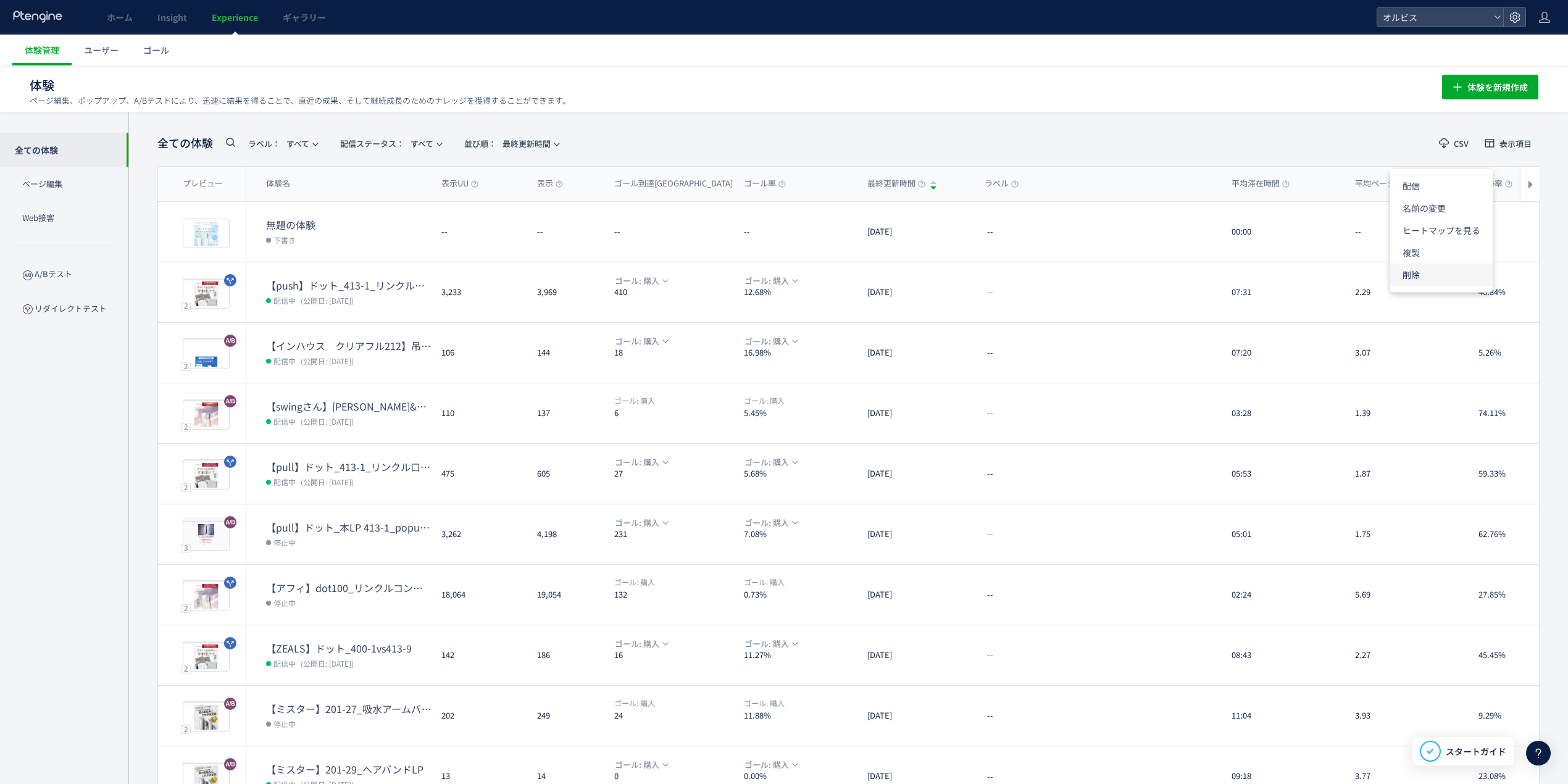
click at [1442, 274] on li "削除" at bounding box center [1441, 274] width 103 height 22
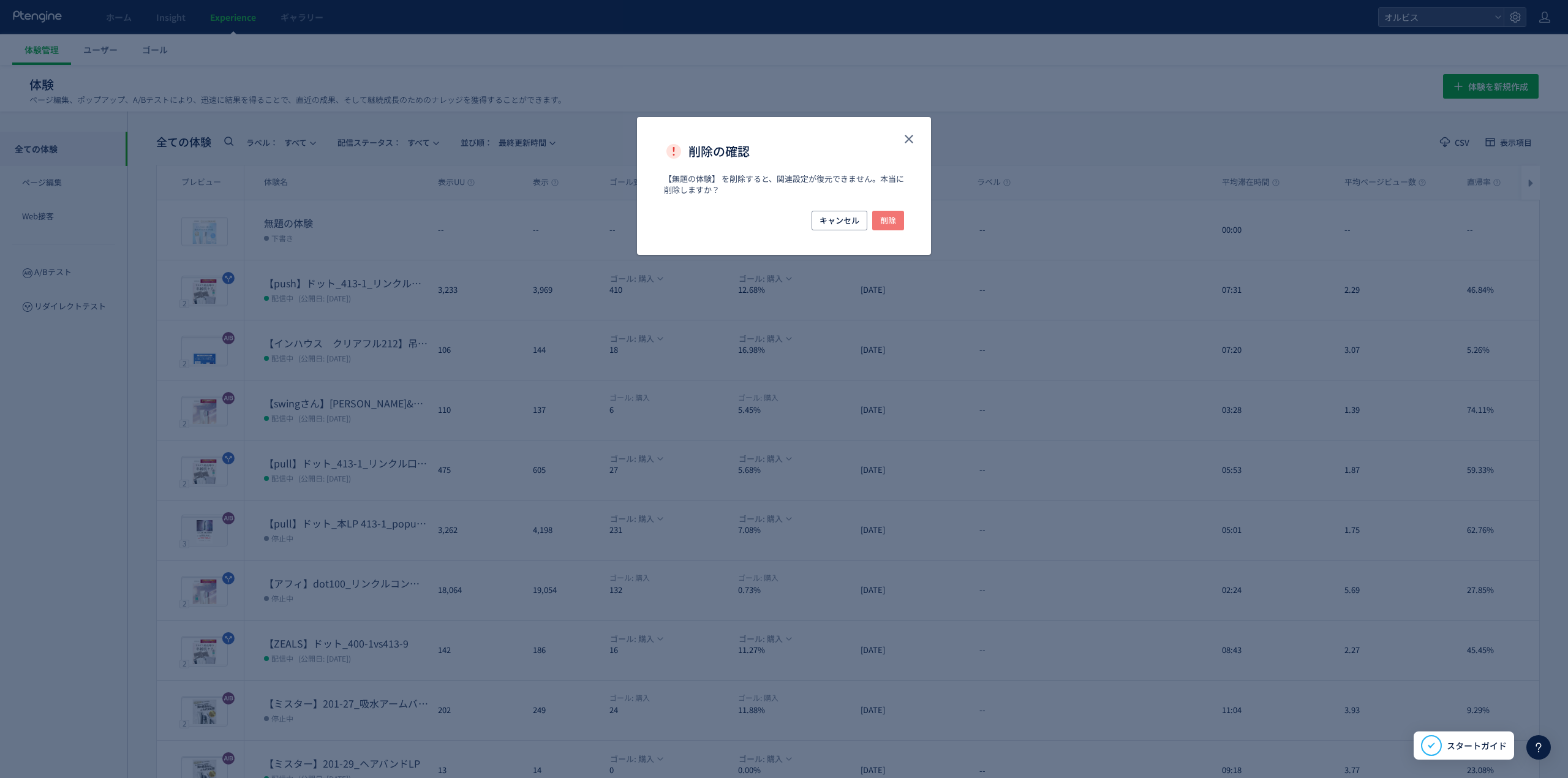
click at [899, 221] on button "削除" at bounding box center [888, 220] width 32 height 19
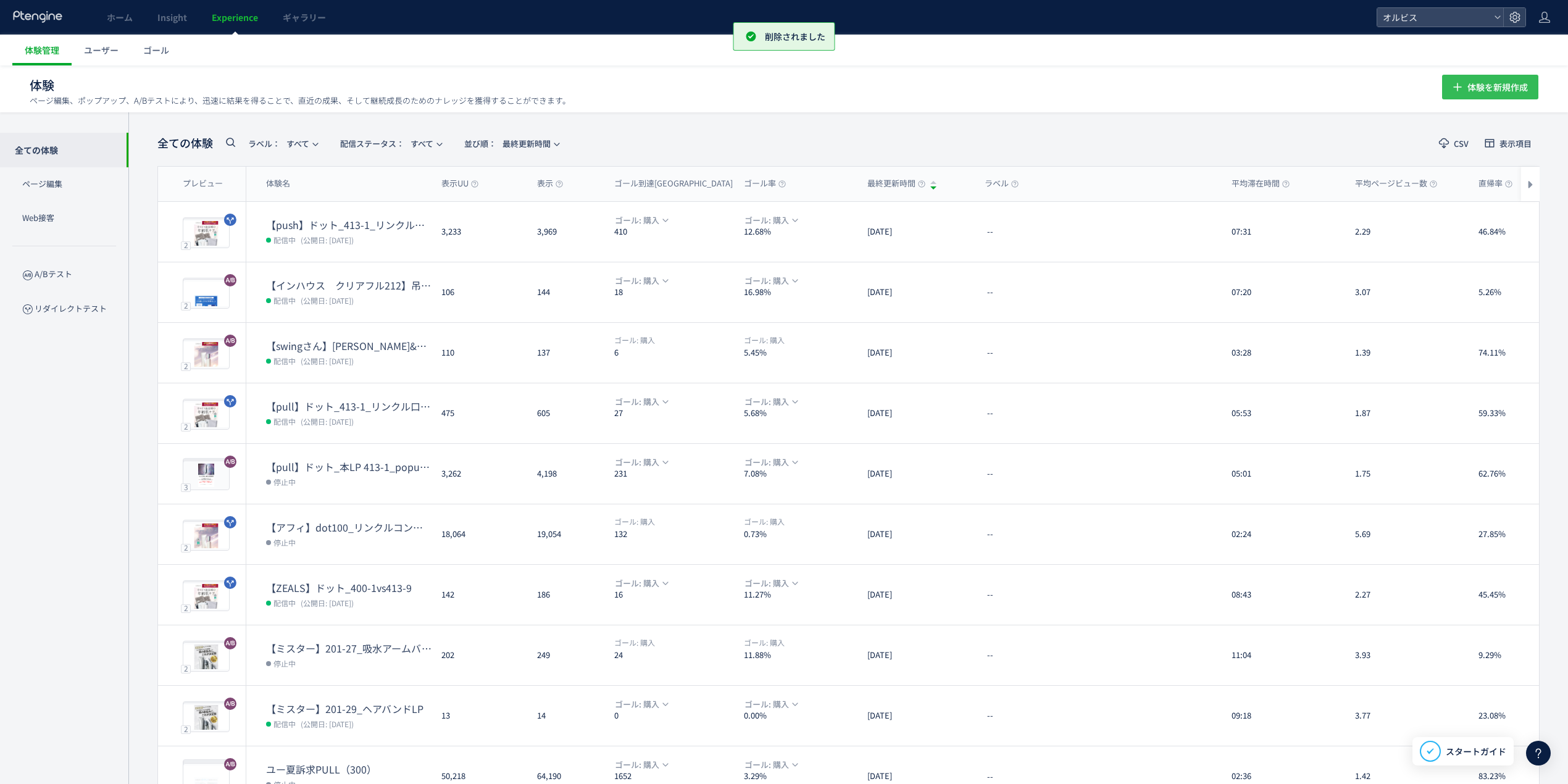
click at [1502, 92] on span "体験を新規作成" at bounding box center [1498, 87] width 61 height 25
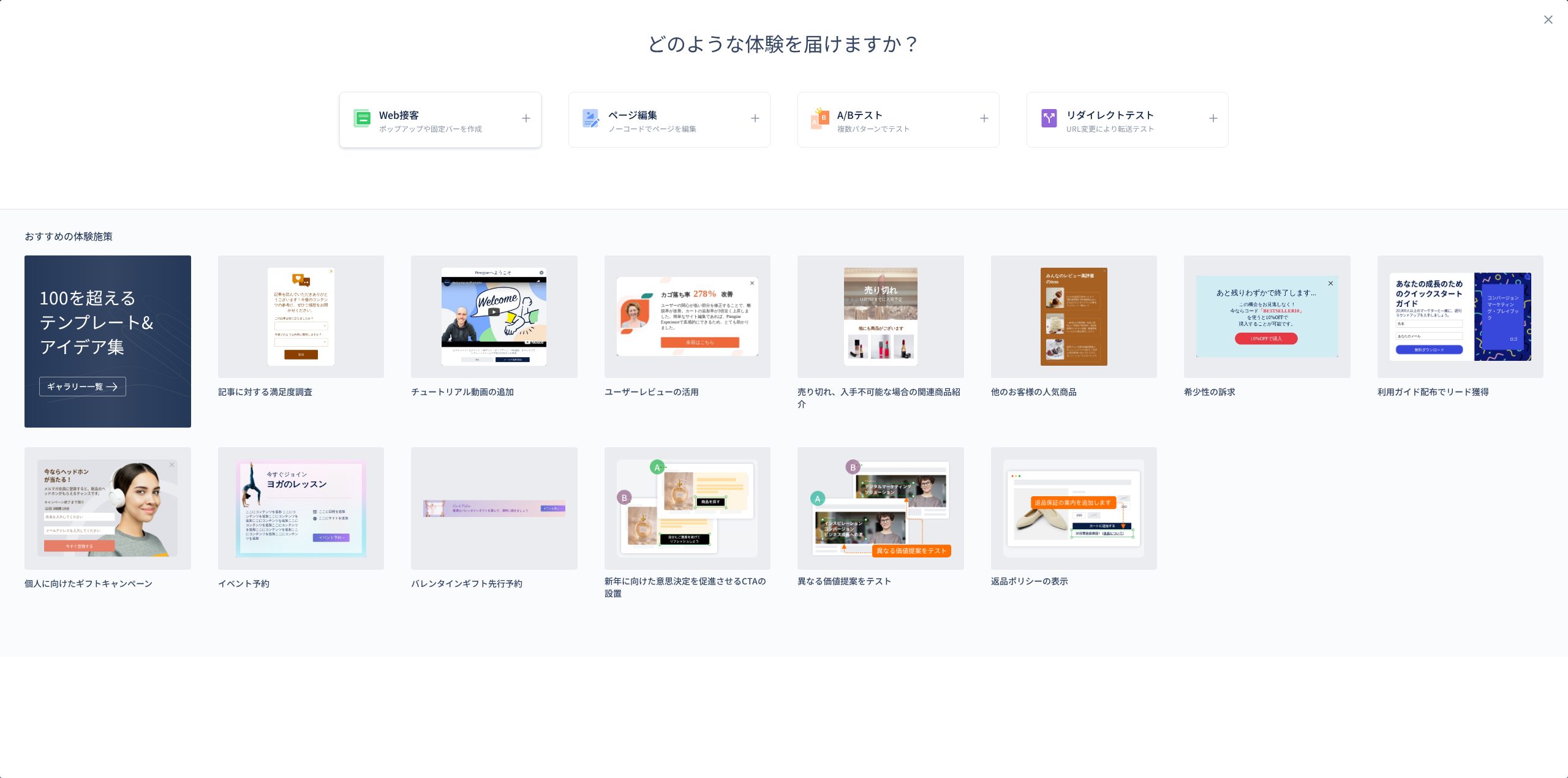
click at [532, 121] on icon "dialog" at bounding box center [526, 118] width 14 height 14
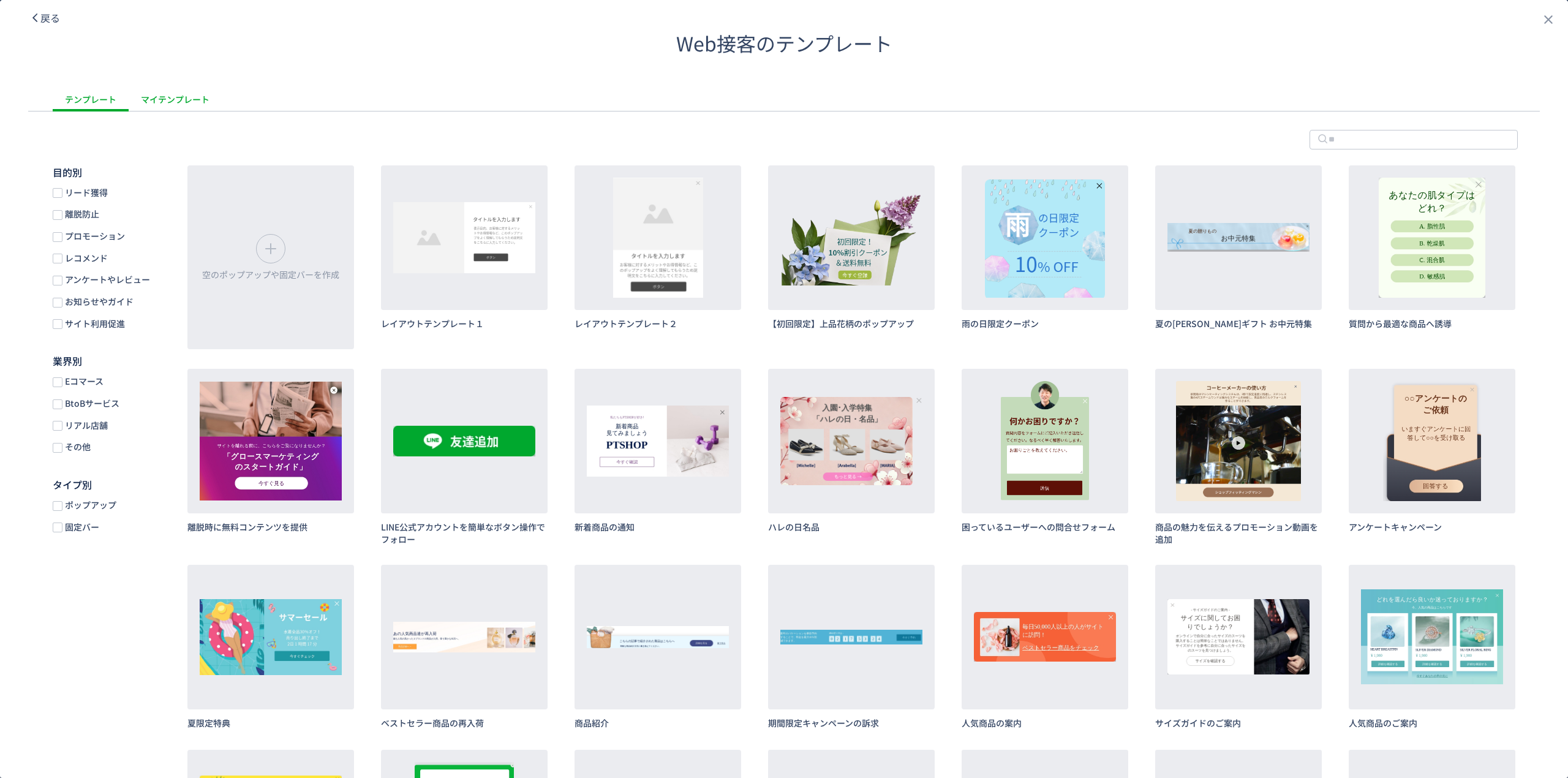
click at [187, 96] on div "マイテンプレート" at bounding box center [175, 99] width 93 height 24
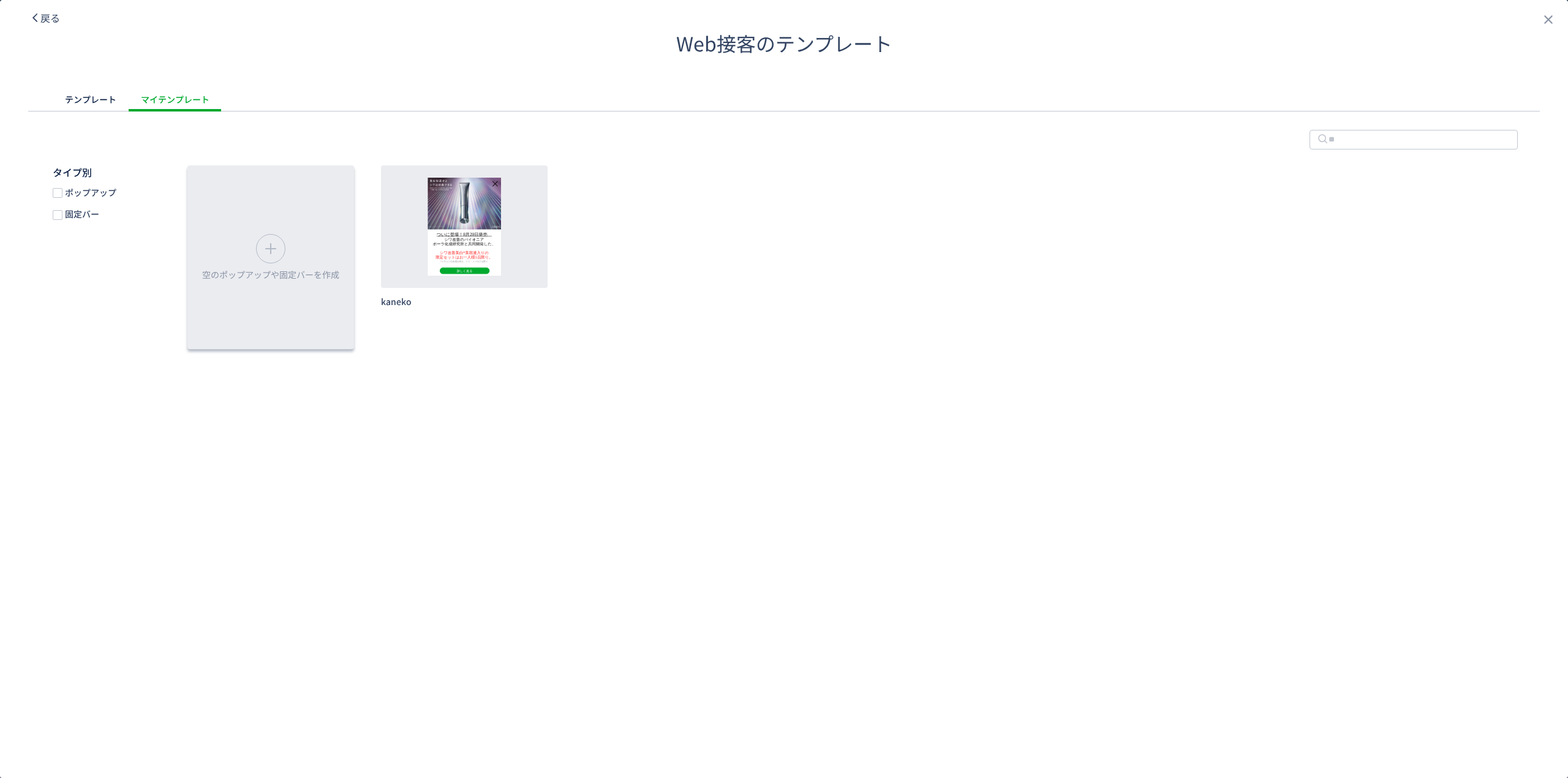
click at [270, 233] on div "空のポップアップや固定バーを作成" at bounding box center [270, 257] width 166 height 184
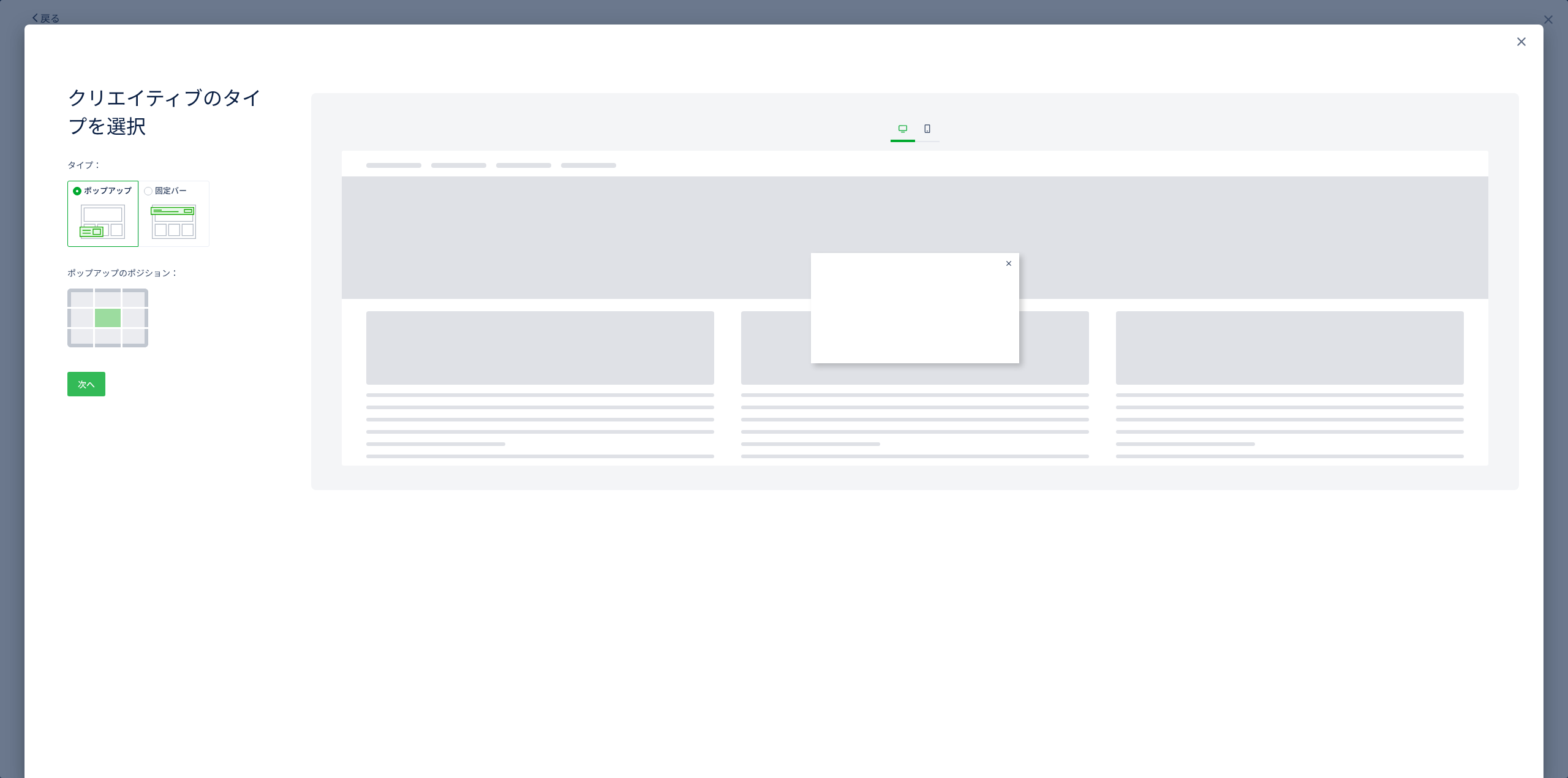
click at [91, 381] on span "次へ" at bounding box center [86, 384] width 17 height 24
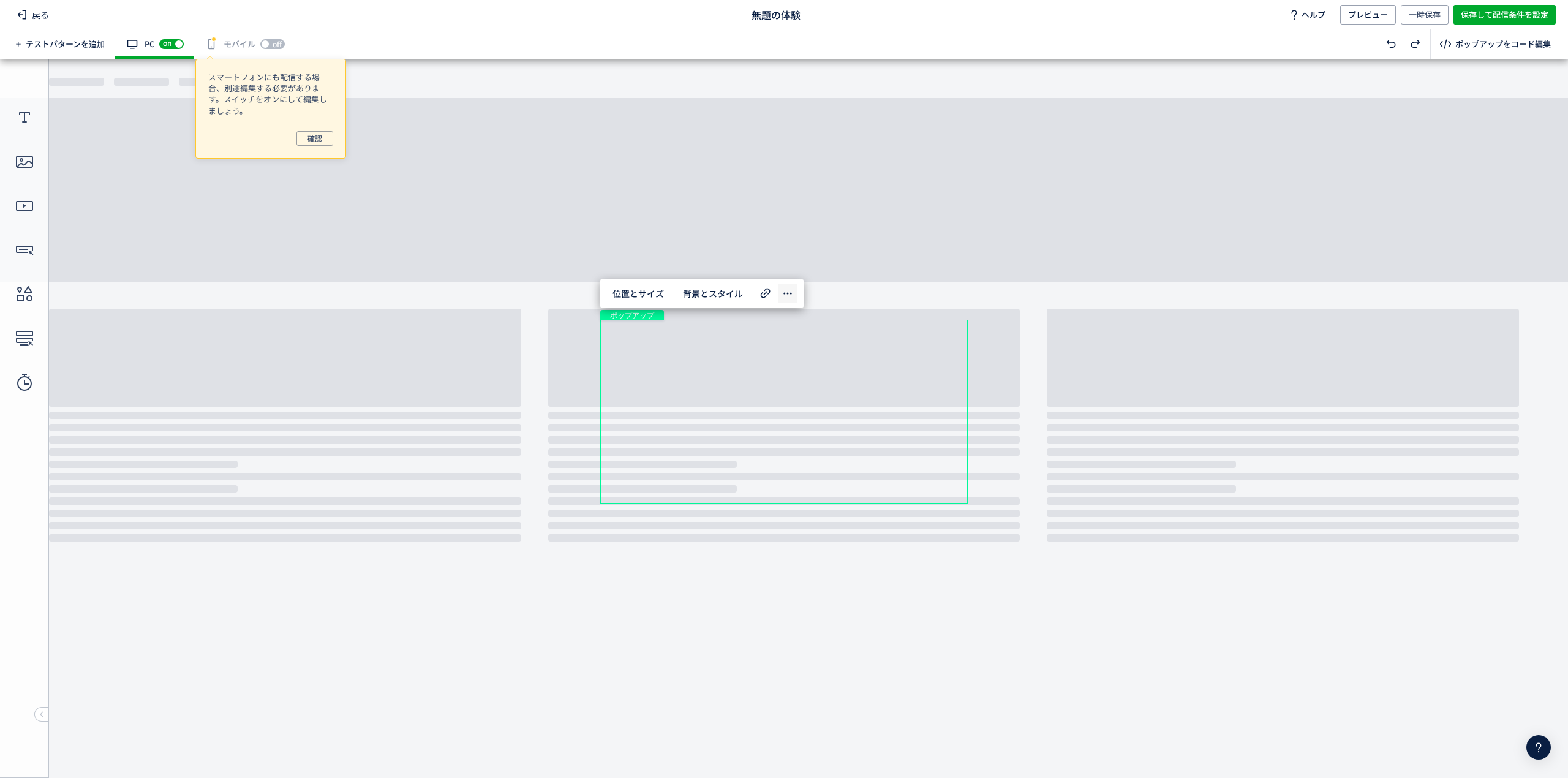
click at [785, 289] on icon at bounding box center [787, 293] width 14 height 14
click at [666, 300] on span "位置とサイズ" at bounding box center [638, 293] width 66 height 19
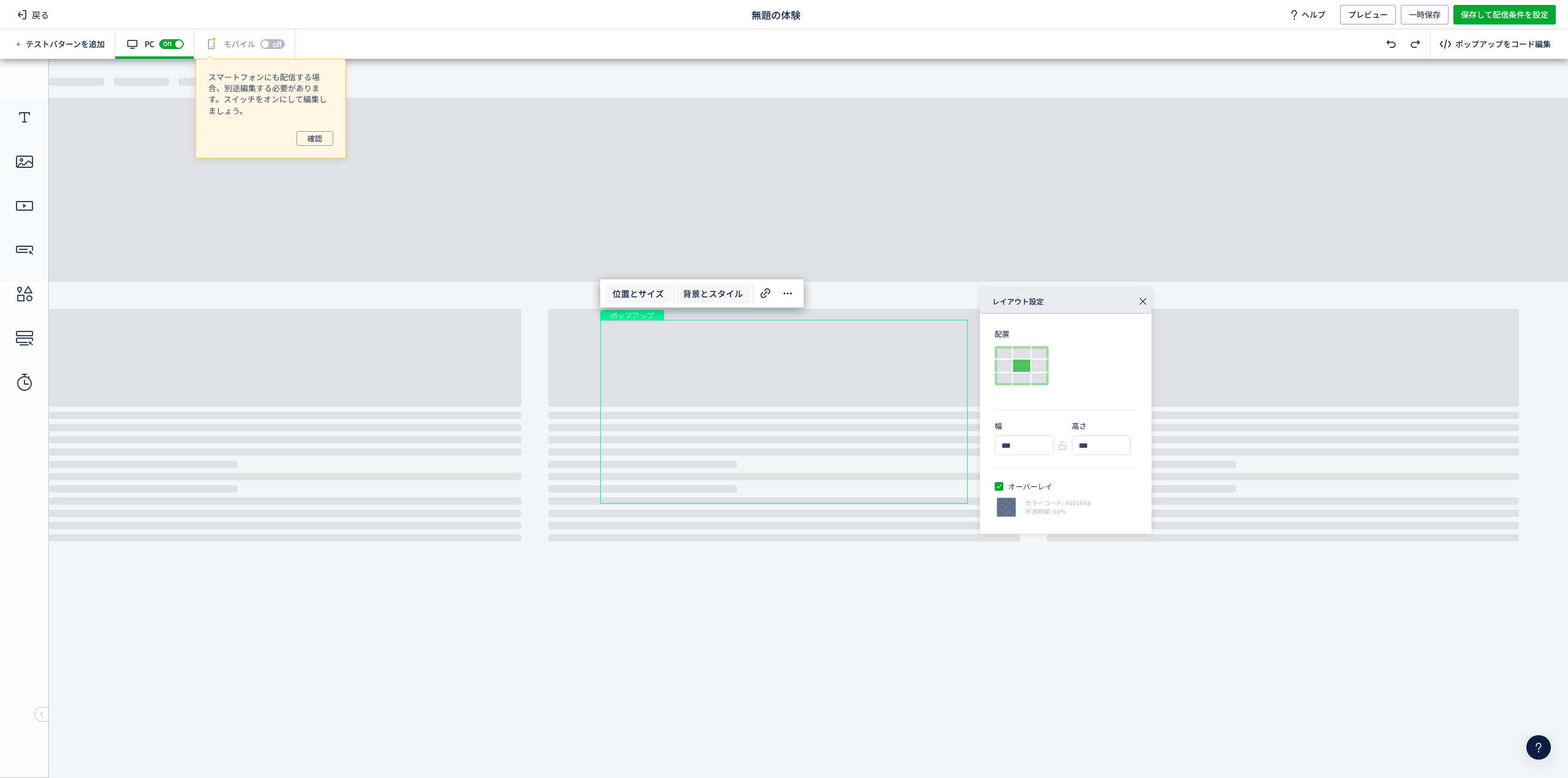
click at [713, 294] on span "背景とスタイル" at bounding box center [713, 293] width 75 height 19
click at [1032, 354] on use at bounding box center [1030, 352] width 17 height 17
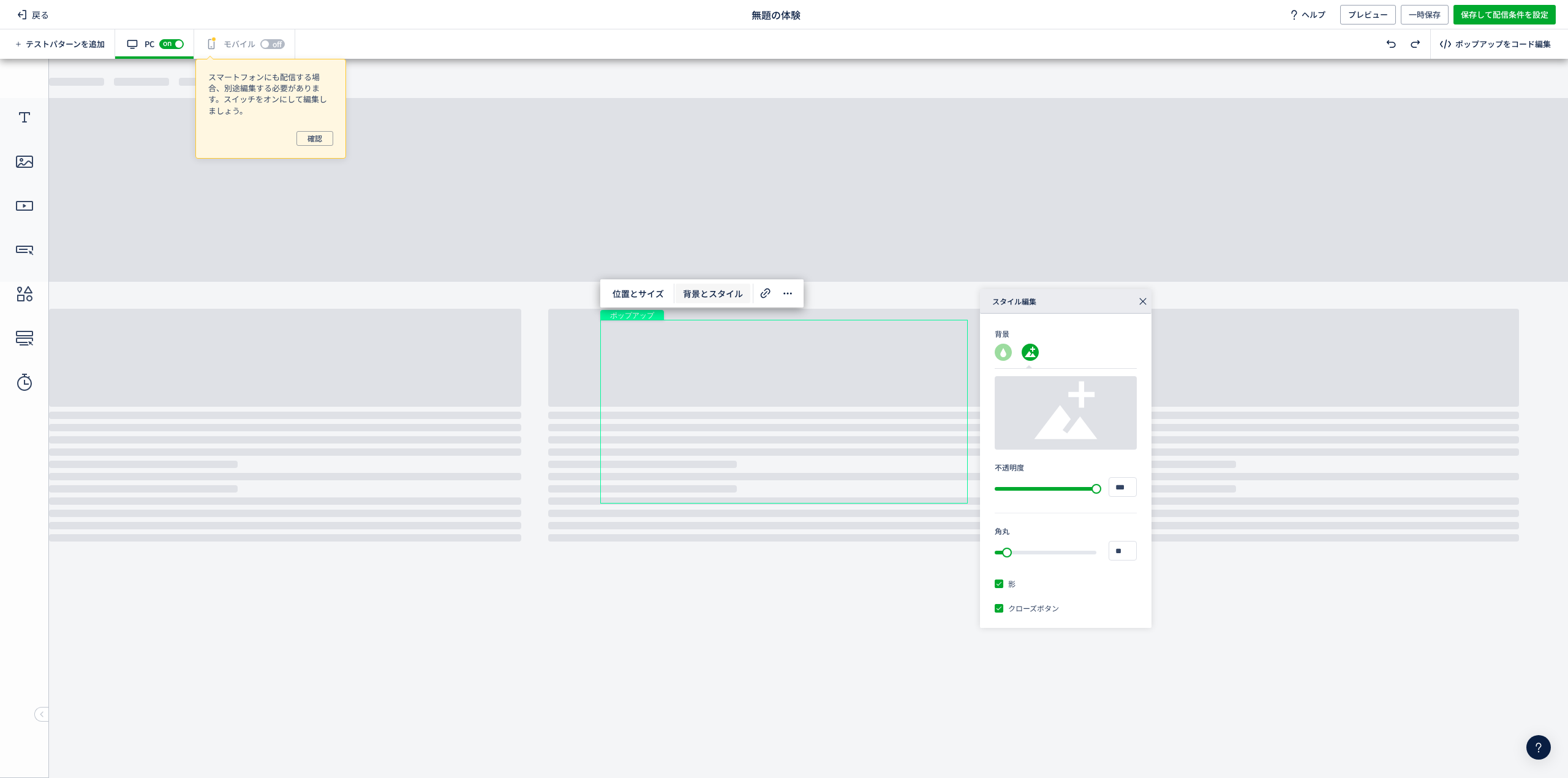
click at [1090, 421] on icon at bounding box center [1066, 413] width 73 height 73
click at [635, 291] on span "位置とサイズ" at bounding box center [638, 293] width 66 height 19
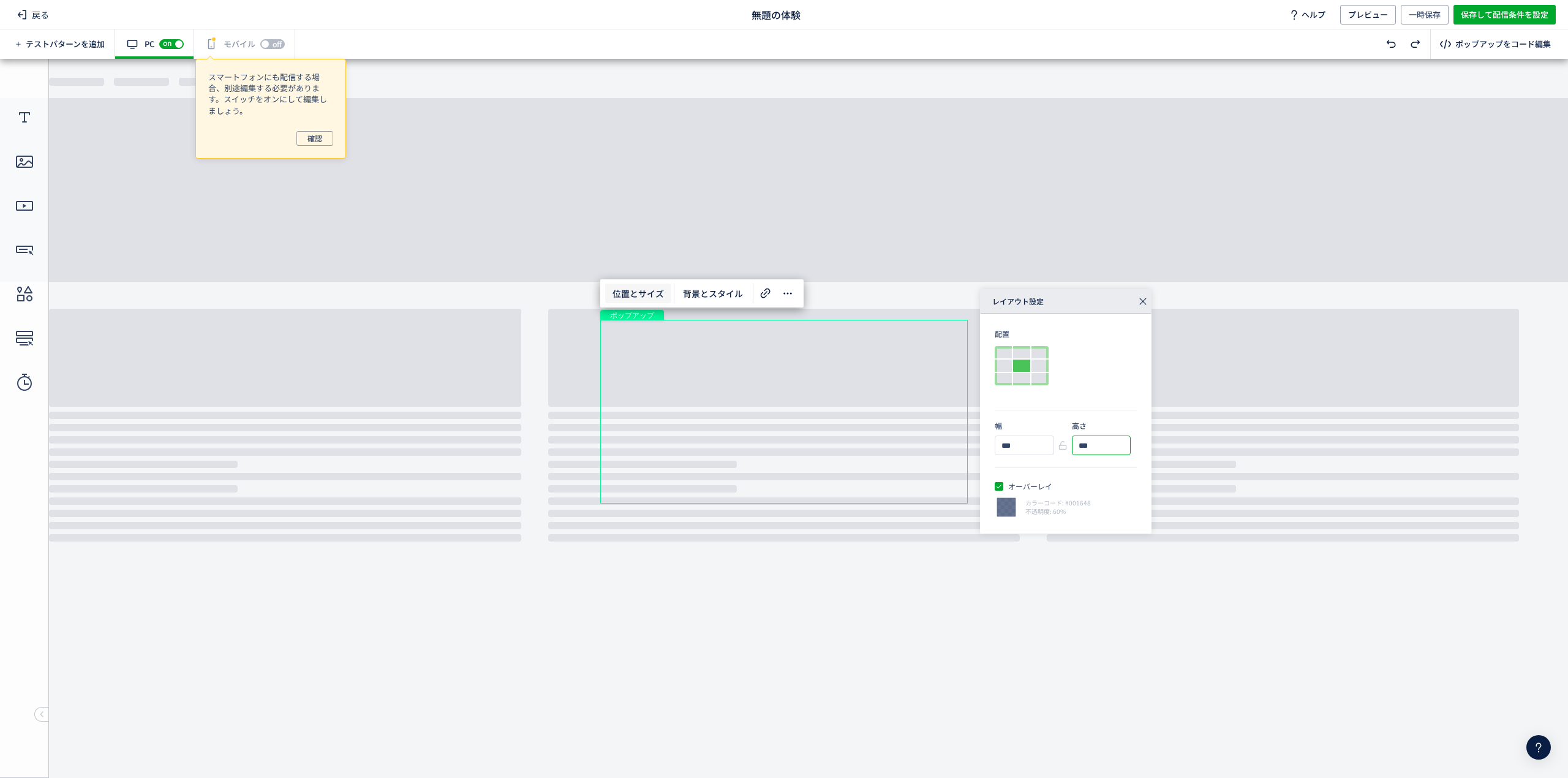
drag, startPoint x: 1103, startPoint y: 443, endPoint x: 1064, endPoint y: 446, distance: 39.1
click at [1064, 446] on div "幅 *** 高さ ***" at bounding box center [1066, 438] width 142 height 35
type input "***"
click at [954, 197] on div "クローズボタン" at bounding box center [951, 198] width 15 height 15
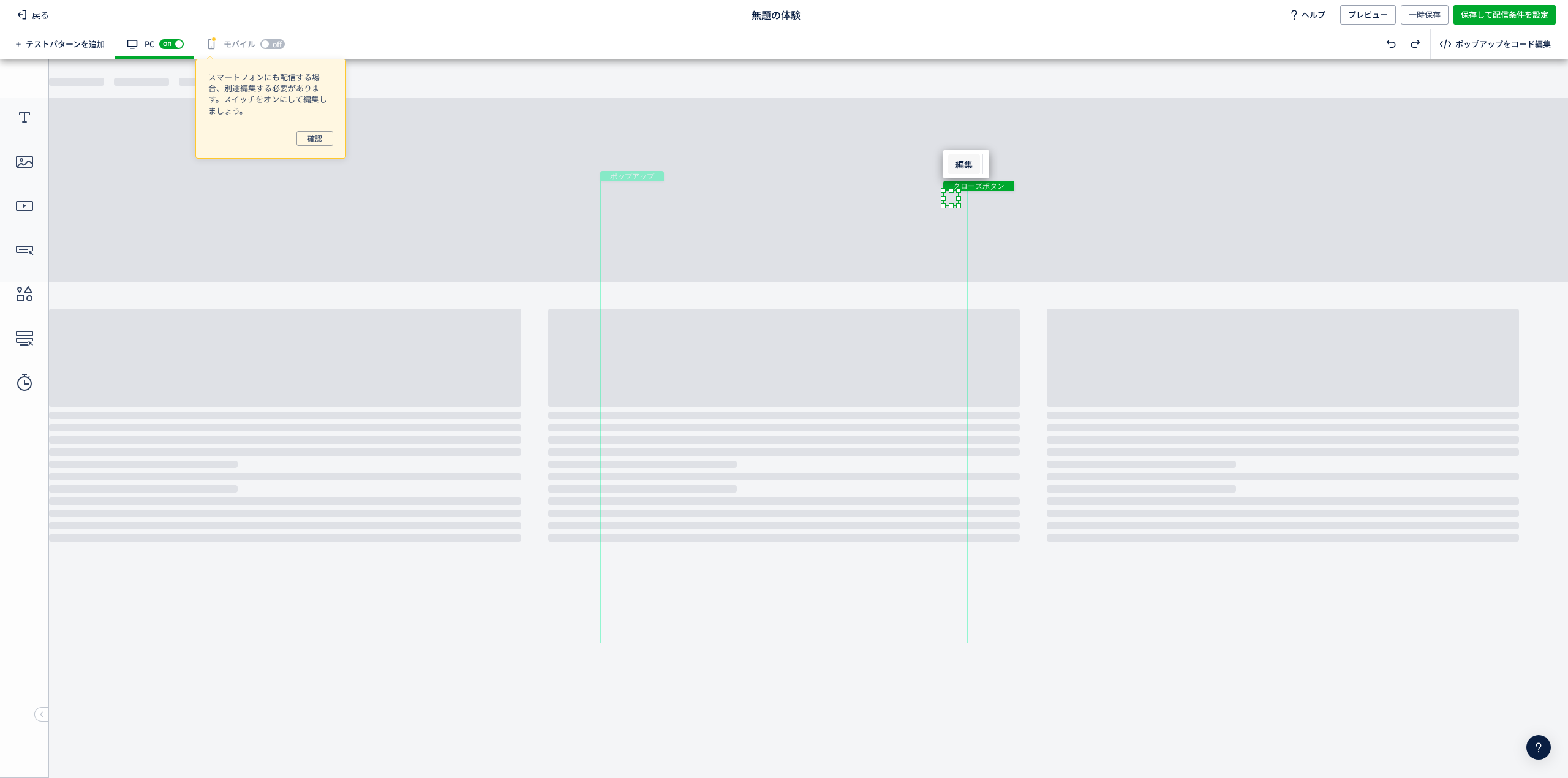
click at [968, 170] on span "編集" at bounding box center [964, 164] width 32 height 19
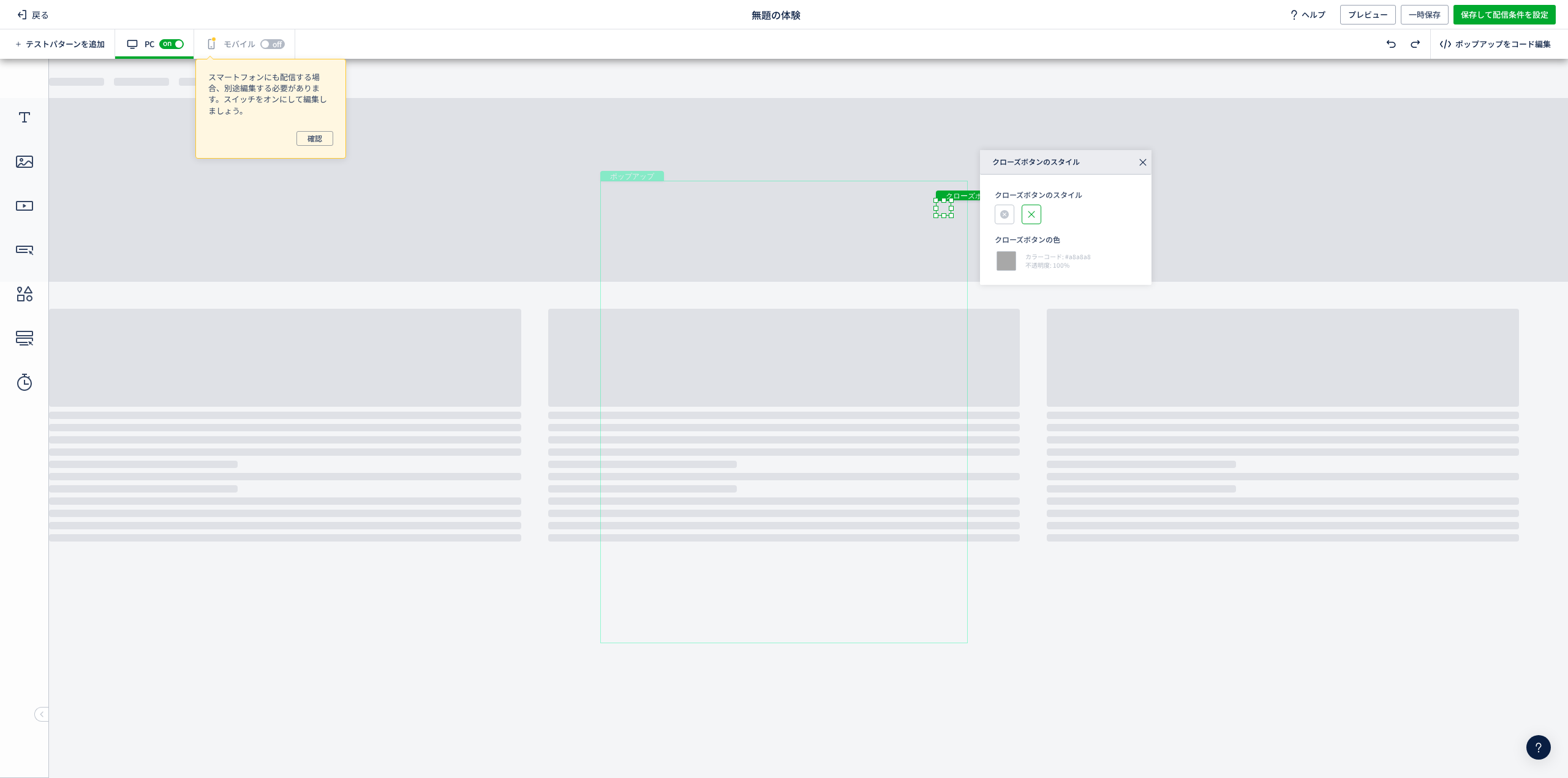
drag, startPoint x: 951, startPoint y: 198, endPoint x: 942, endPoint y: 208, distance: 13.5
click at [942, 208] on div "クローズボタン" at bounding box center [943, 208] width 15 height 15
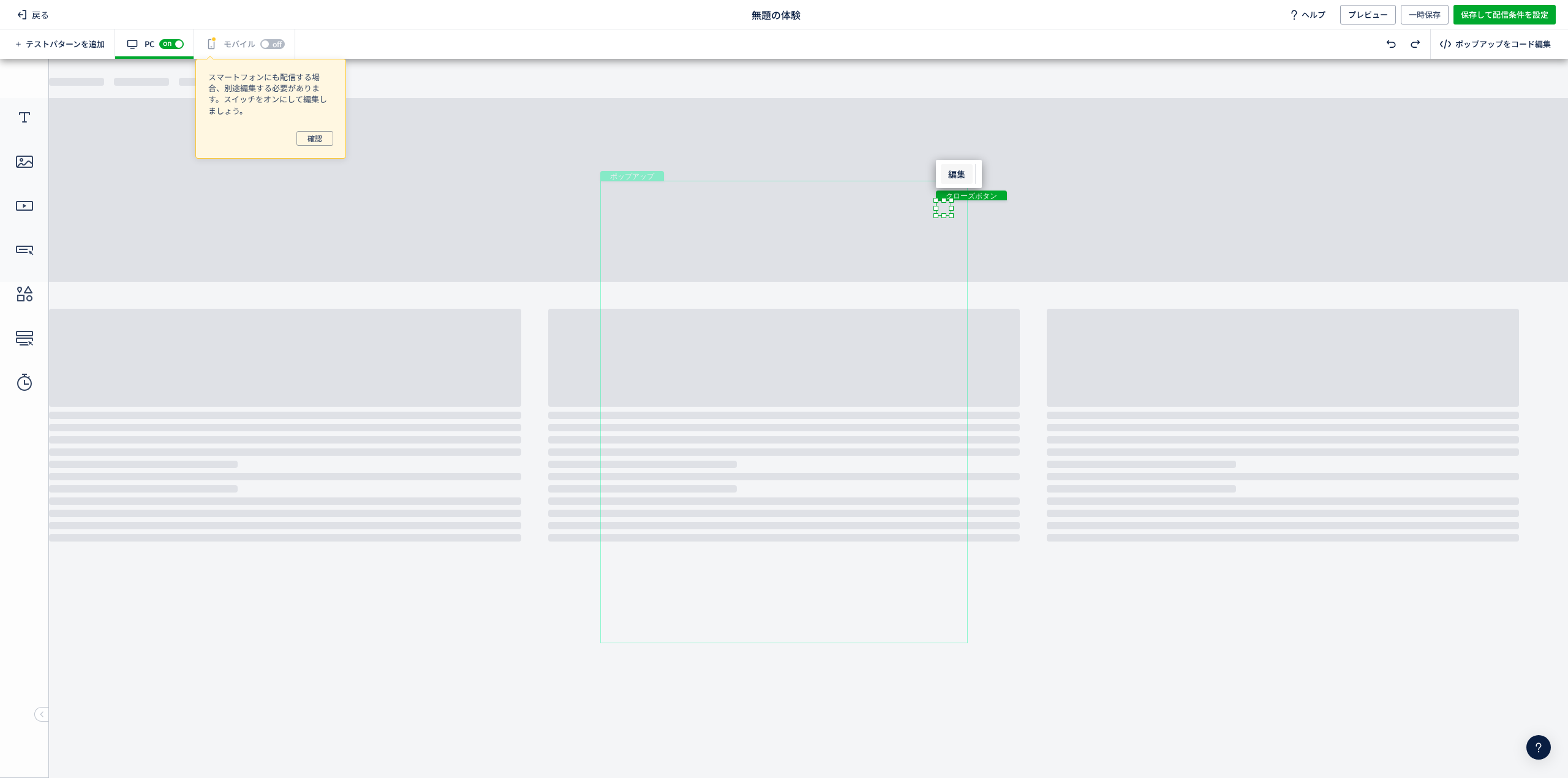
click at [956, 171] on span "編集" at bounding box center [956, 173] width 32 height 19
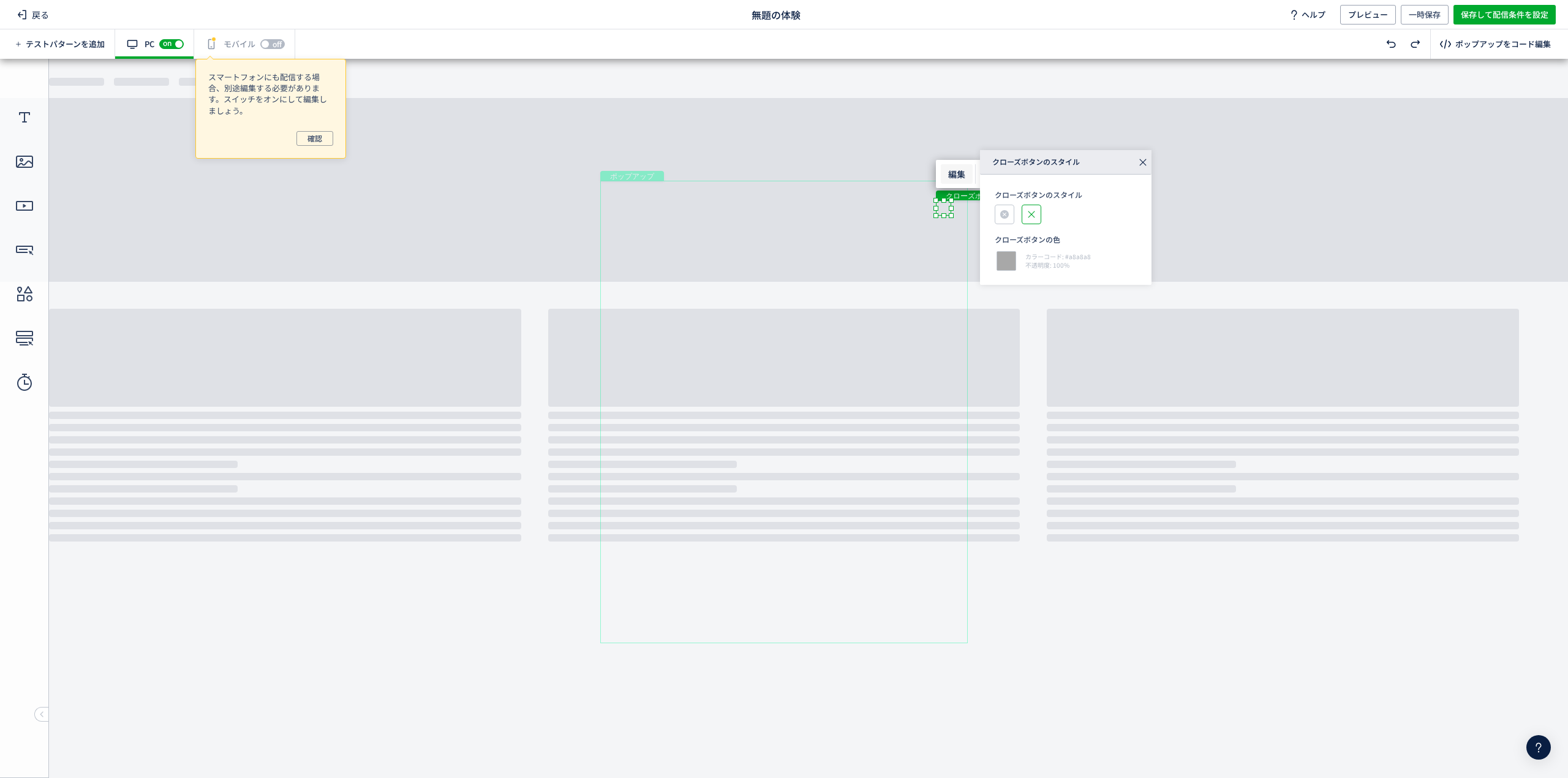
click at [1054, 258] on span "カラーコード: #a8a8a8" at bounding box center [1058, 257] width 65 height 9
click at [1003, 263] on div at bounding box center [1006, 261] width 23 height 23
type input "******"
type input "***"
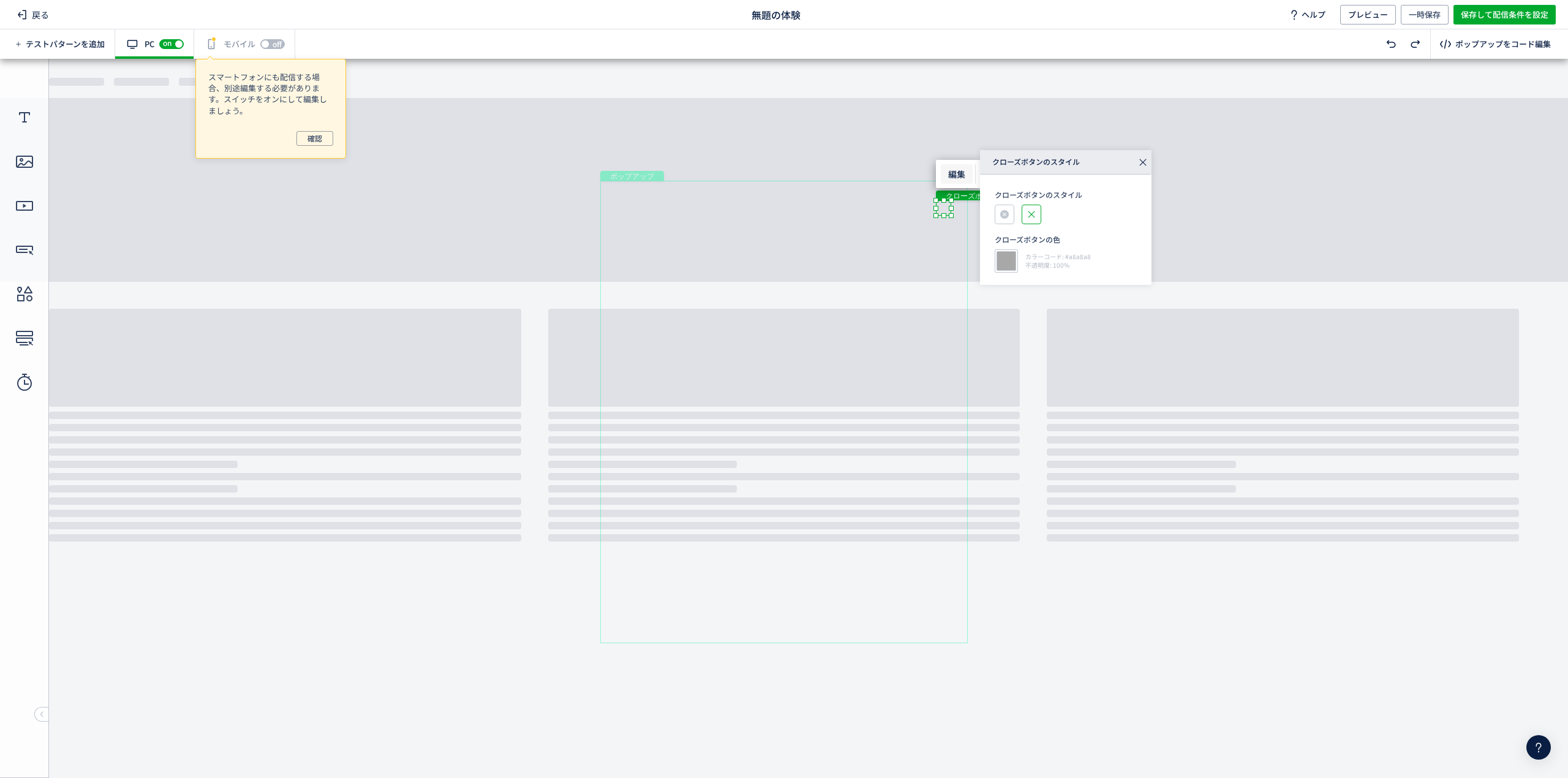
type input "***"
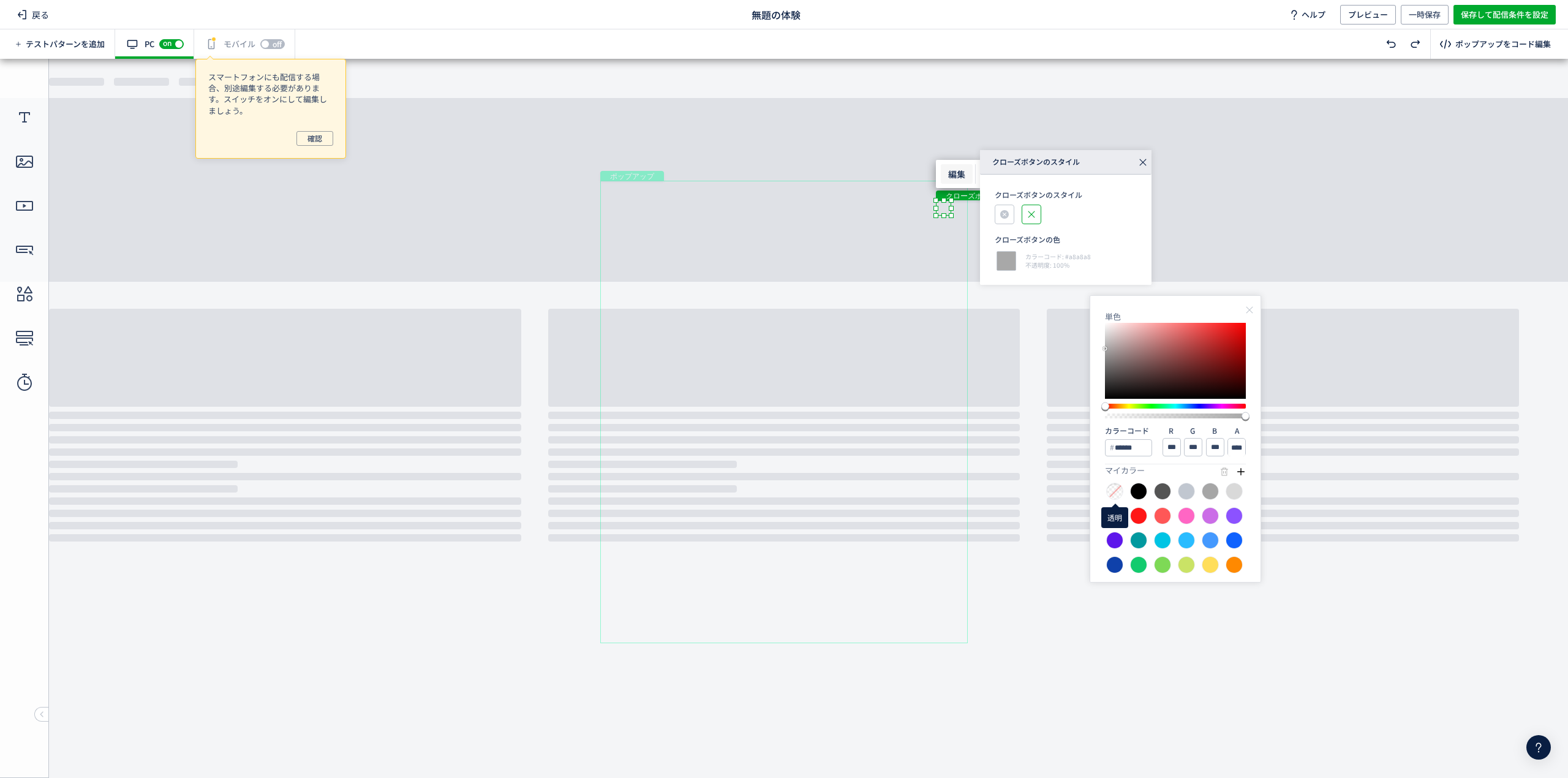
click at [1118, 493] on div at bounding box center [1114, 491] width 17 height 17
type input "****"
click at [898, 473] on div "ポップアップ" at bounding box center [784, 412] width 367 height 462
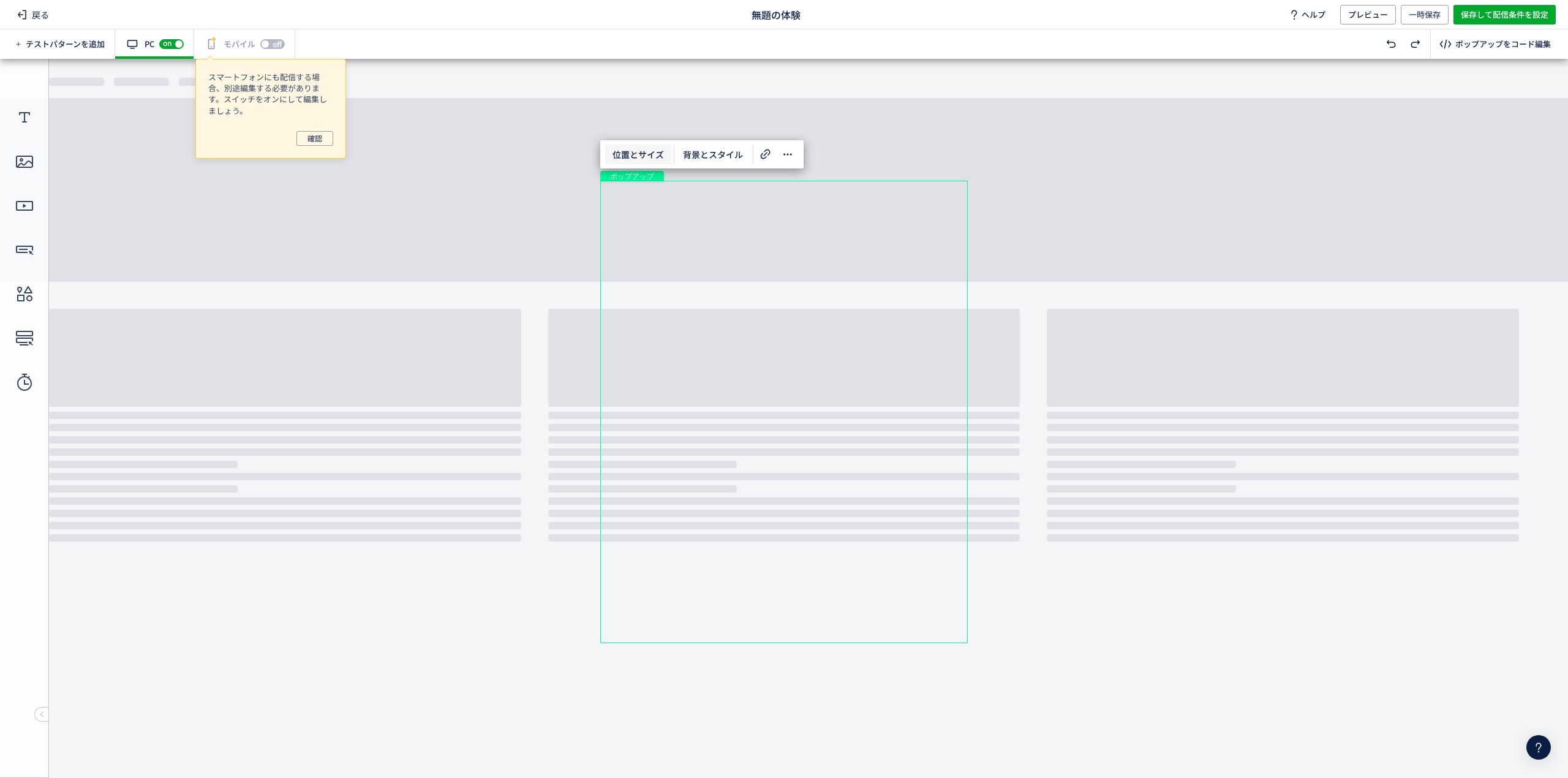
click at [652, 155] on span "位置とサイズ" at bounding box center [638, 154] width 66 height 19
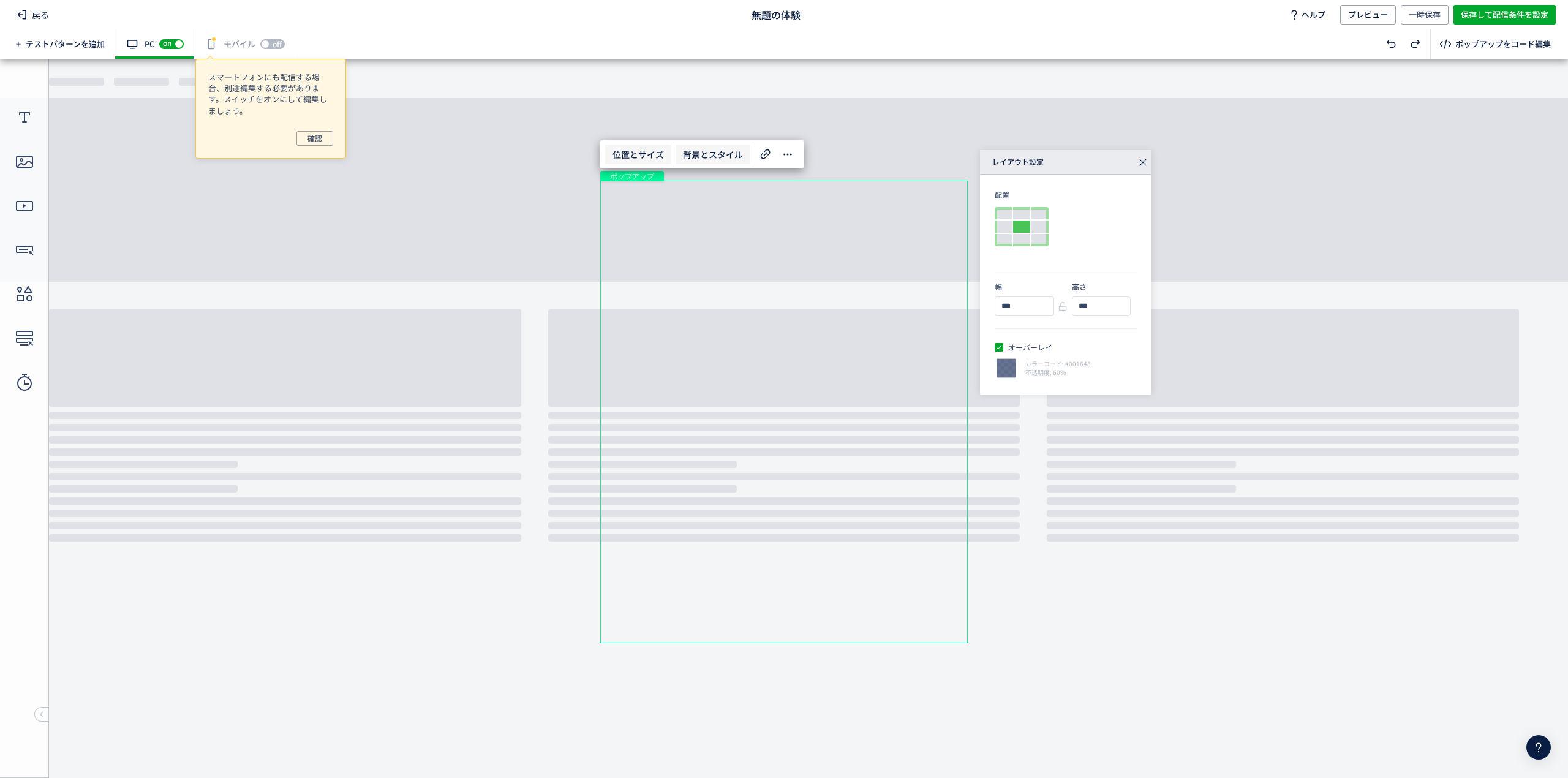
click at [704, 155] on span "背景とスタイル" at bounding box center [713, 154] width 75 height 19
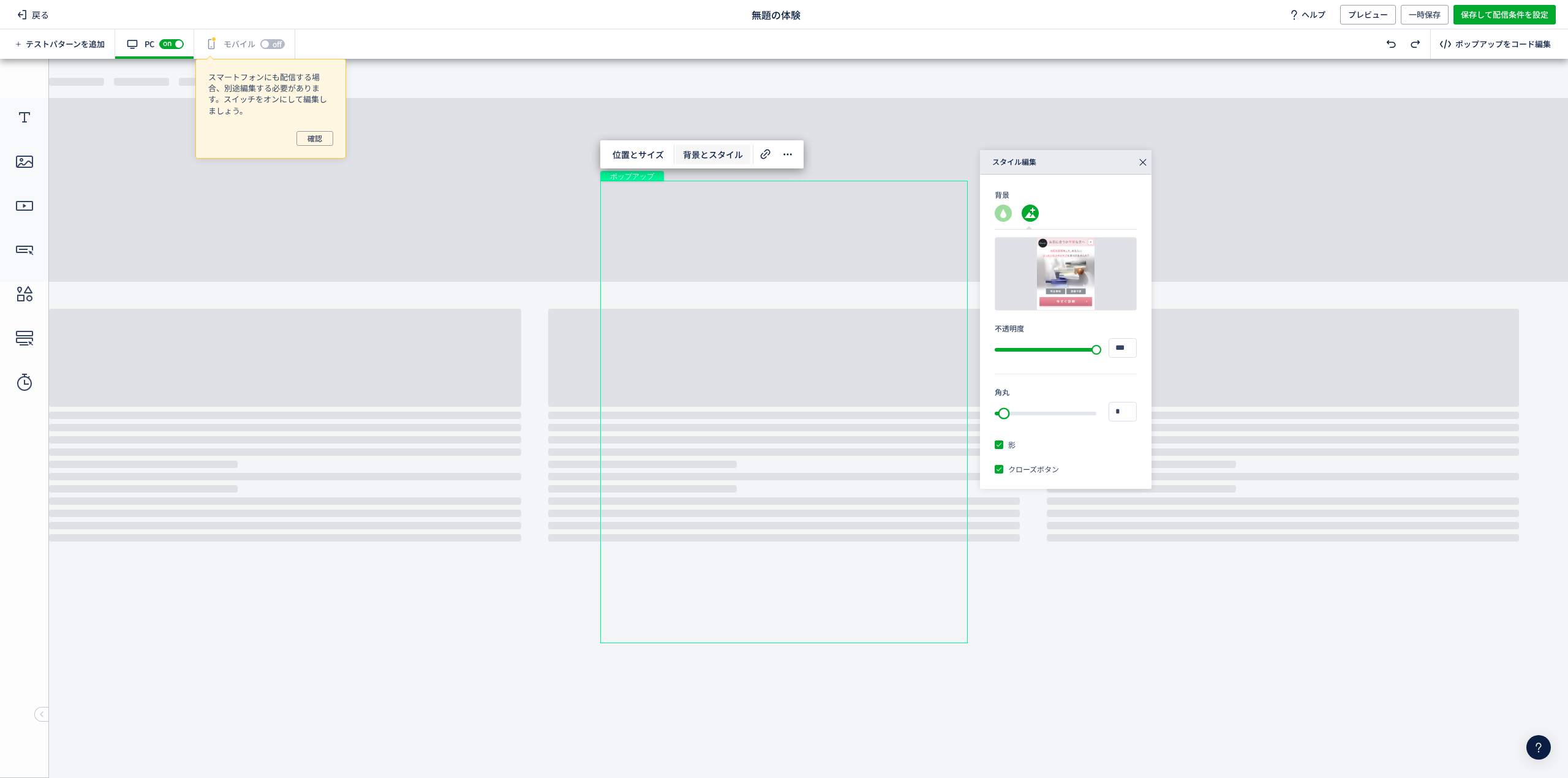
click at [1002, 417] on div at bounding box center [1003, 413] width 12 height 12
click at [1128, 406] on div at bounding box center [1130, 411] width 5 height 18
click at [1130, 409] on use at bounding box center [1130, 409] width 4 height 3
type input "**"
click at [762, 158] on icon at bounding box center [765, 154] width 14 height 14
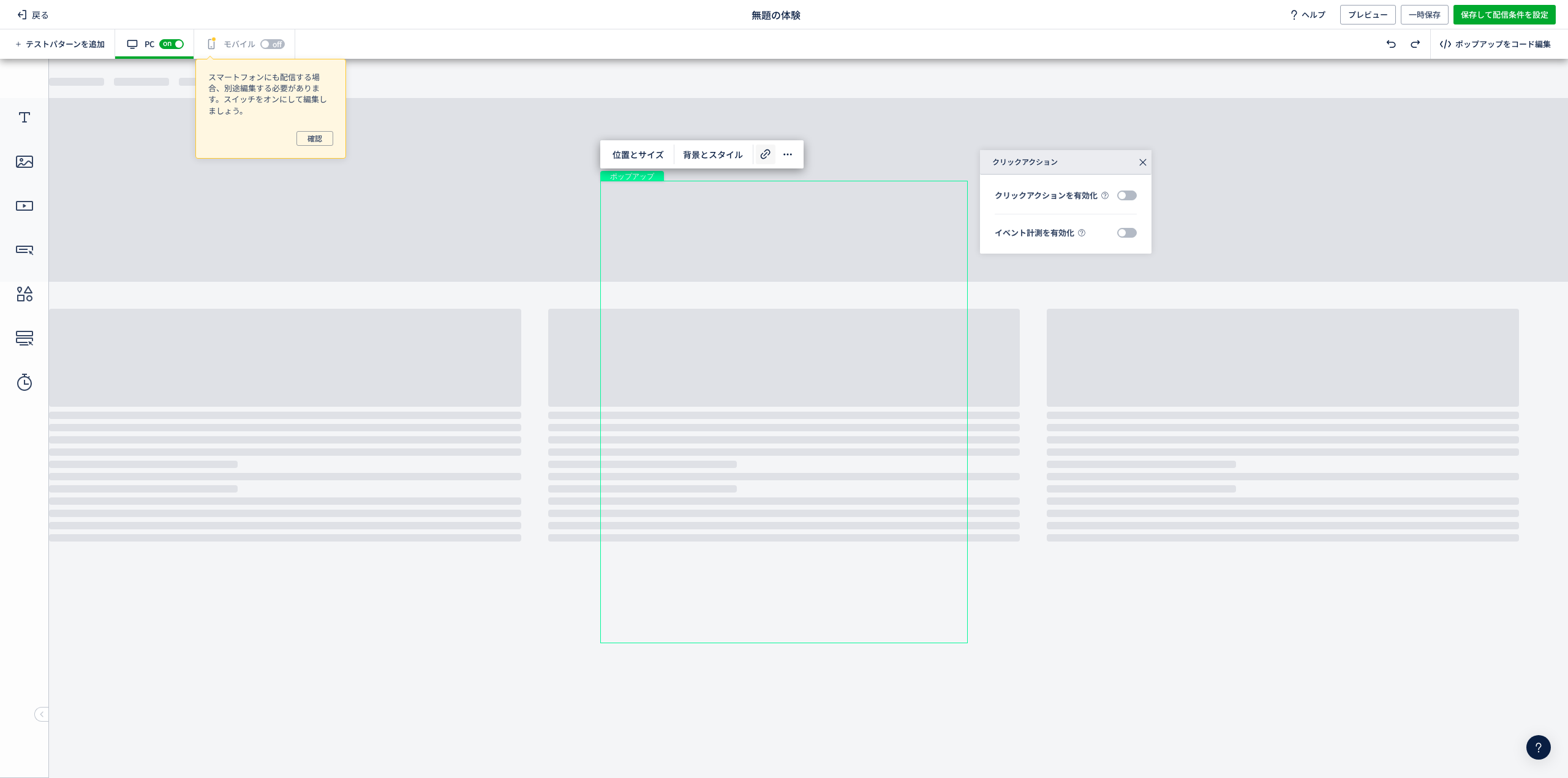
click at [1130, 190] on span at bounding box center [1127, 195] width 19 height 10
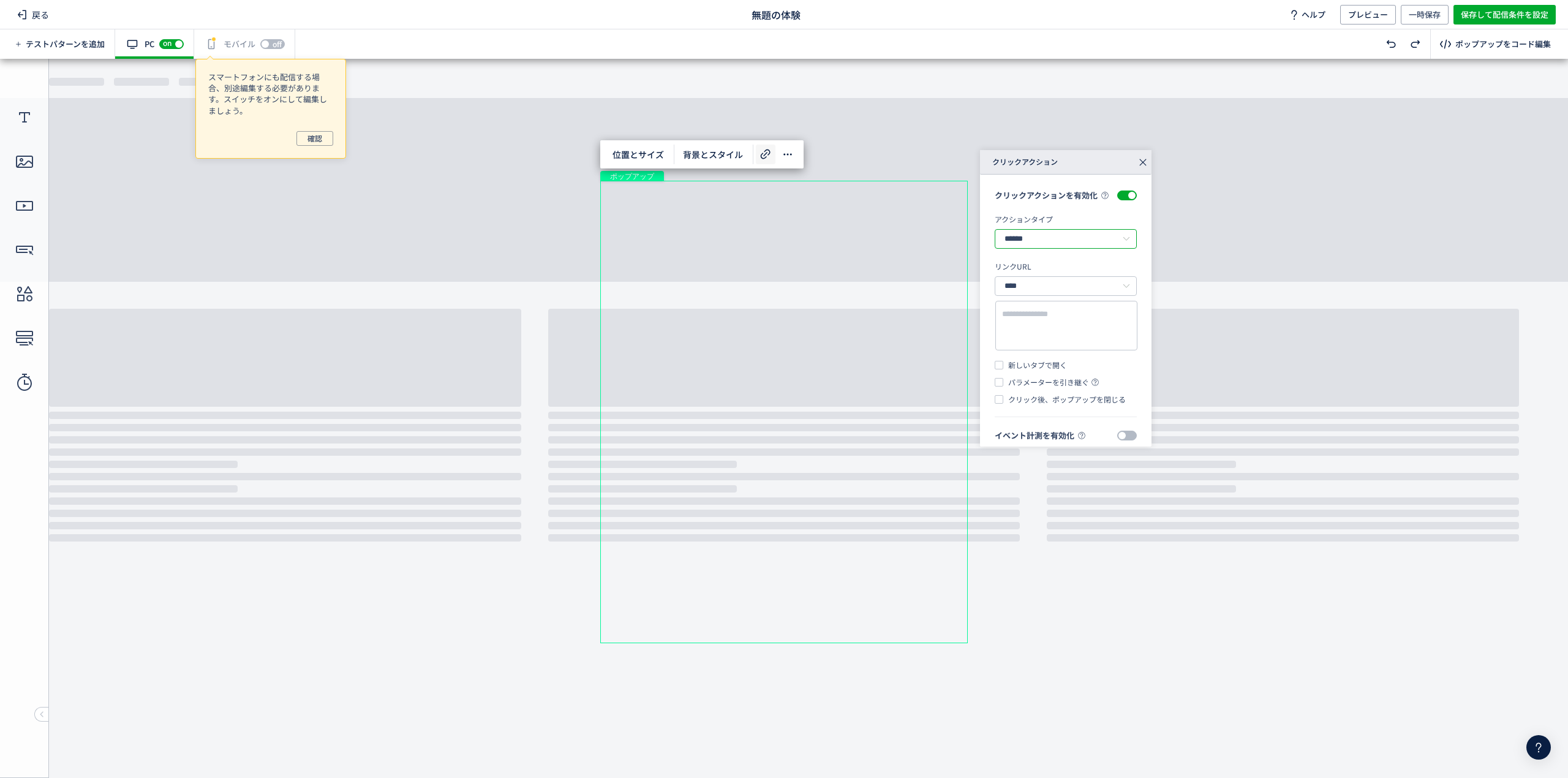
click at [1081, 245] on input "******" at bounding box center [1066, 239] width 142 height 19
click at [1091, 278] on li "リンクへ遷移" at bounding box center [1066, 280] width 141 height 21
click at [1071, 291] on input "****" at bounding box center [1066, 286] width 142 height 19
click at [1063, 325] on li "絶対パス" at bounding box center [1066, 327] width 141 height 21
click at [1061, 328] on textarea at bounding box center [1066, 327] width 129 height 36
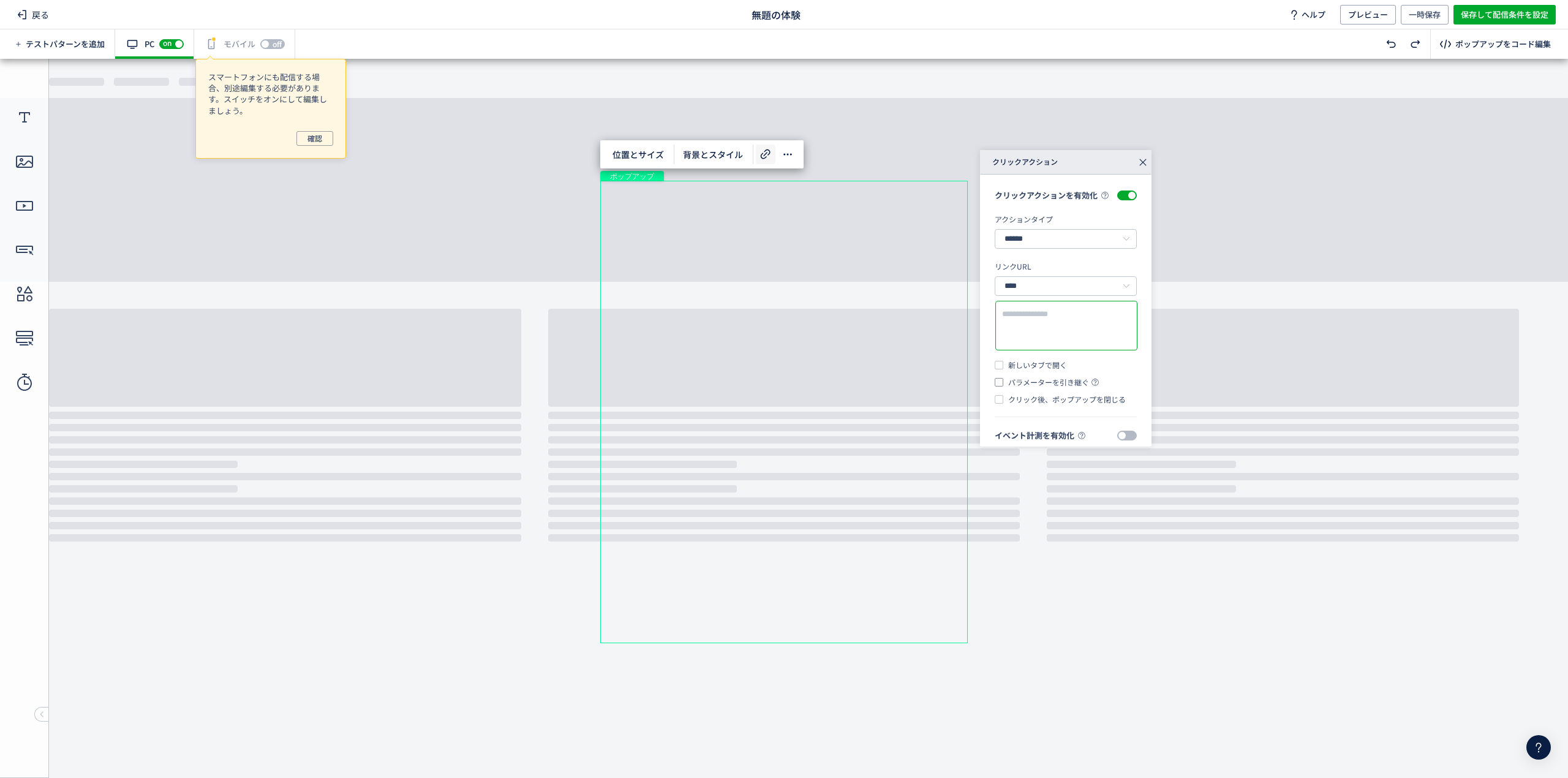
click at [995, 386] on span at bounding box center [999, 382] width 9 height 9
click at [1042, 341] on textarea at bounding box center [1066, 327] width 129 height 36
paste textarea "**********"
type textarea "**********"
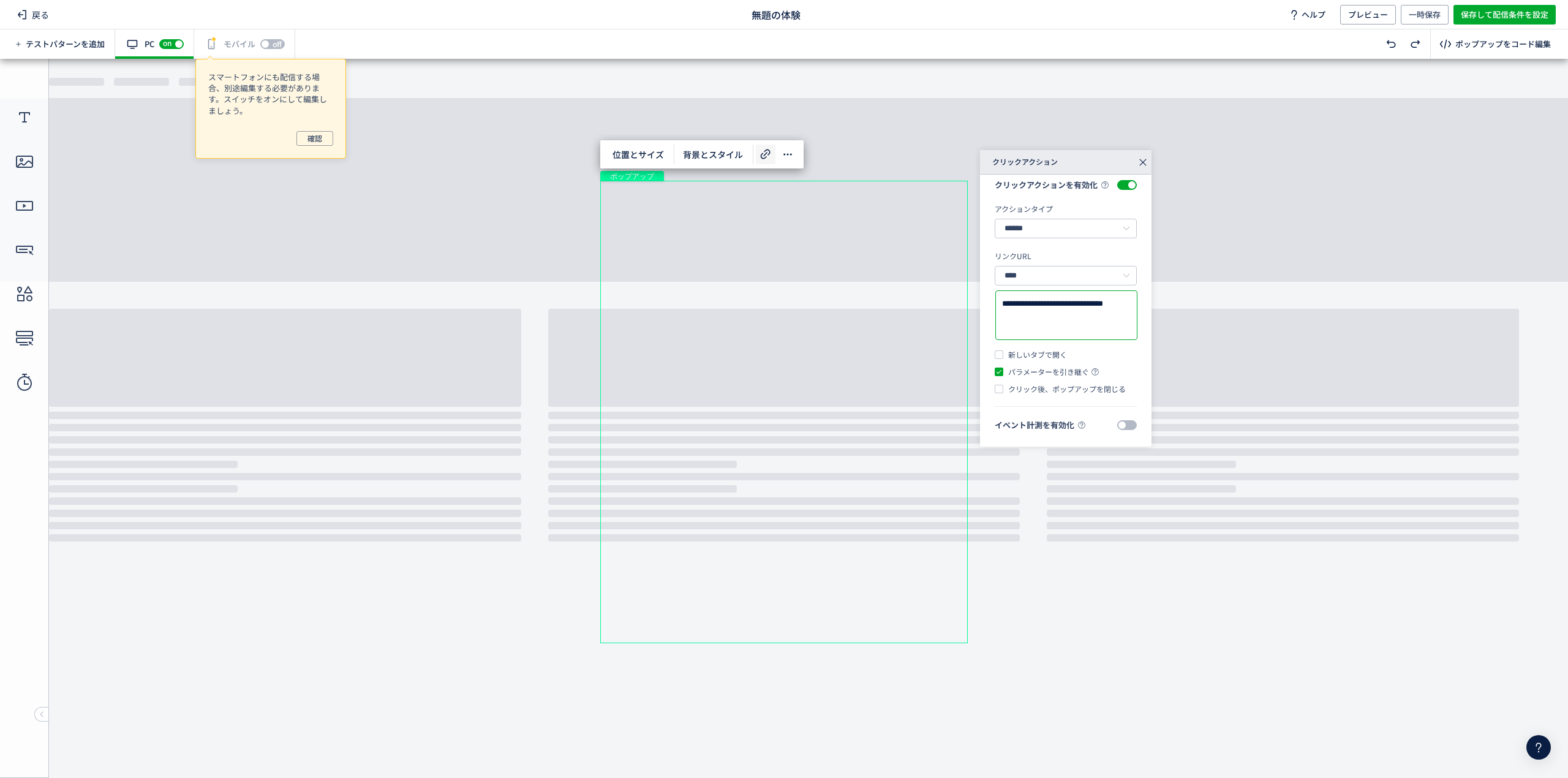
click at [1051, 349] on span "新しいタブで開く" at bounding box center [1035, 355] width 63 height 11
click at [1116, 419] on div "**********" at bounding box center [1066, 305] width 171 height 283
click at [1117, 424] on span at bounding box center [1127, 425] width 19 height 10
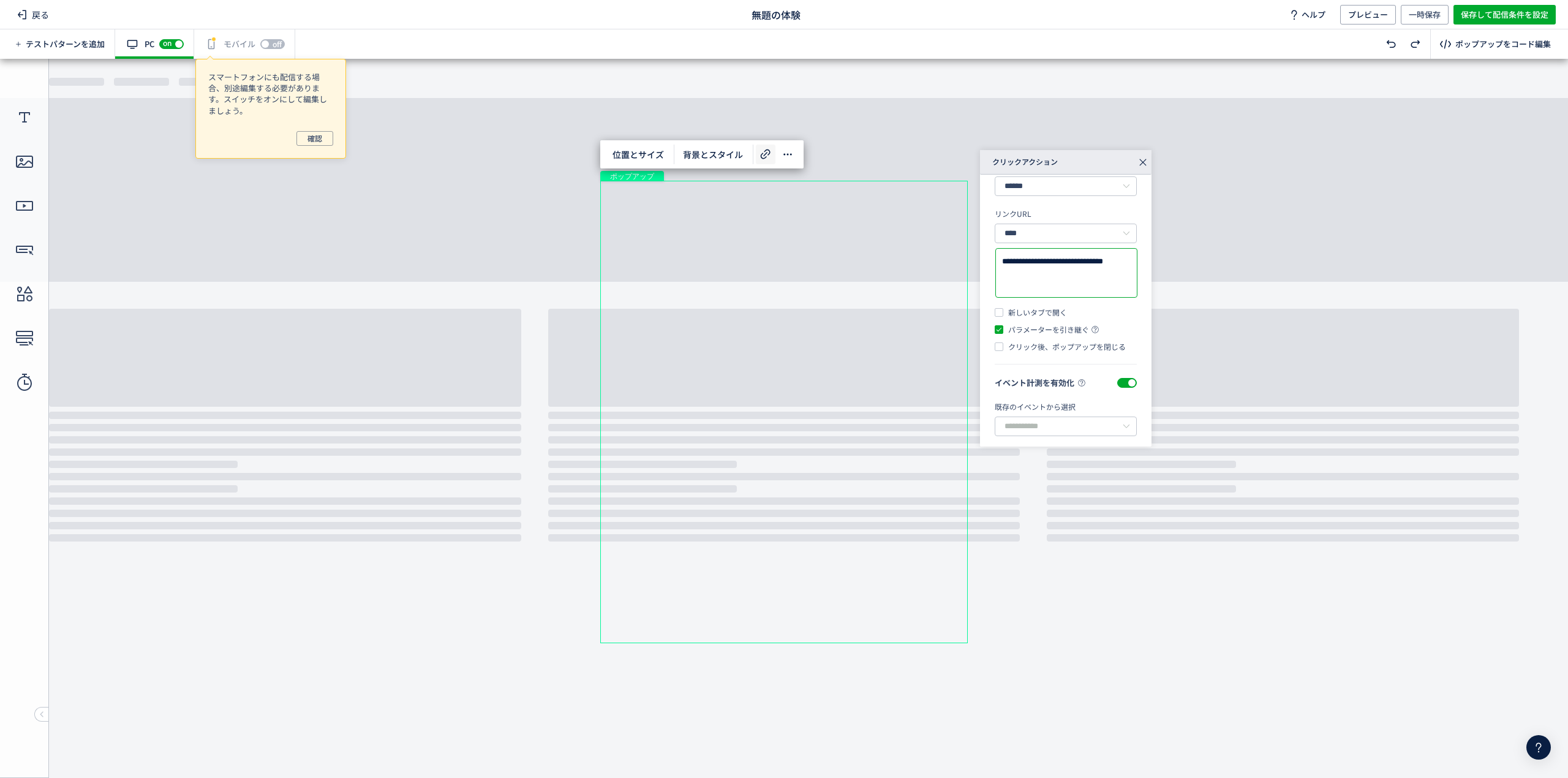
scroll to position [69, 0]
click at [1066, 423] on input "text" at bounding box center [1066, 421] width 142 height 19
click at [1077, 473] on span "イベントを新規設定" at bounding box center [1057, 467] width 77 height 13
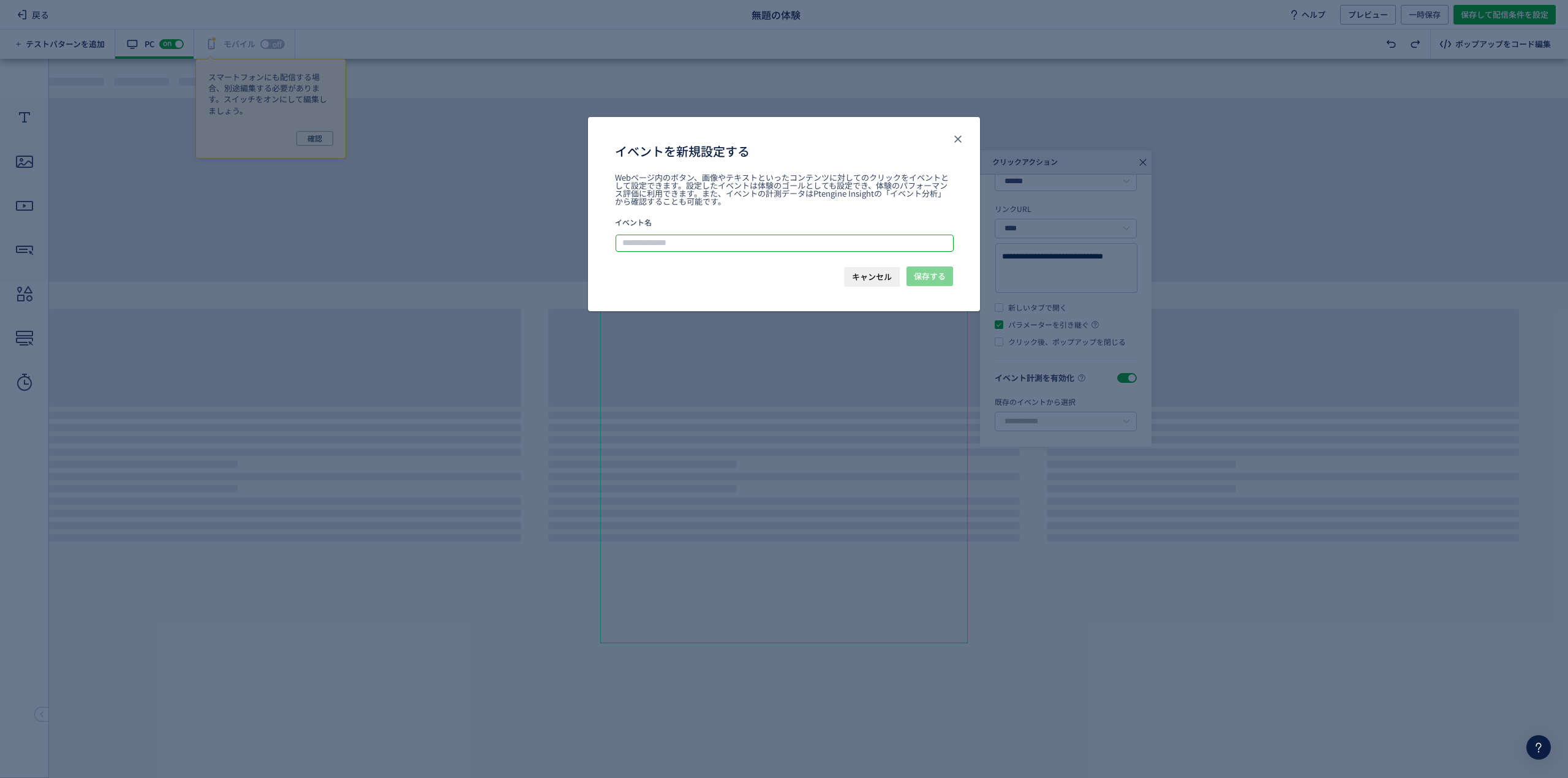
click at [750, 247] on input "イベントを新規設定する" at bounding box center [784, 243] width 337 height 14
type input "**********"
click at [936, 274] on span "保存する" at bounding box center [929, 276] width 32 height 19
type input "**********"
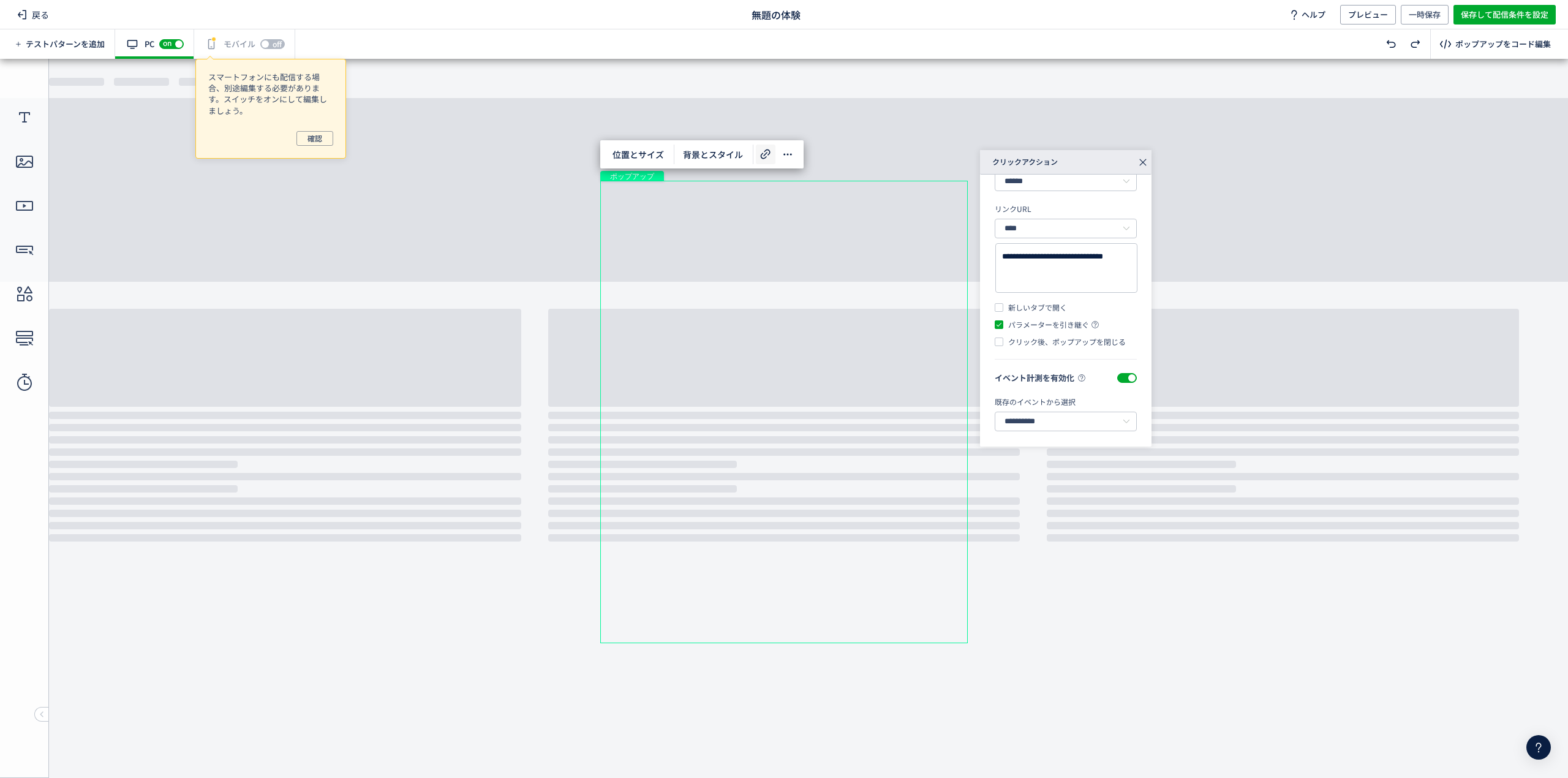
click at [242, 47] on div "有効な編集箇所が確認されません モバイル off on" at bounding box center [244, 44] width 101 height 30
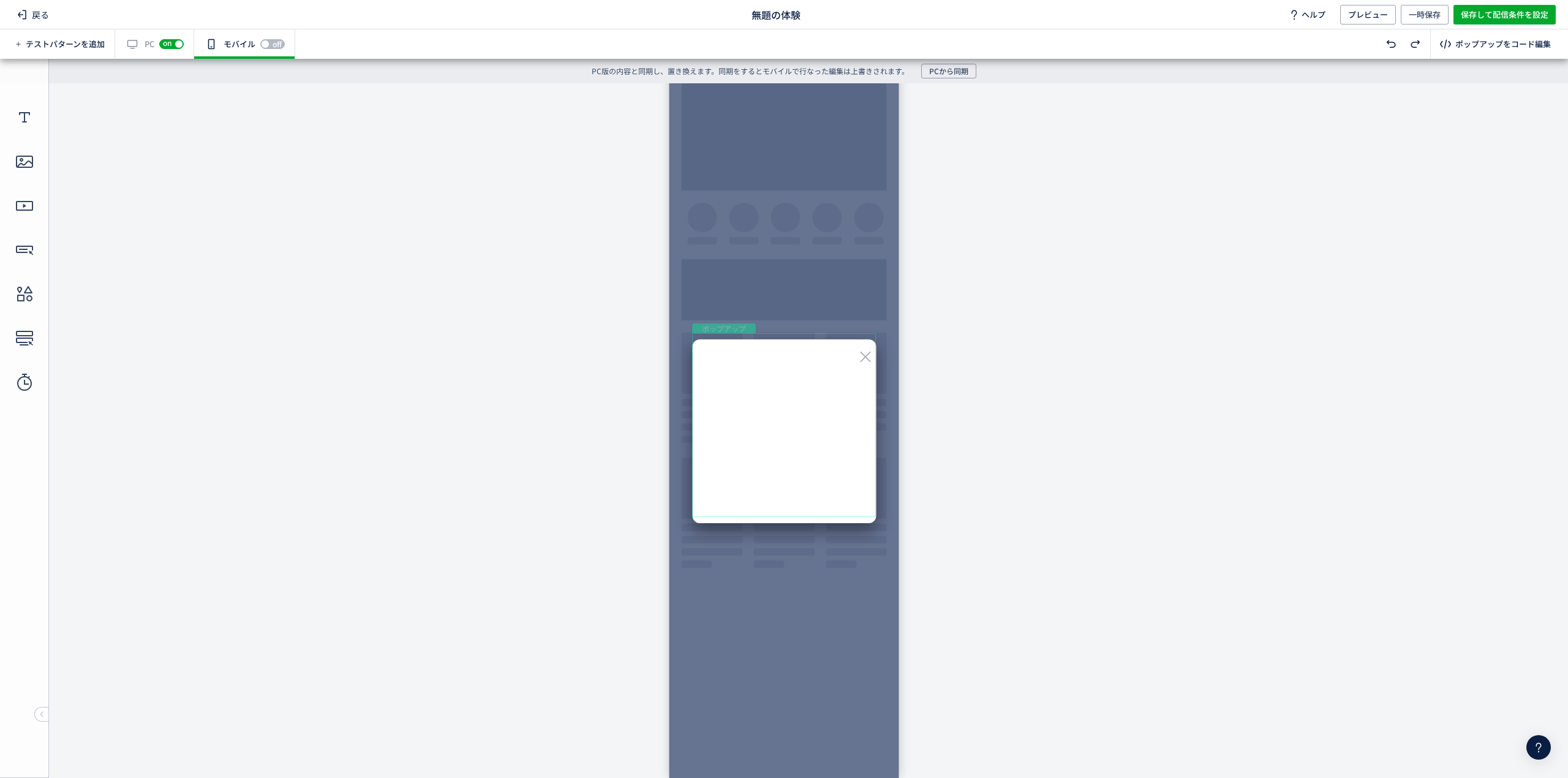
scroll to position [0, 0]
click at [958, 68] on span "PCから同期" at bounding box center [949, 70] width 39 height 14
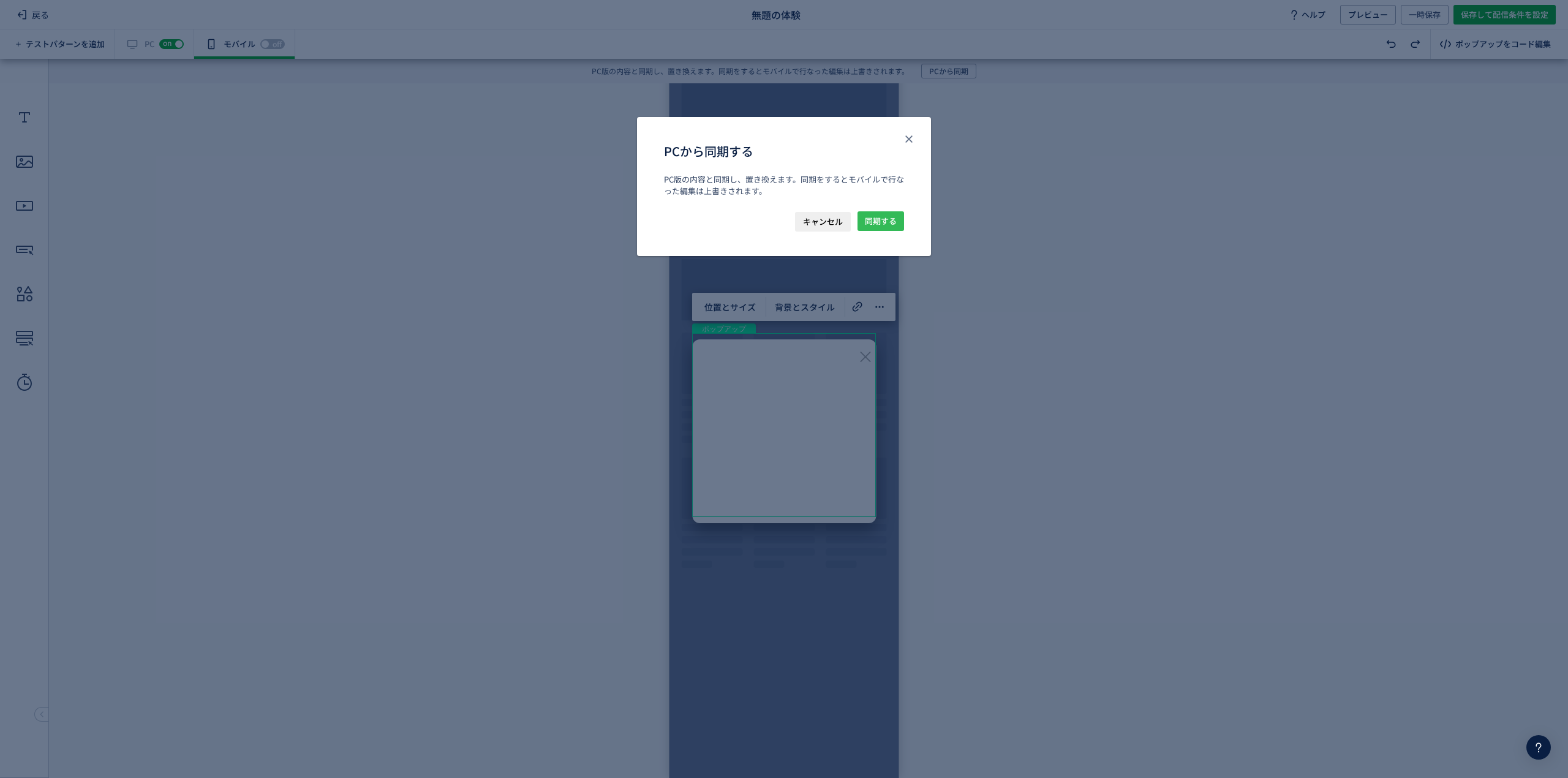
click at [870, 223] on span "同期する" at bounding box center [880, 220] width 32 height 19
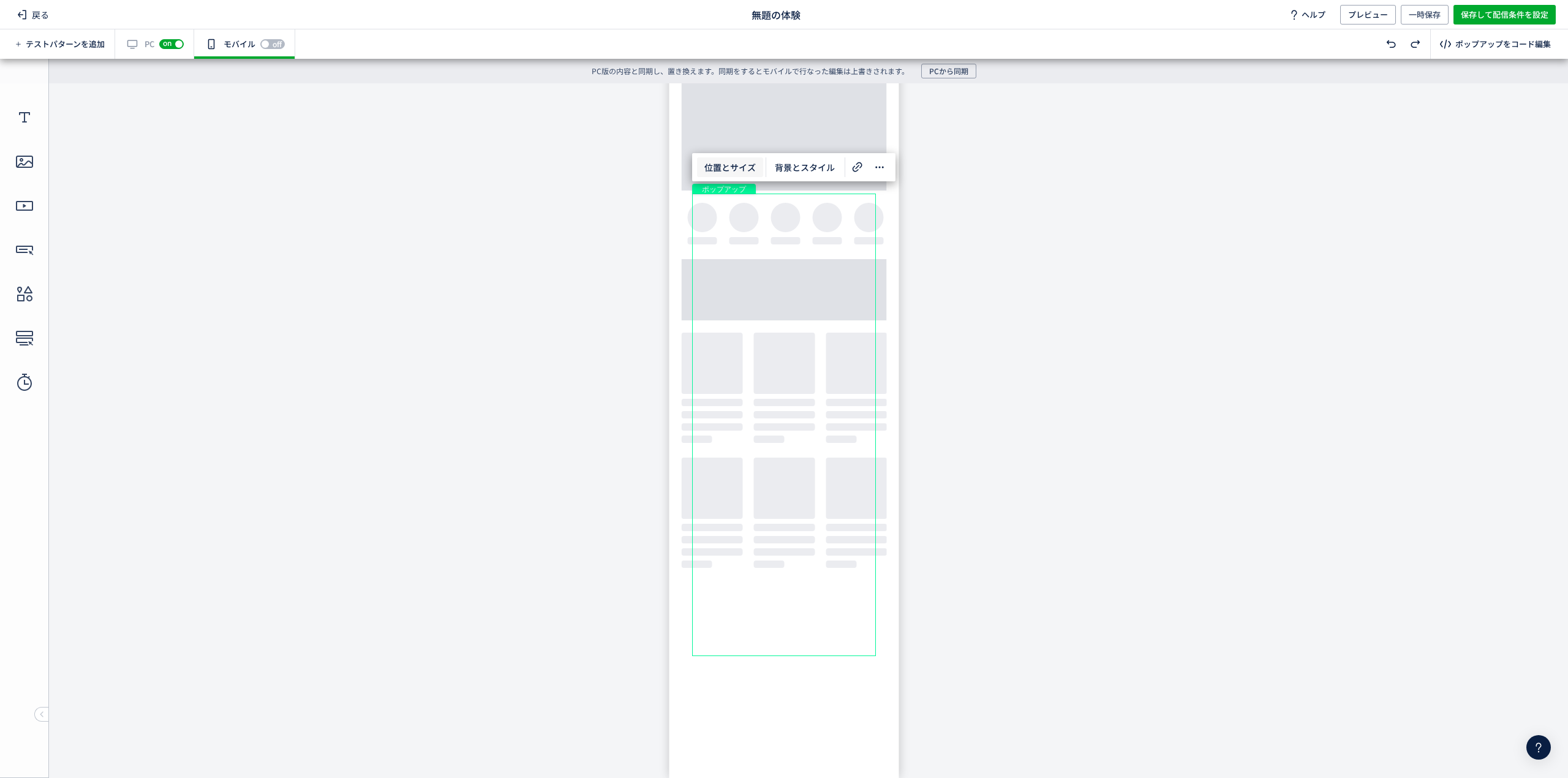
click at [752, 159] on span "位置とサイズ" at bounding box center [730, 167] width 66 height 19
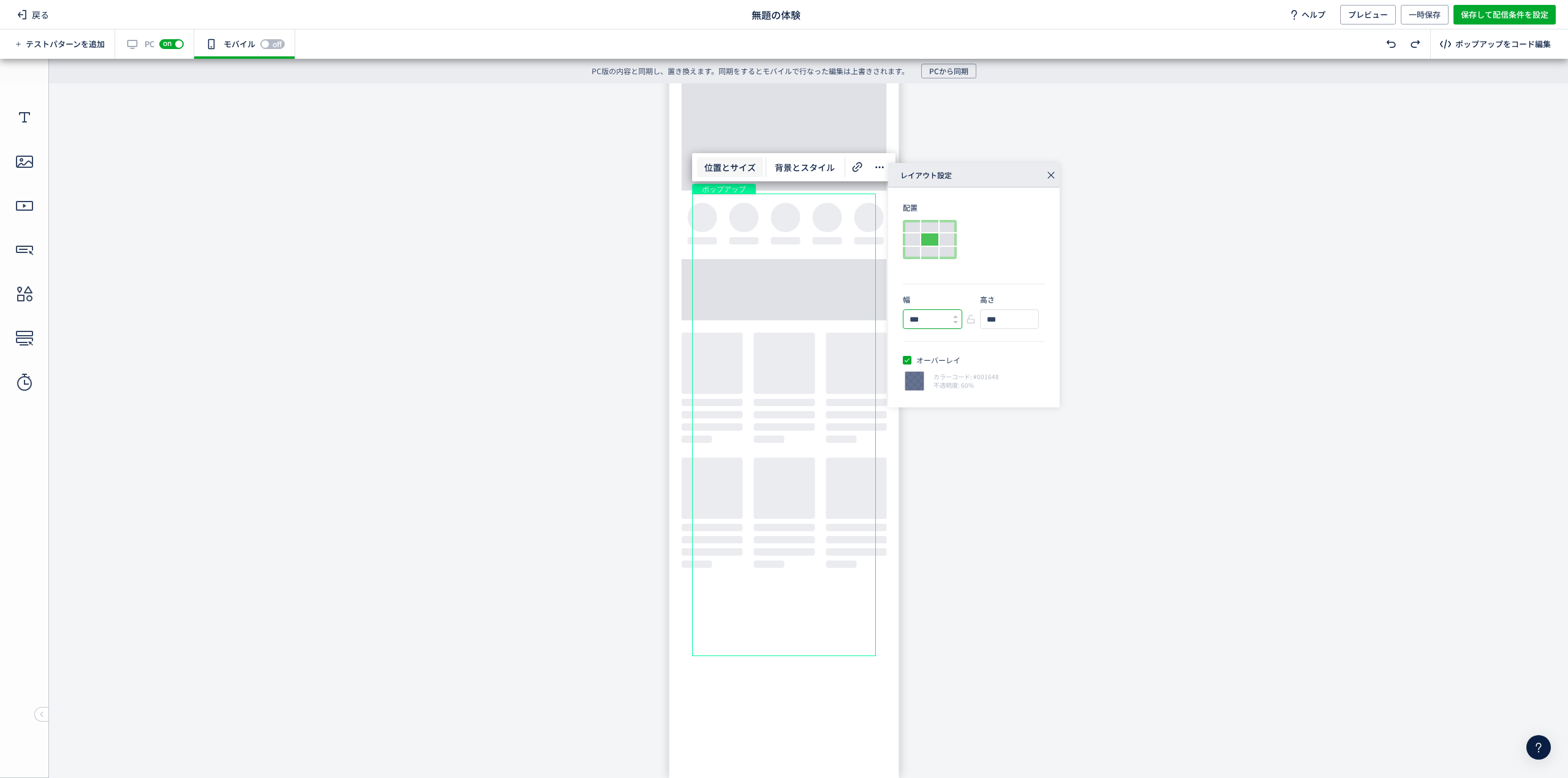
click at [943, 324] on input "***" at bounding box center [927, 319] width 48 height 18
drag, startPoint x: 942, startPoint y: 407, endPoint x: 866, endPoint y: 309, distance: 124.0
click at [929, 321] on input "***" at bounding box center [927, 319] width 48 height 18
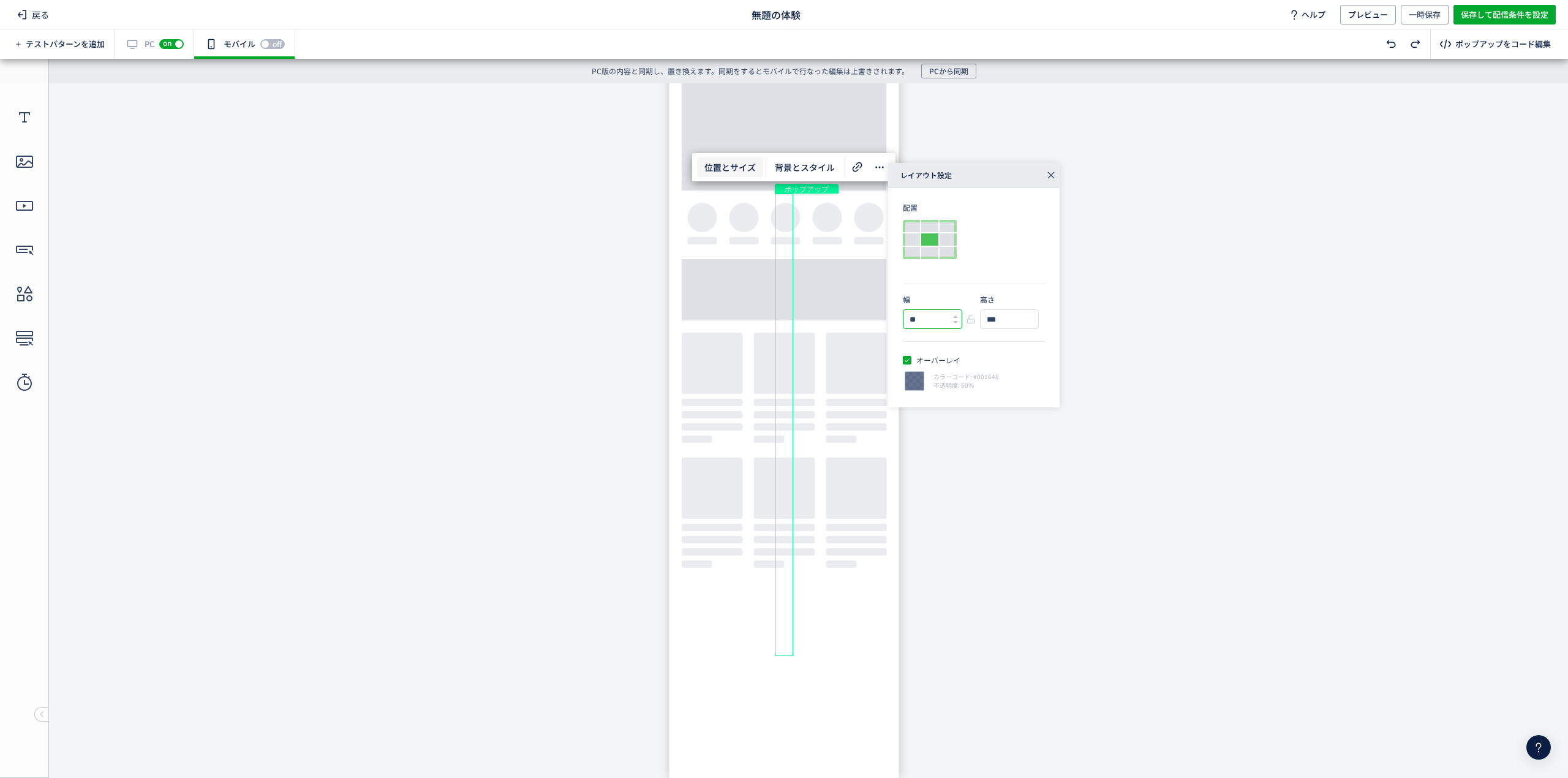
type input "*"
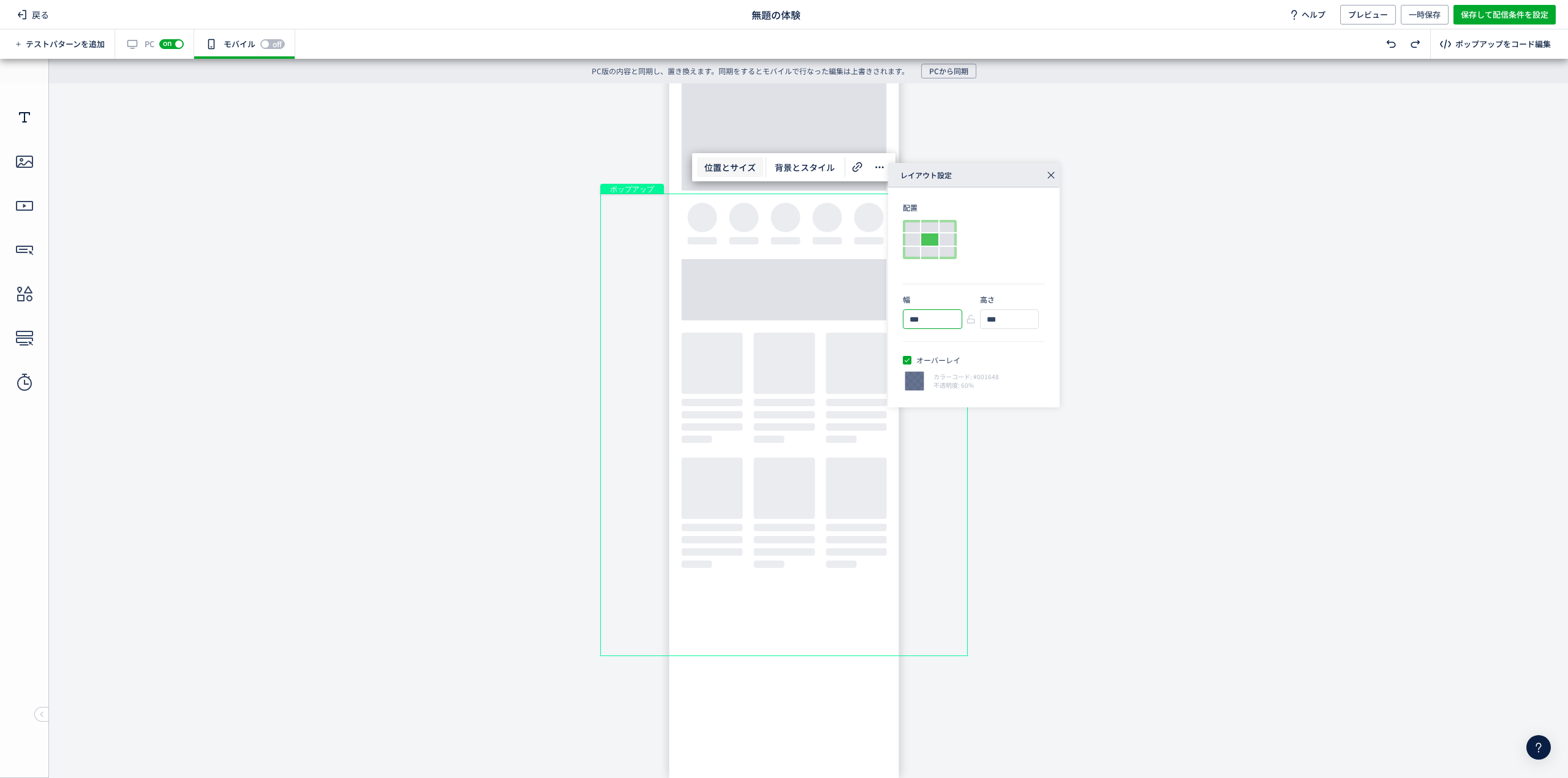
type input "***"
click at [1051, 166] on icon at bounding box center [1051, 175] width 17 height 17
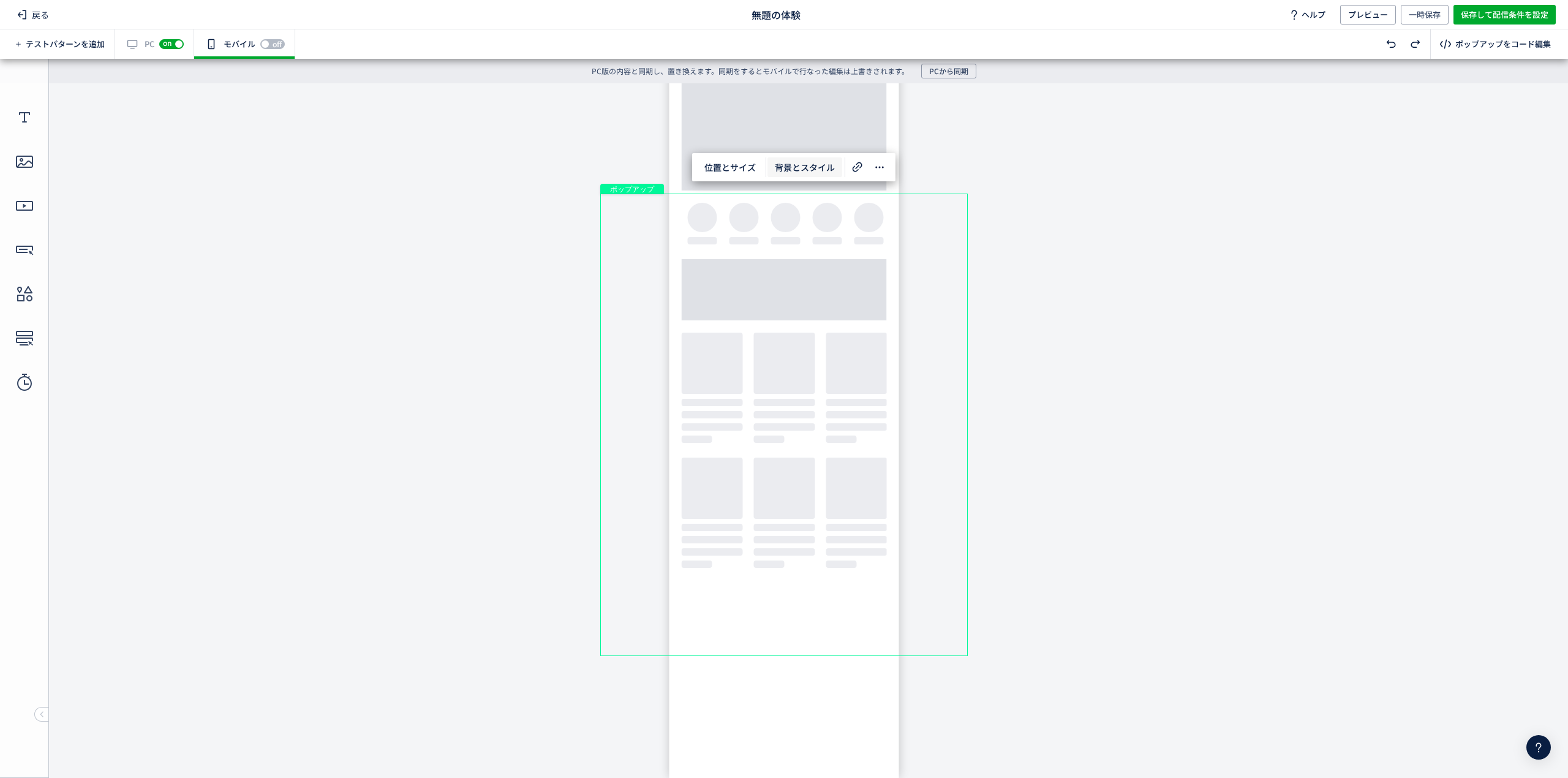
click at [821, 167] on span "背景とスタイル" at bounding box center [804, 167] width 75 height 19
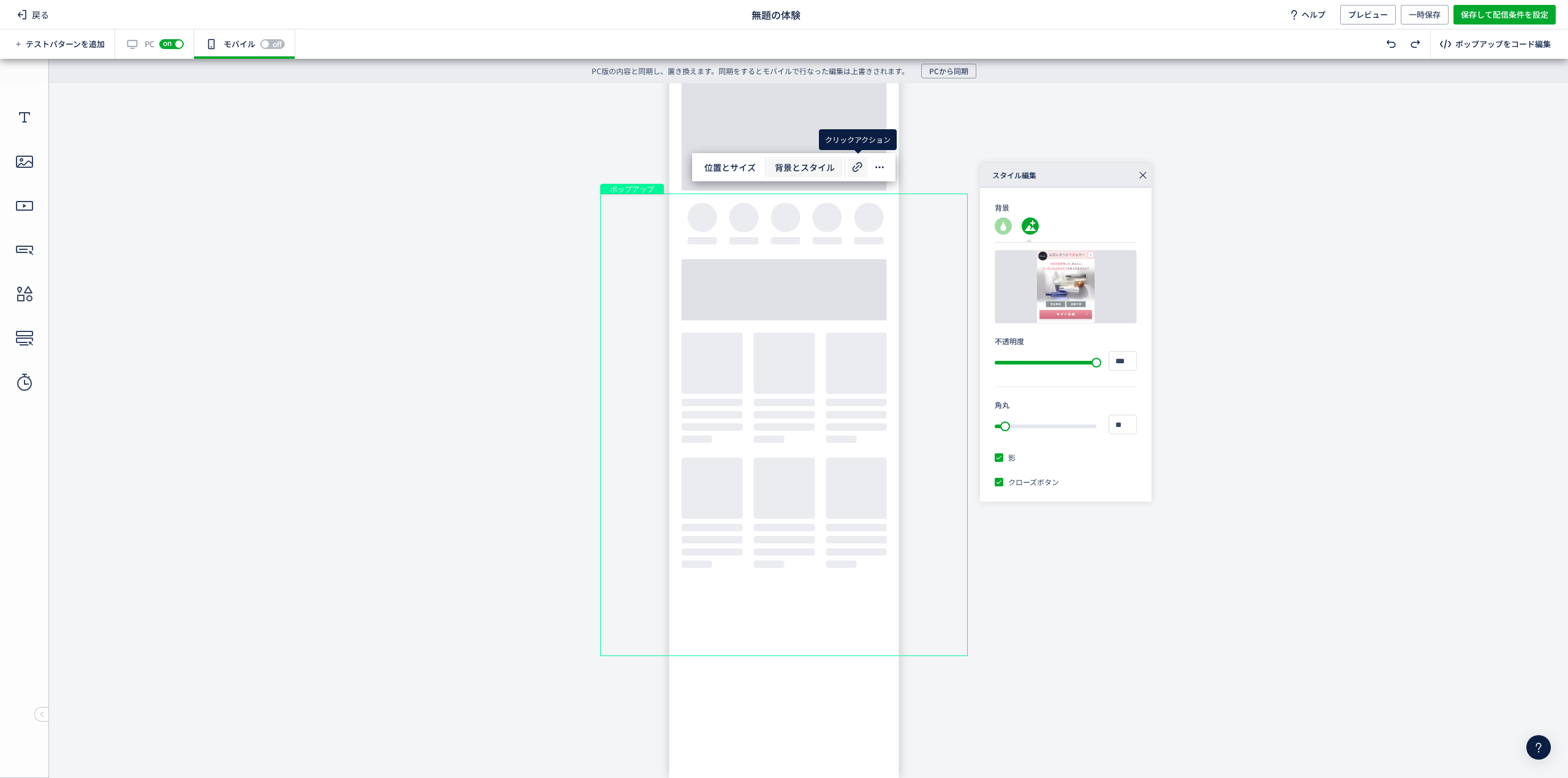
click at [860, 162] on use at bounding box center [858, 167] width 10 height 10
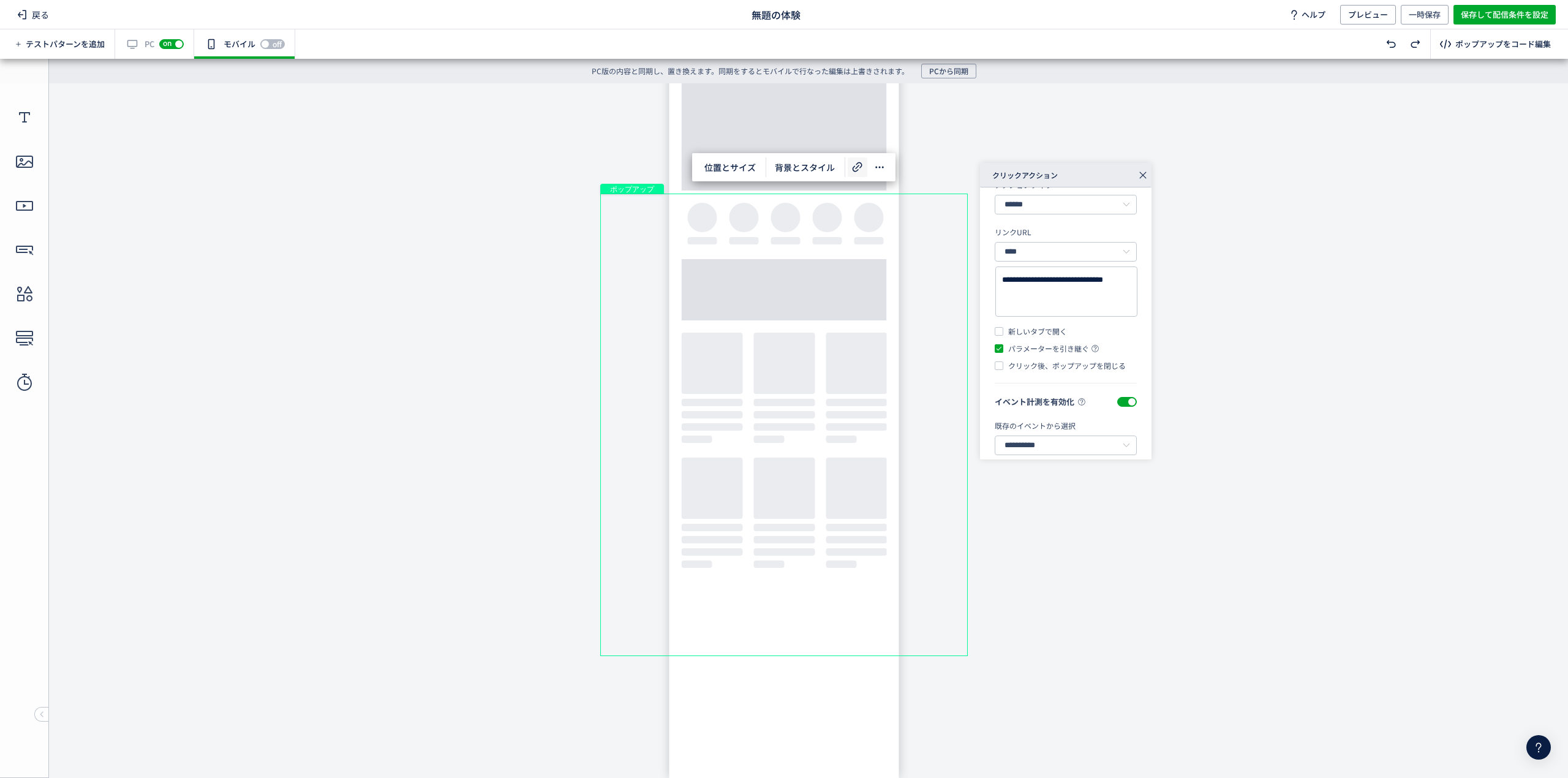
scroll to position [69, 0]
click at [964, 65] on span "PCから同期" at bounding box center [949, 70] width 39 height 14
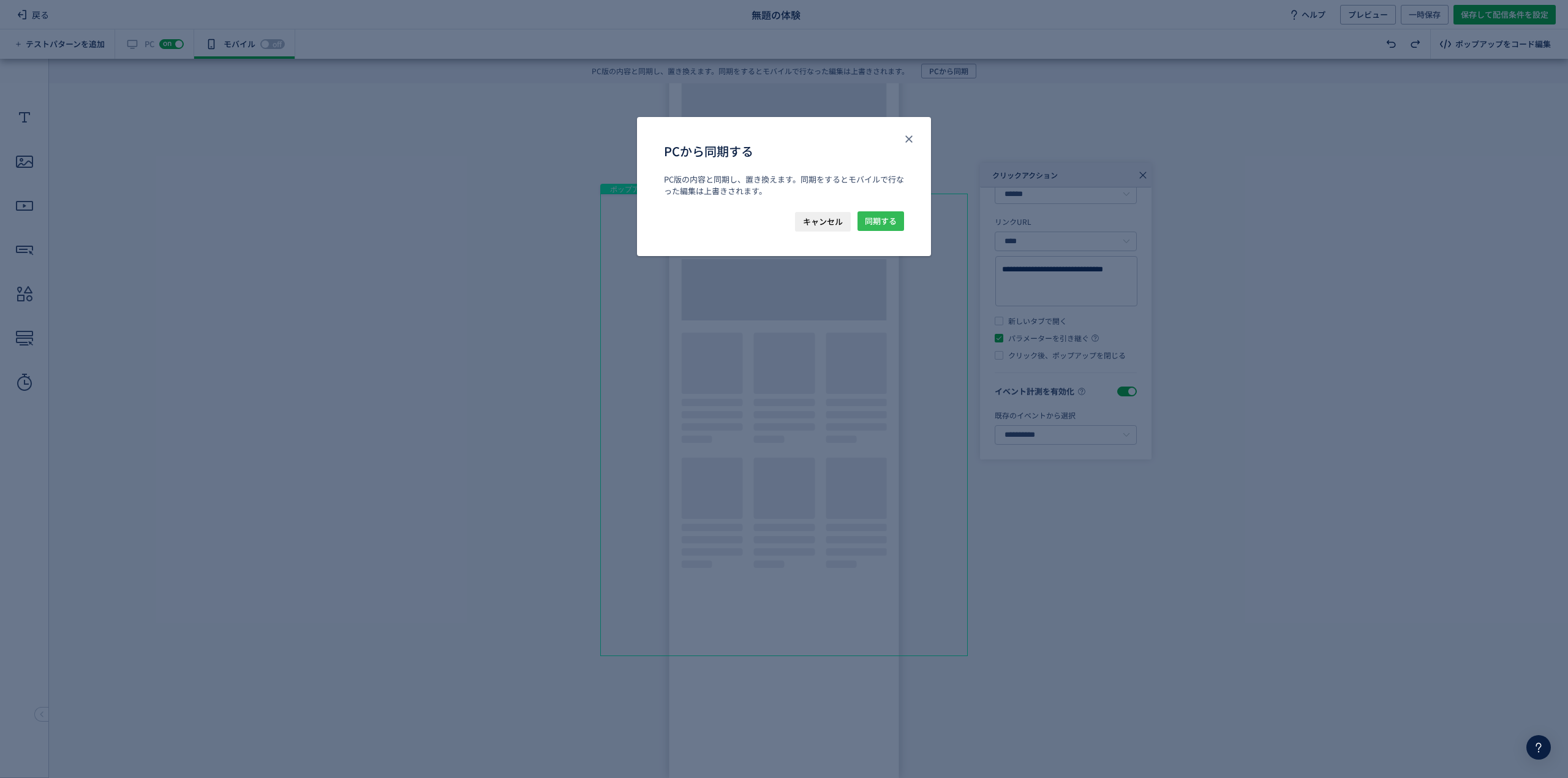
click at [875, 219] on span "同期する" at bounding box center [880, 220] width 32 height 19
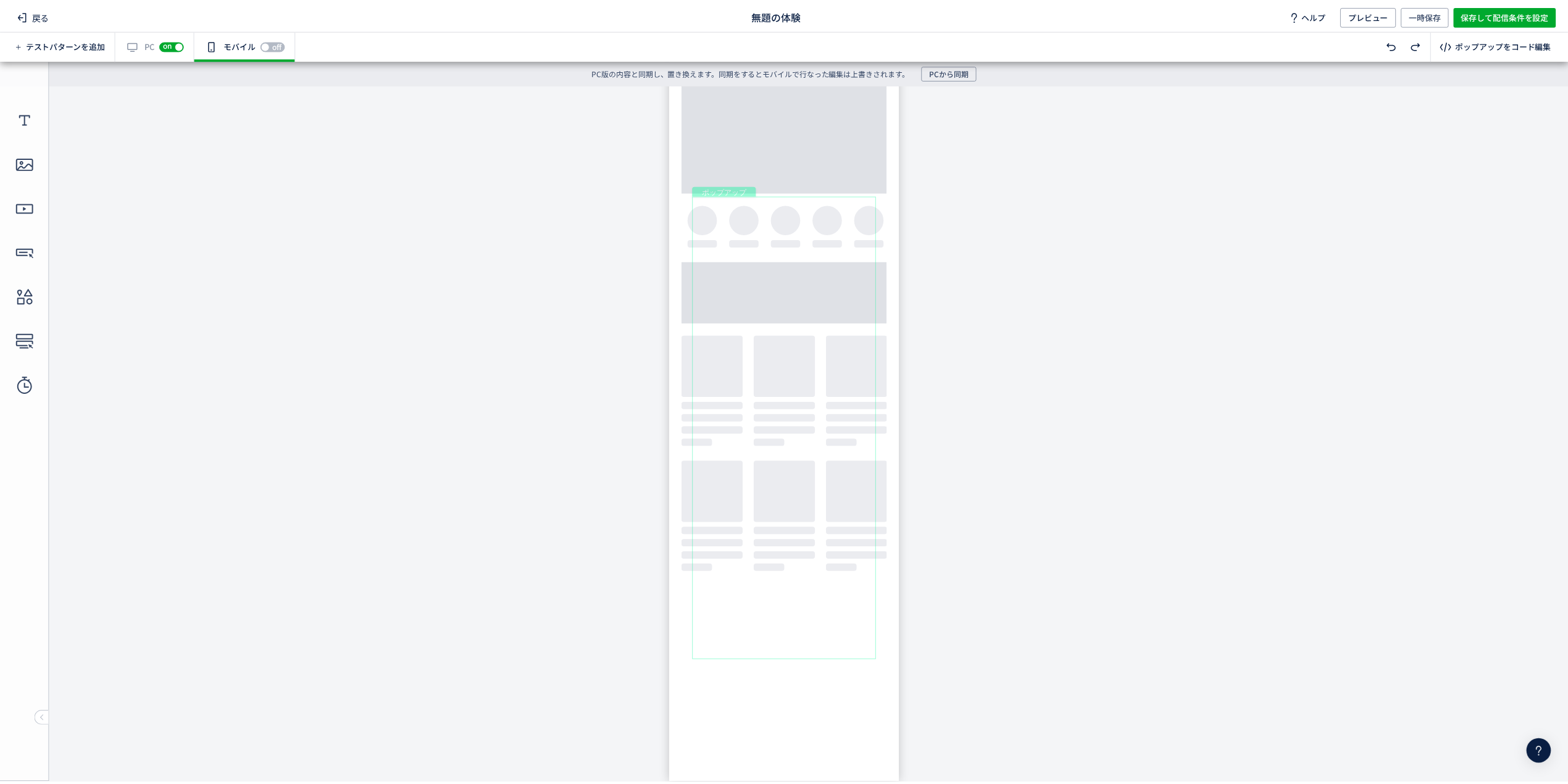
scroll to position [0, 0]
click at [763, 171] on span "位置とサイズ" at bounding box center [736, 168] width 66 height 20
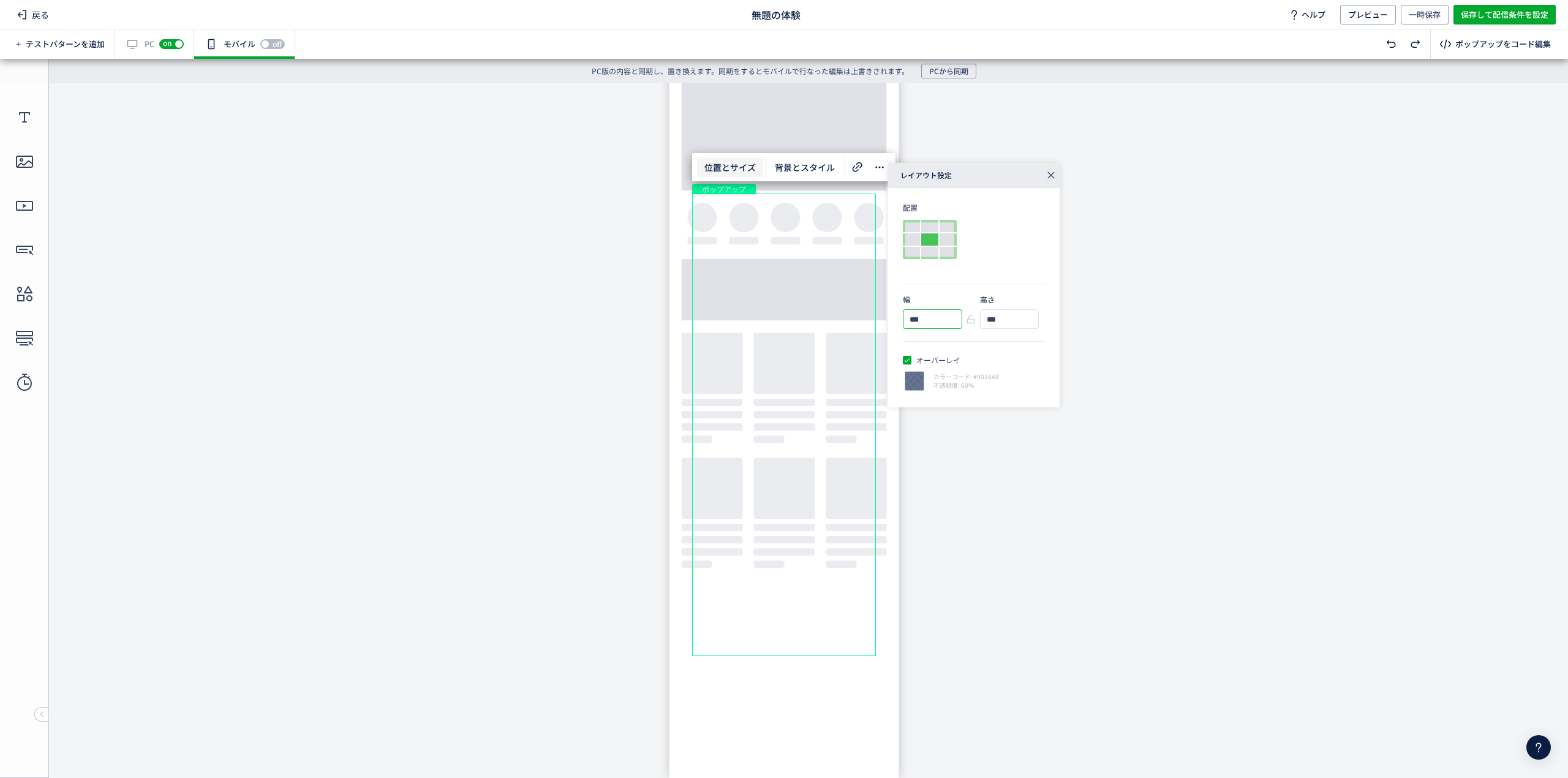
drag, startPoint x: 931, startPoint y: 318, endPoint x: 895, endPoint y: 314, distance: 36.2
click at [895, 314] on div "配置 幅 *** 高さ *** オーバーレイ カラーコード: #001648 不透明度: 60%" at bounding box center [973, 297] width 171 height 220
click at [970, 316] on icon at bounding box center [971, 319] width 13 height 13
click at [973, 318] on use at bounding box center [971, 319] width 8 height 9
drag, startPoint x: 936, startPoint y: 318, endPoint x: 887, endPoint y: 311, distance: 49.5
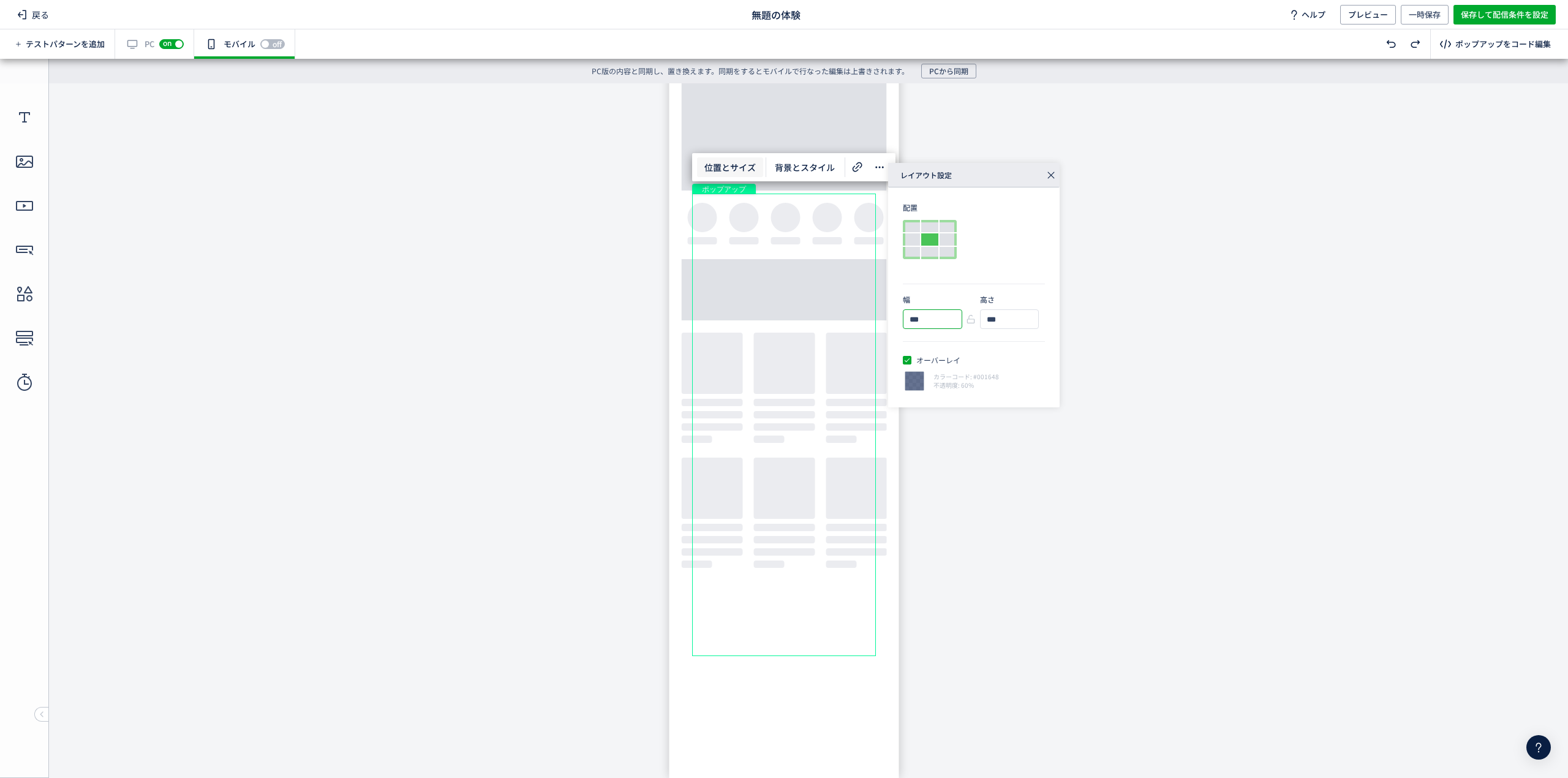
click at [888, 311] on div "配置 幅 *** 高さ *** オーバーレイ カラーコード: #001648 不透明度: 60%" at bounding box center [973, 297] width 171 height 220
type input "***"
click at [1054, 173] on icon at bounding box center [1051, 175] width 17 height 17
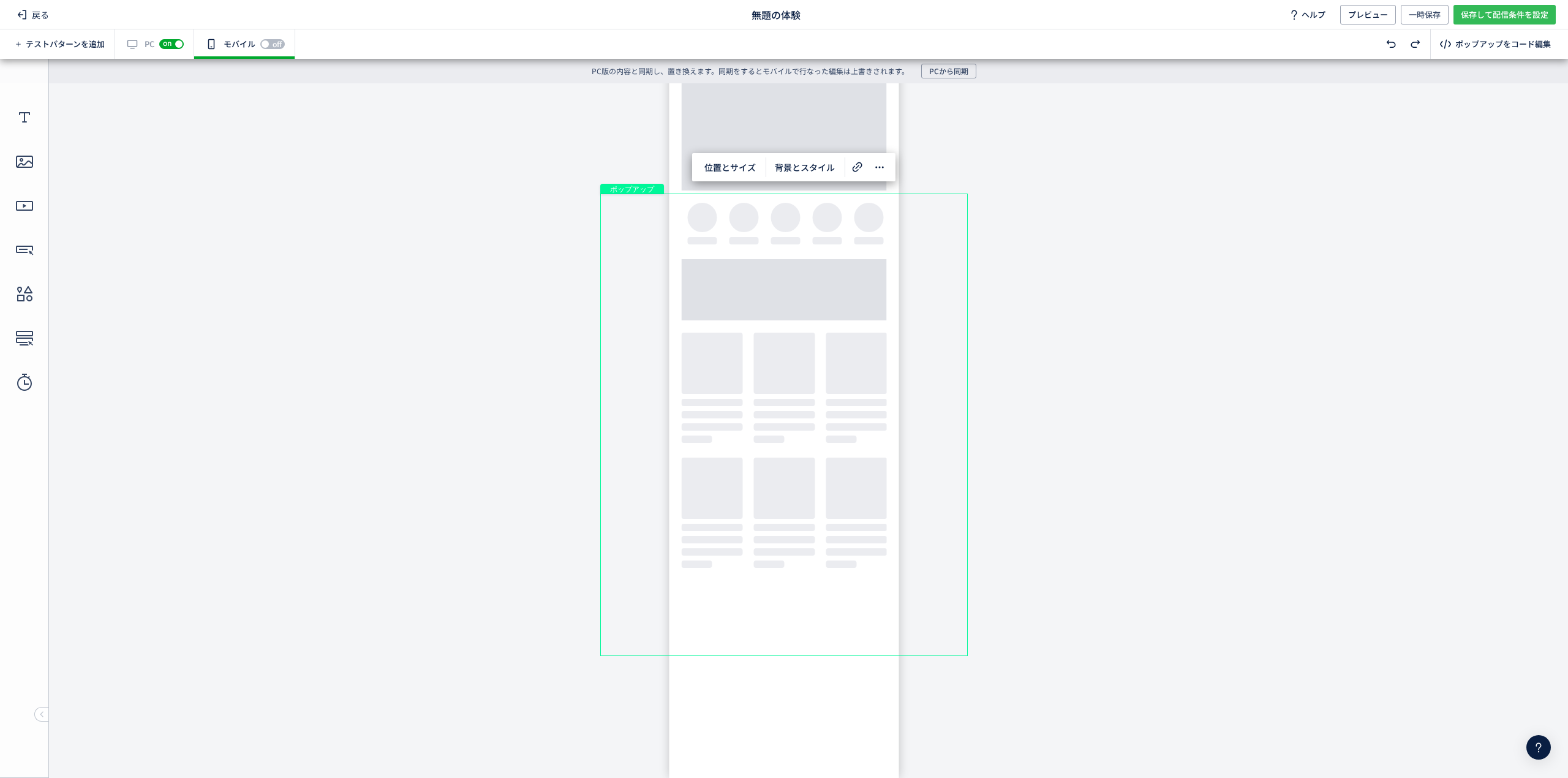
click at [1520, 18] on span "保存して配信条件を設定" at bounding box center [1504, 14] width 87 height 19
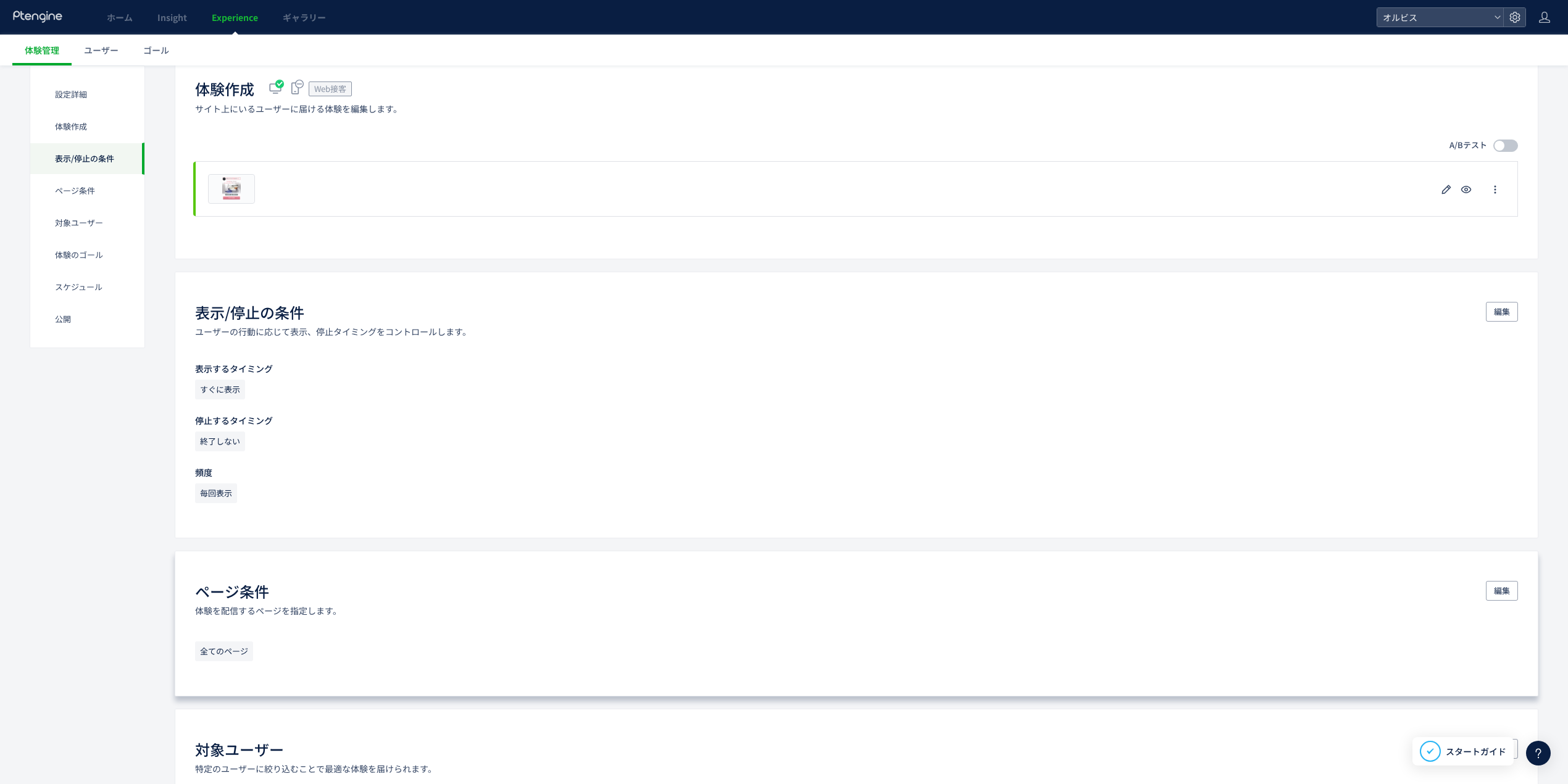
scroll to position [411, 0]
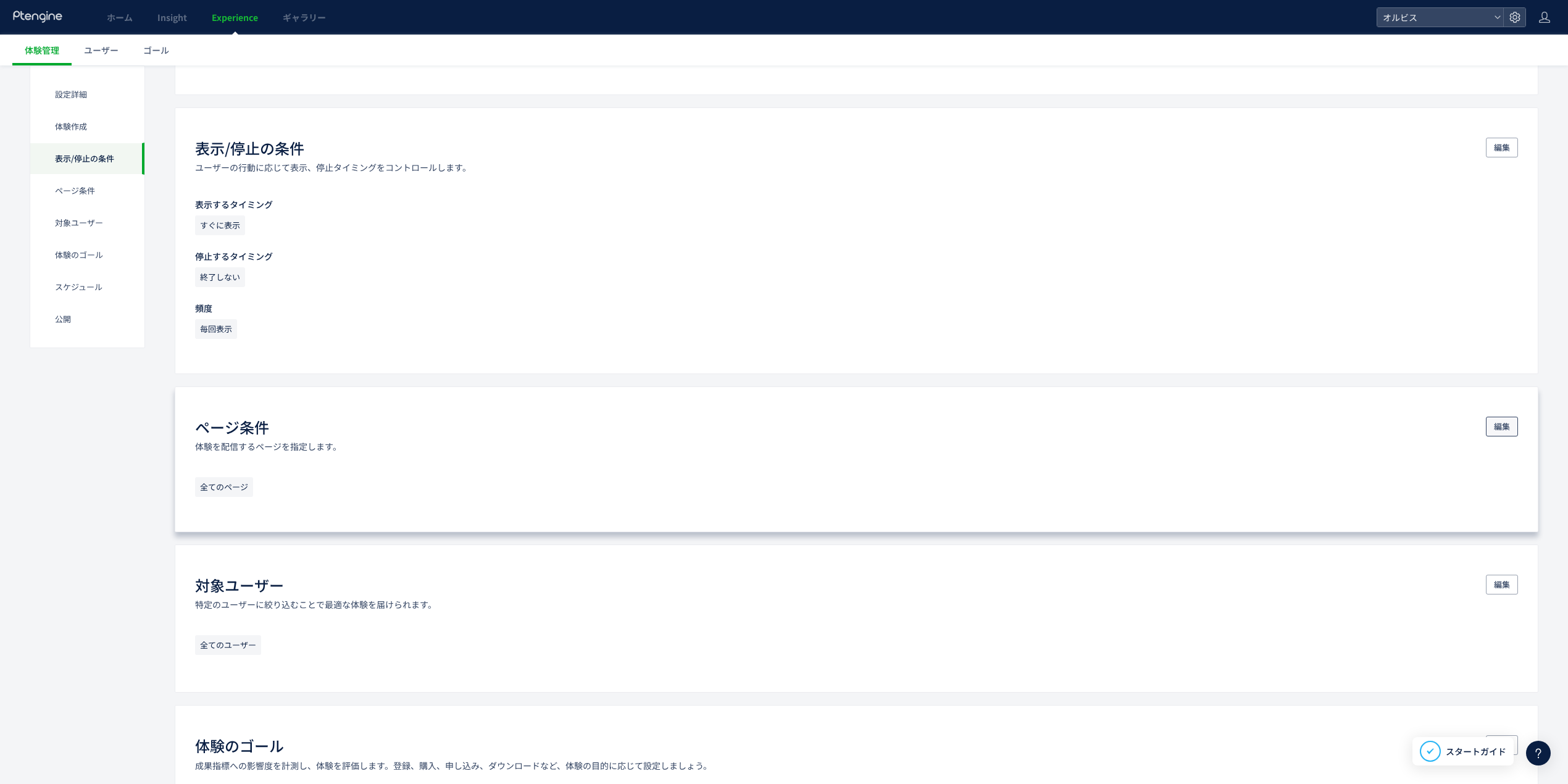
click at [1502, 430] on span "編集" at bounding box center [1502, 426] width 16 height 20
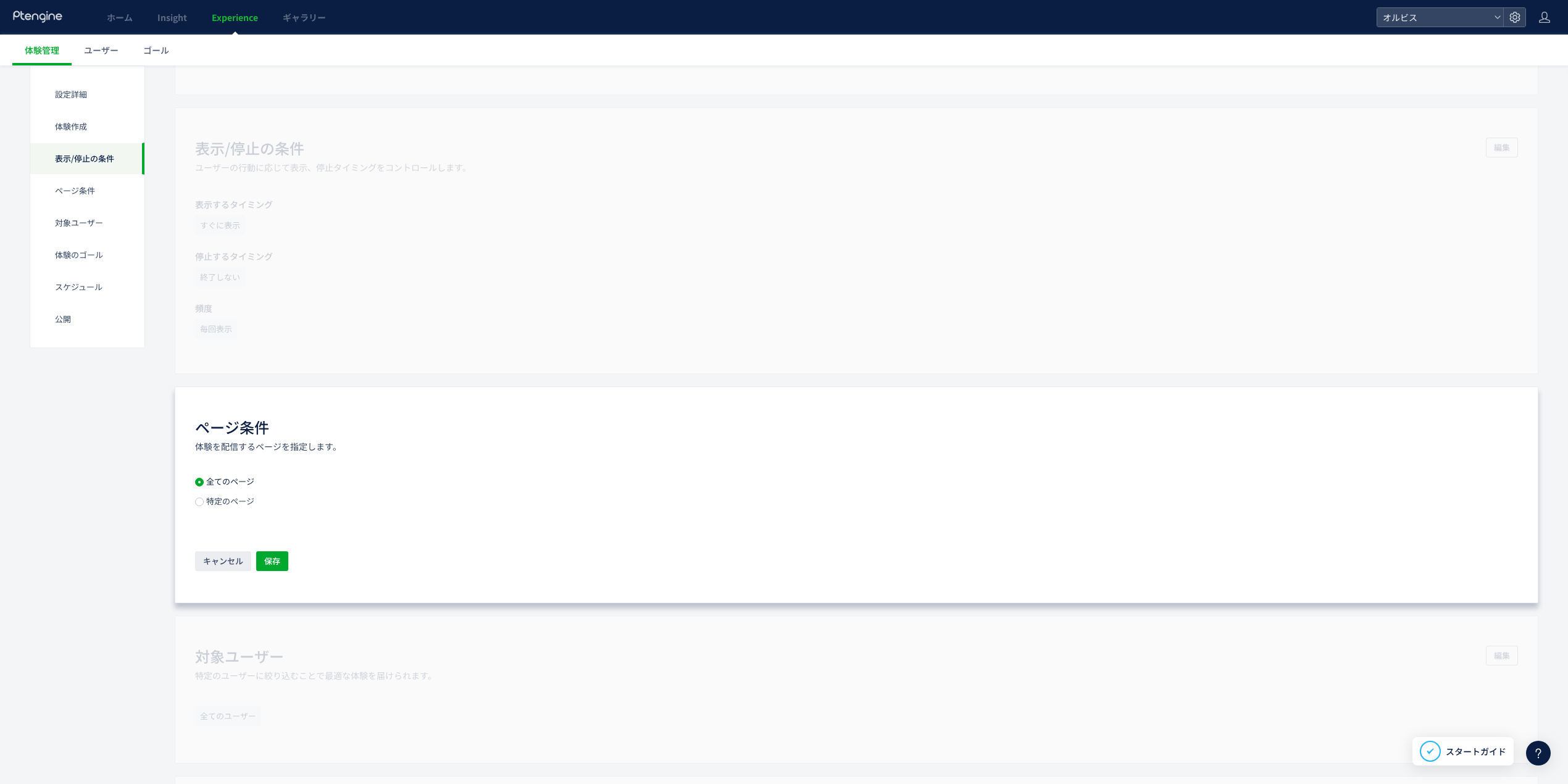
click at [213, 502] on span "特定のページ" at bounding box center [229, 501] width 51 height 12
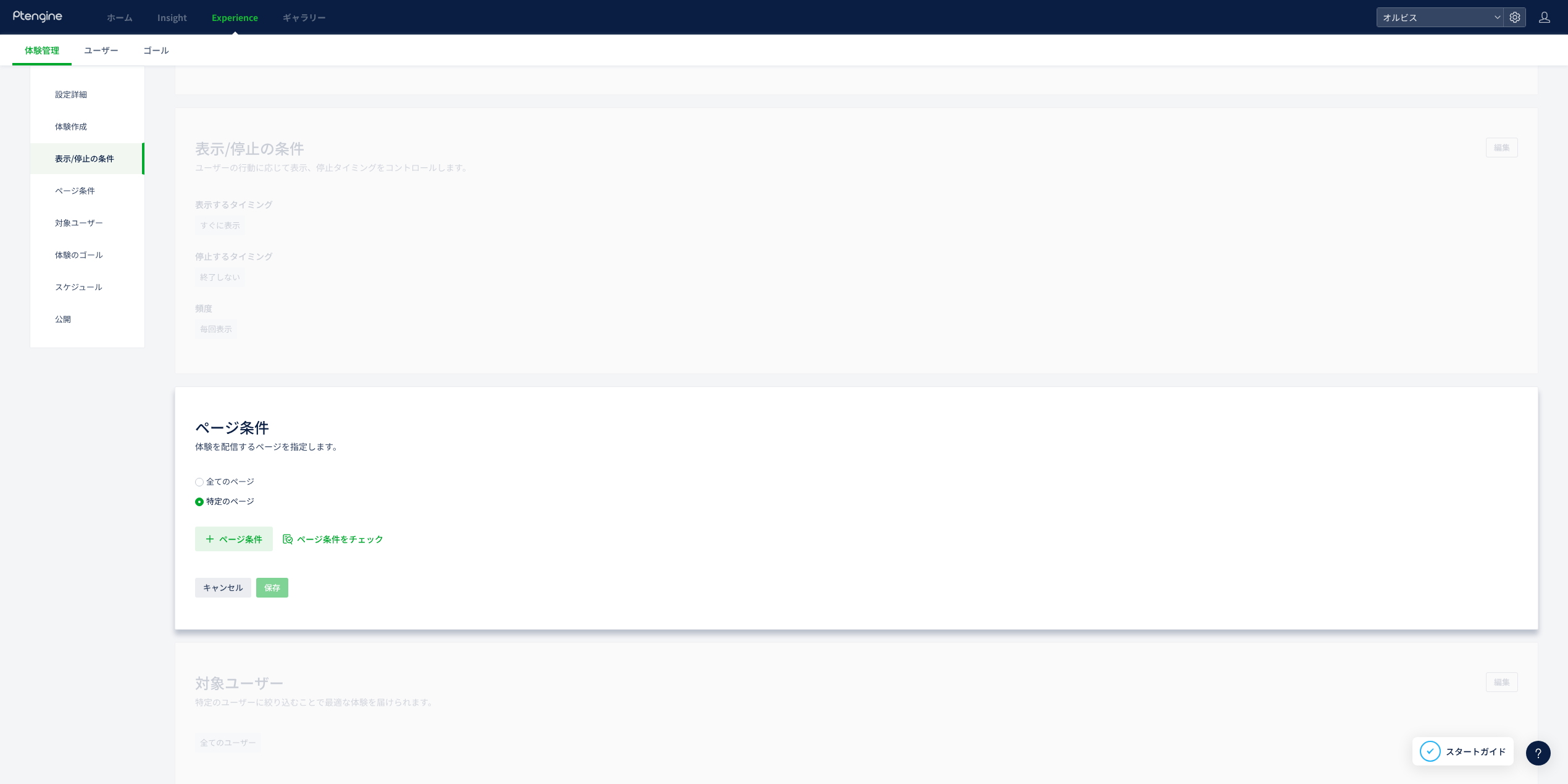
click at [237, 544] on span "ページ条件" at bounding box center [241, 538] width 43 height 25
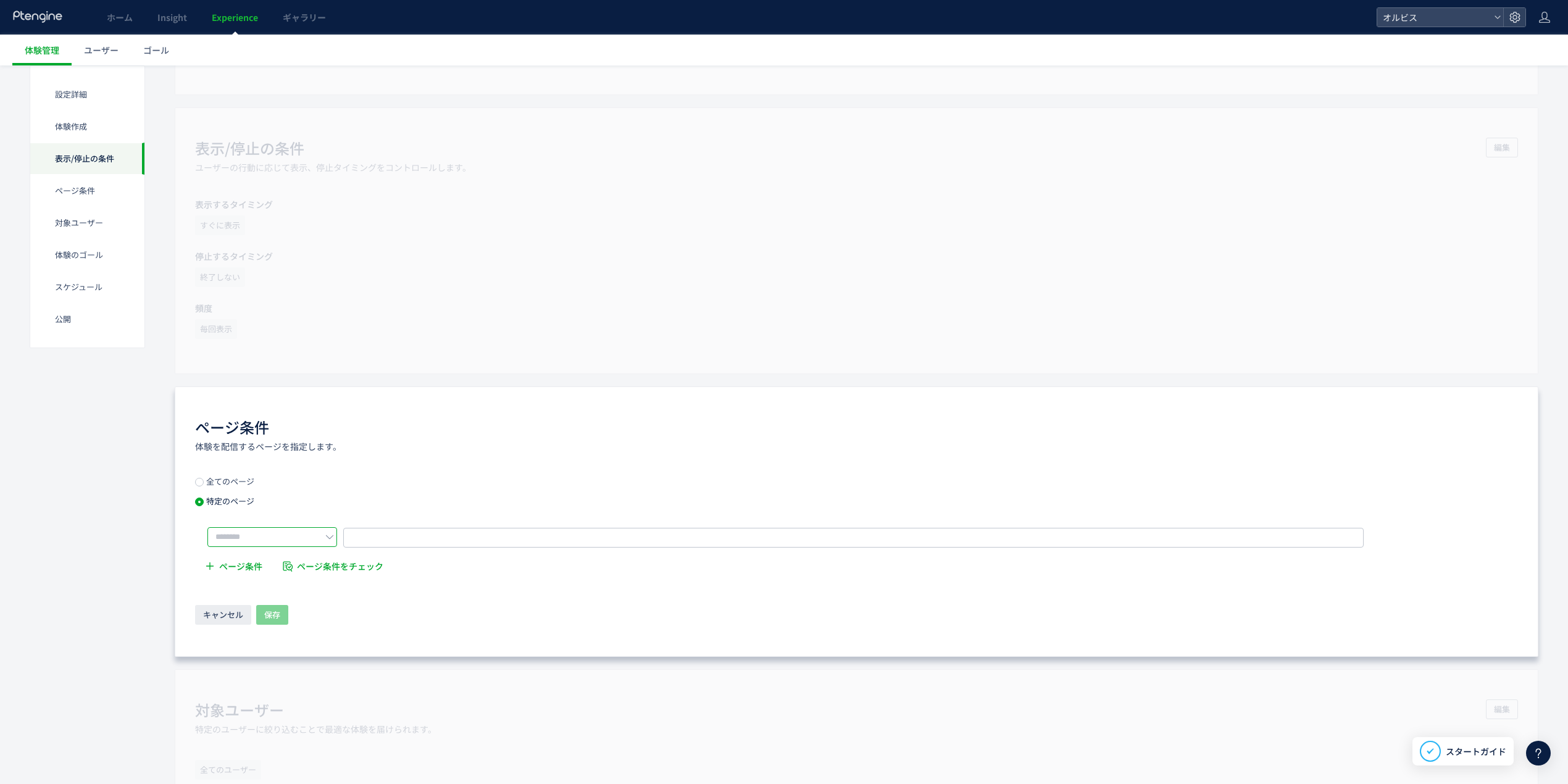
click at [249, 529] on input "text" at bounding box center [272, 537] width 130 height 20
click at [272, 561] on li "含む" at bounding box center [276, 561] width 136 height 21
type input "**"
click at [384, 537] on span "URLを1つずつ入力または複数貼り付け" at bounding box center [423, 537] width 139 height 18
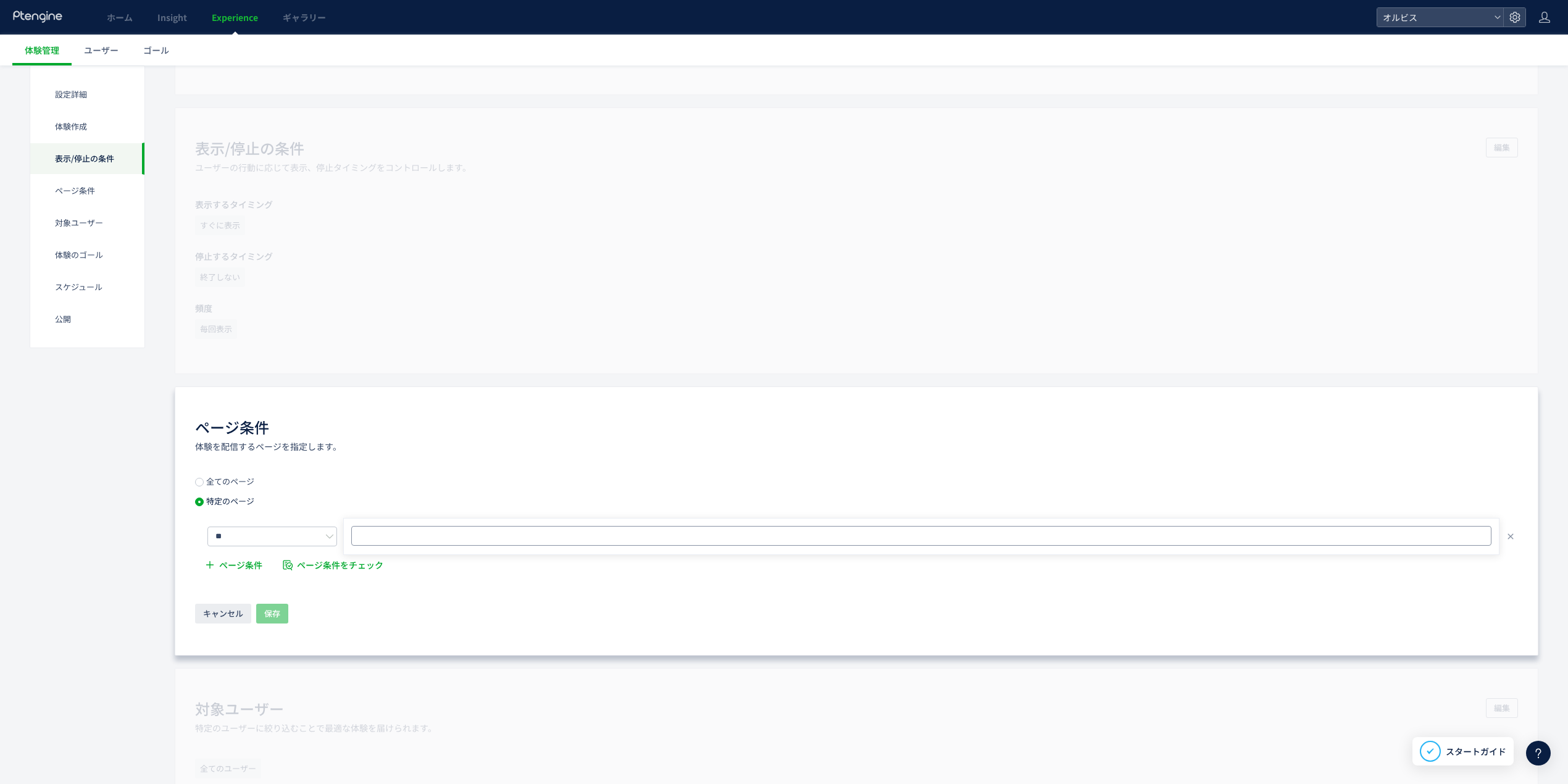
click at [570, 538] on input "text" at bounding box center [923, 535] width 1131 height 15
type input "*"
click at [470, 544] on div at bounding box center [530, 535] width 351 height 16
paste input "**********"
type input "**********"
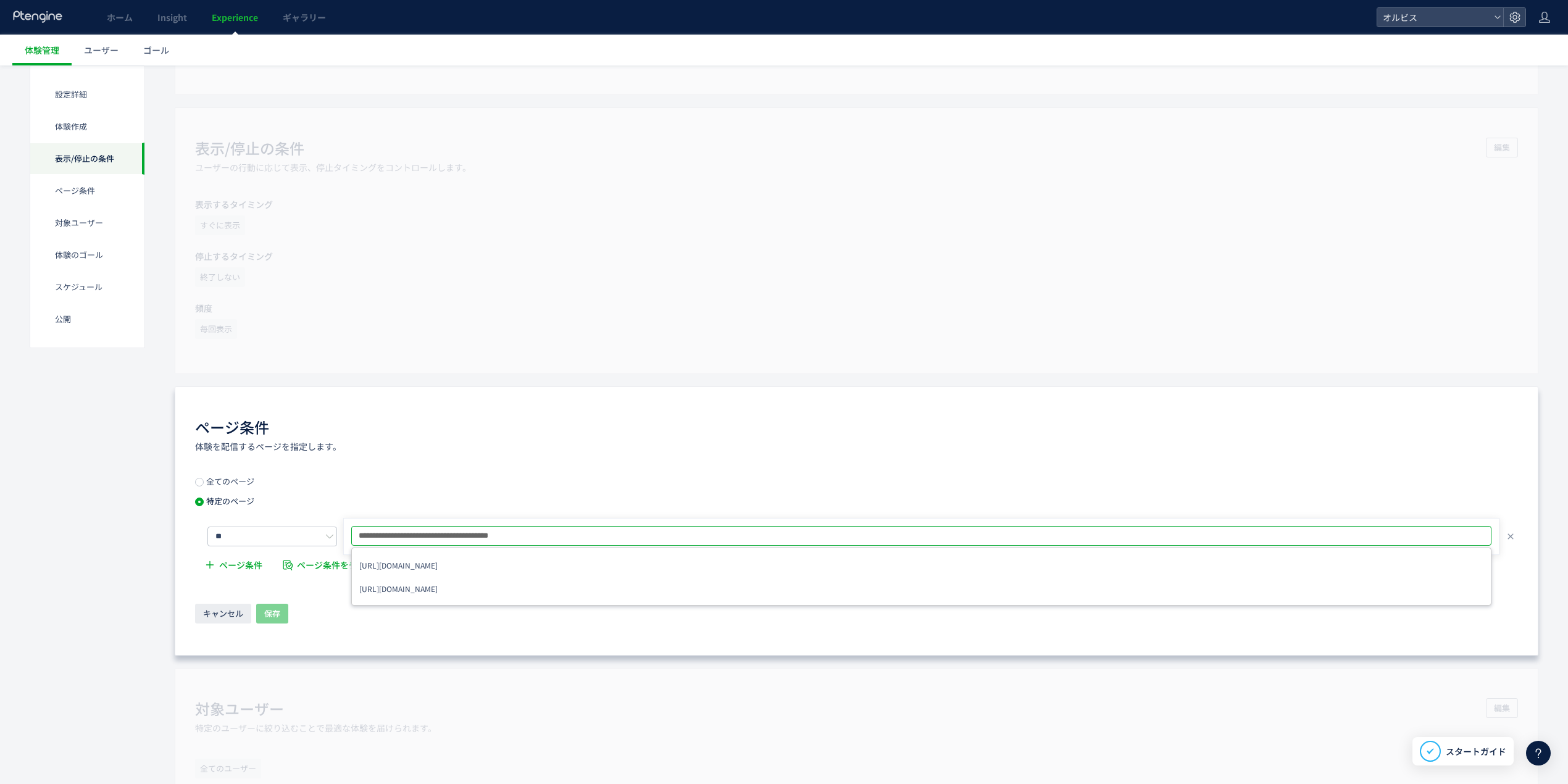
click at [505, 487] on div "**********" at bounding box center [856, 528] width 1323 height 102
click at [517, 539] on div "URLを1つずつ入力または複数貼り付け" at bounding box center [921, 536] width 1157 height 20
type input "**********"
click at [516, 590] on li "[URL][DOMAIN_NAME]" at bounding box center [922, 588] width 1132 height 22
click at [529, 468] on div "ページ条件 体験を配信するページを指定します。 全てのページ 特定のページ ** [URL][DOMAIN_NAME] [URL][DOMAIN_NAME] …" at bounding box center [856, 521] width 1364 height 269
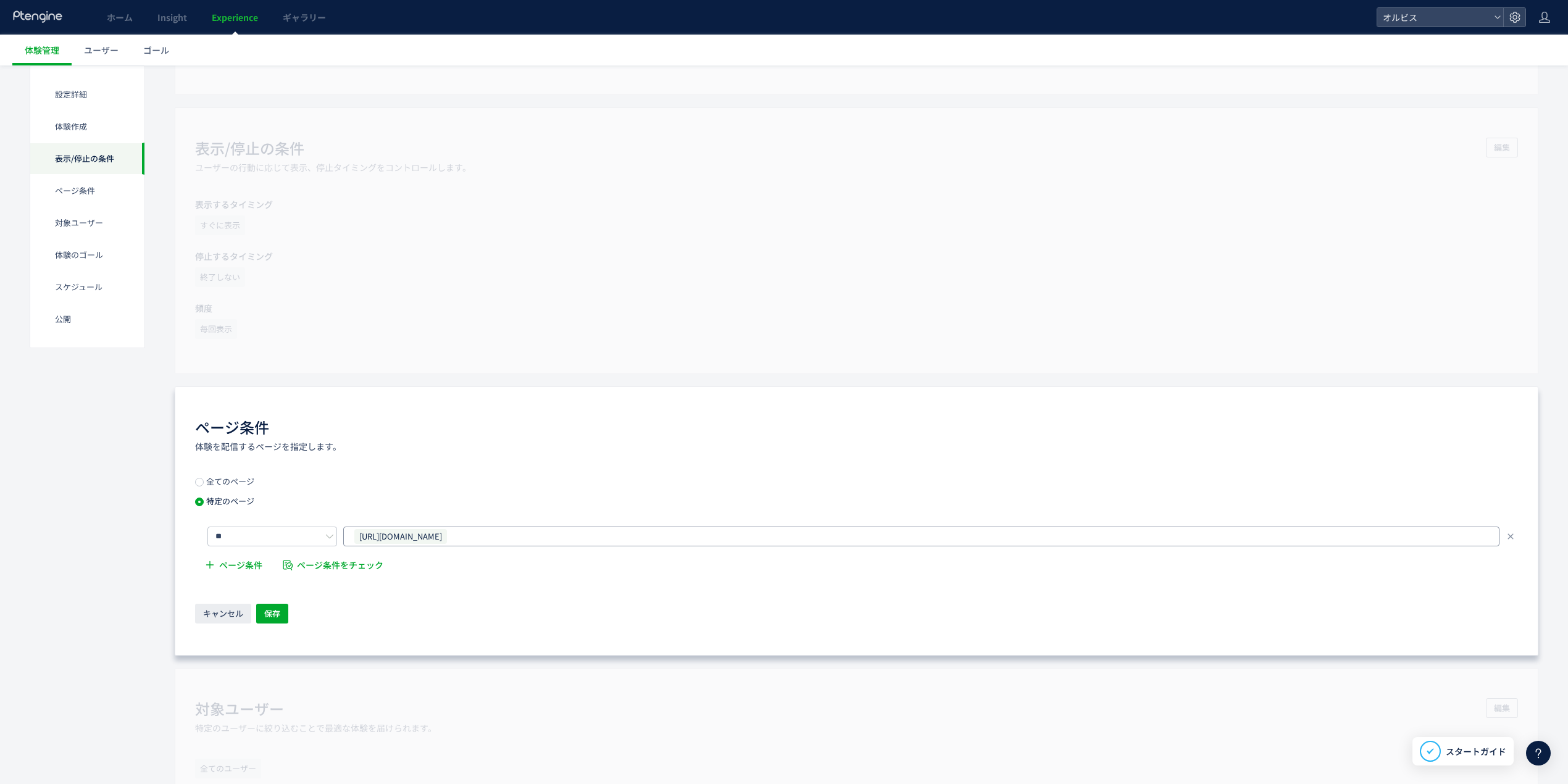
click at [539, 537] on div "[URL][DOMAIN_NAME]" at bounding box center [917, 536] width 1127 height 18
click at [651, 536] on input "text" at bounding box center [938, 535] width 955 height 15
paste input "**********"
type input "**********"
click at [599, 569] on li "[URL][DOMAIN_NAME]" at bounding box center [922, 565] width 1132 height 22
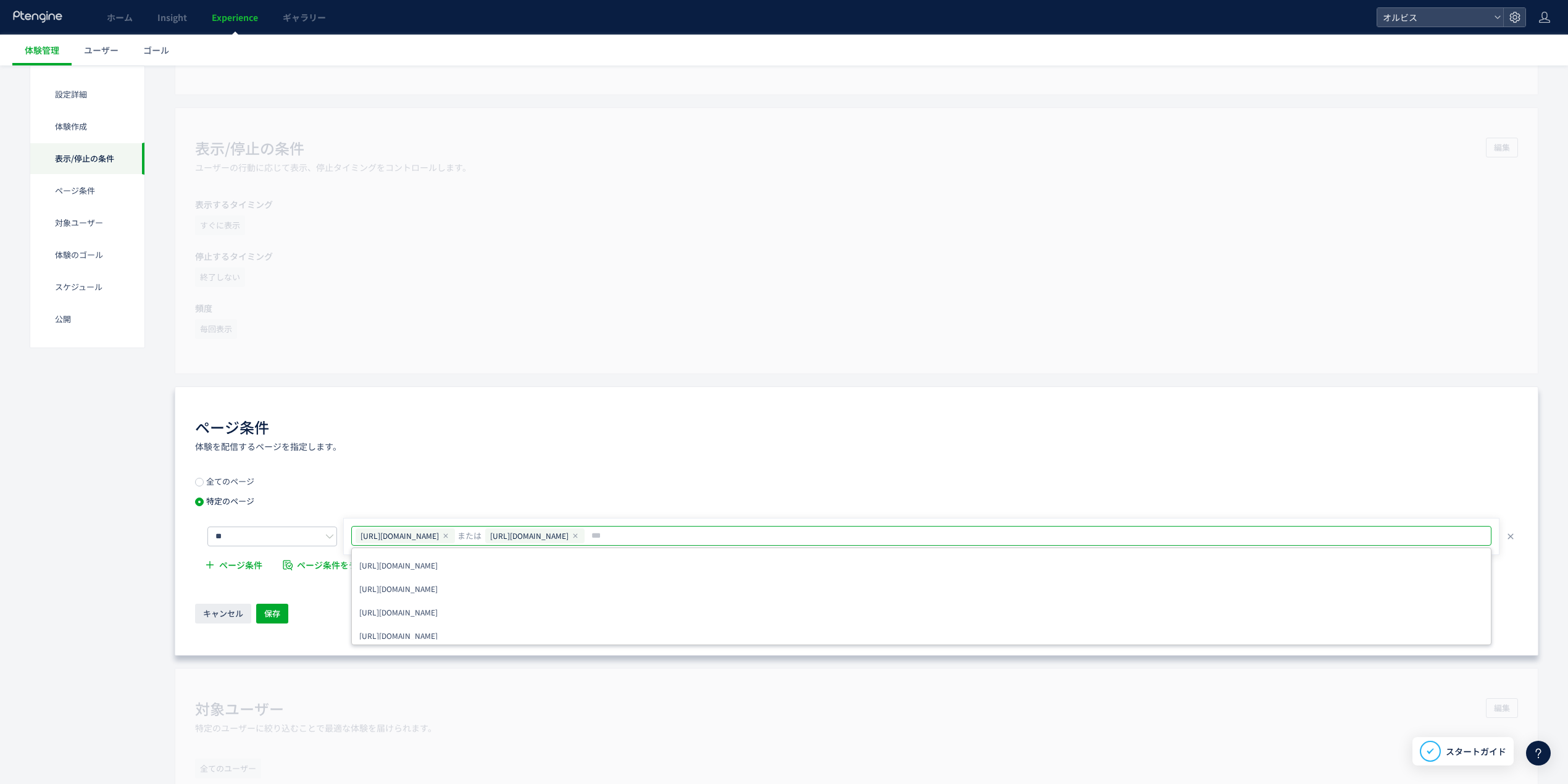
click at [759, 476] on div "ページ条件 体験を配信するページを指定します。 全てのページ 特定のページ ** [URL][DOMAIN_NAME] または [URL][DOMAIN_NA…" at bounding box center [856, 521] width 1364 height 269
click at [256, 570] on span "ページ条件" at bounding box center [241, 564] width 43 height 25
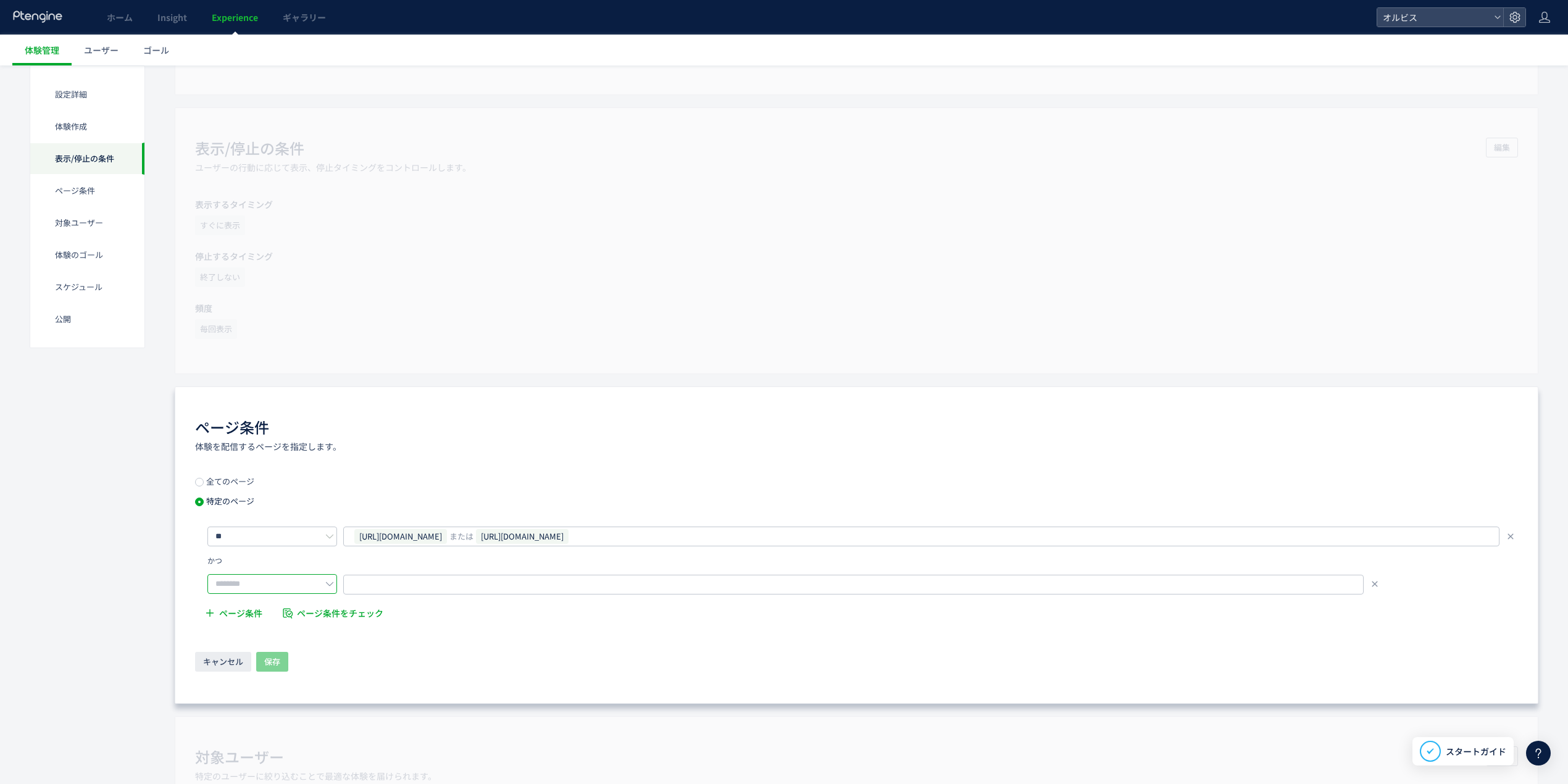
click at [289, 582] on input "text" at bounding box center [272, 583] width 130 height 20
click at [285, 608] on li "含む" at bounding box center [276, 618] width 136 height 21
type input "**"
click at [391, 587] on span "URLを1つずつ入力または複数貼り付け" at bounding box center [423, 584] width 139 height 18
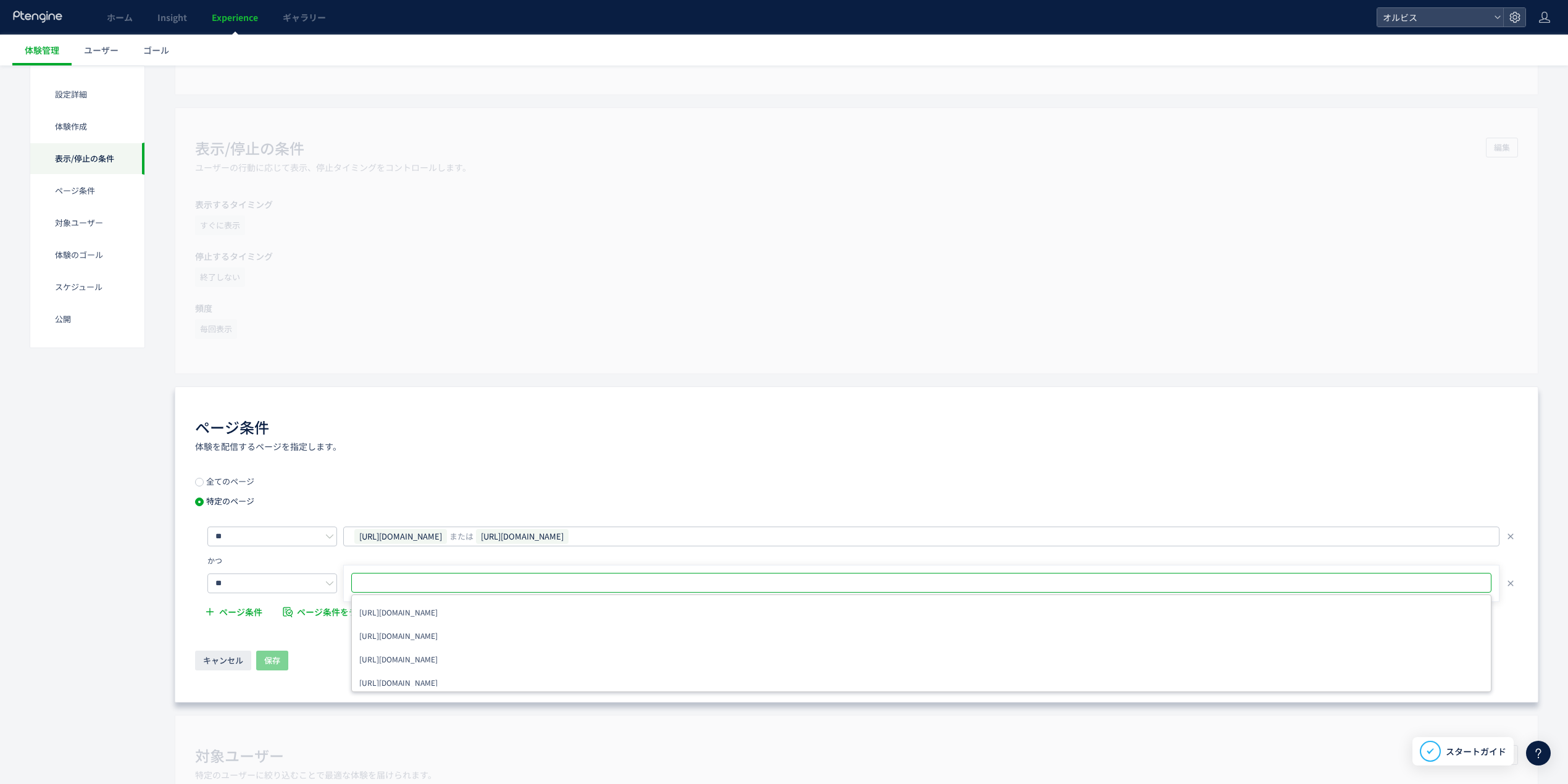
click at [330, 562] on div "かつ" at bounding box center [856, 563] width 1323 height 21
click at [296, 582] on input "**" at bounding box center [272, 583] width 130 height 20
click at [374, 588] on span "URLを1つずつ入力または複数貼り付け" at bounding box center [423, 584] width 139 height 18
